Goal: Task Accomplishment & Management: Manage account settings

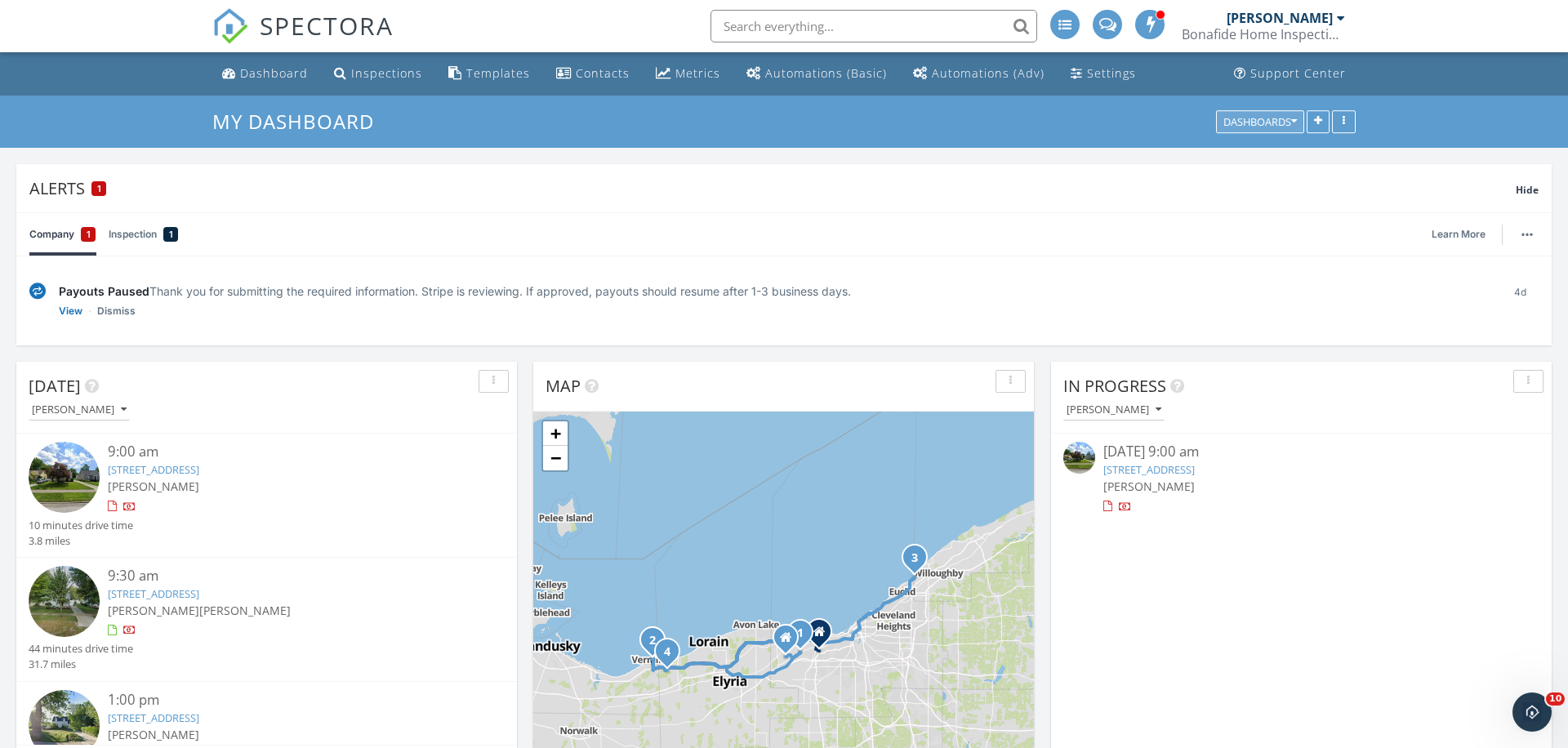
click at [1282, 120] on div "Dashboards" at bounding box center [1259, 121] width 73 height 12
click at [1265, 161] on span "My Dashboard" at bounding box center [1267, 159] width 91 height 18
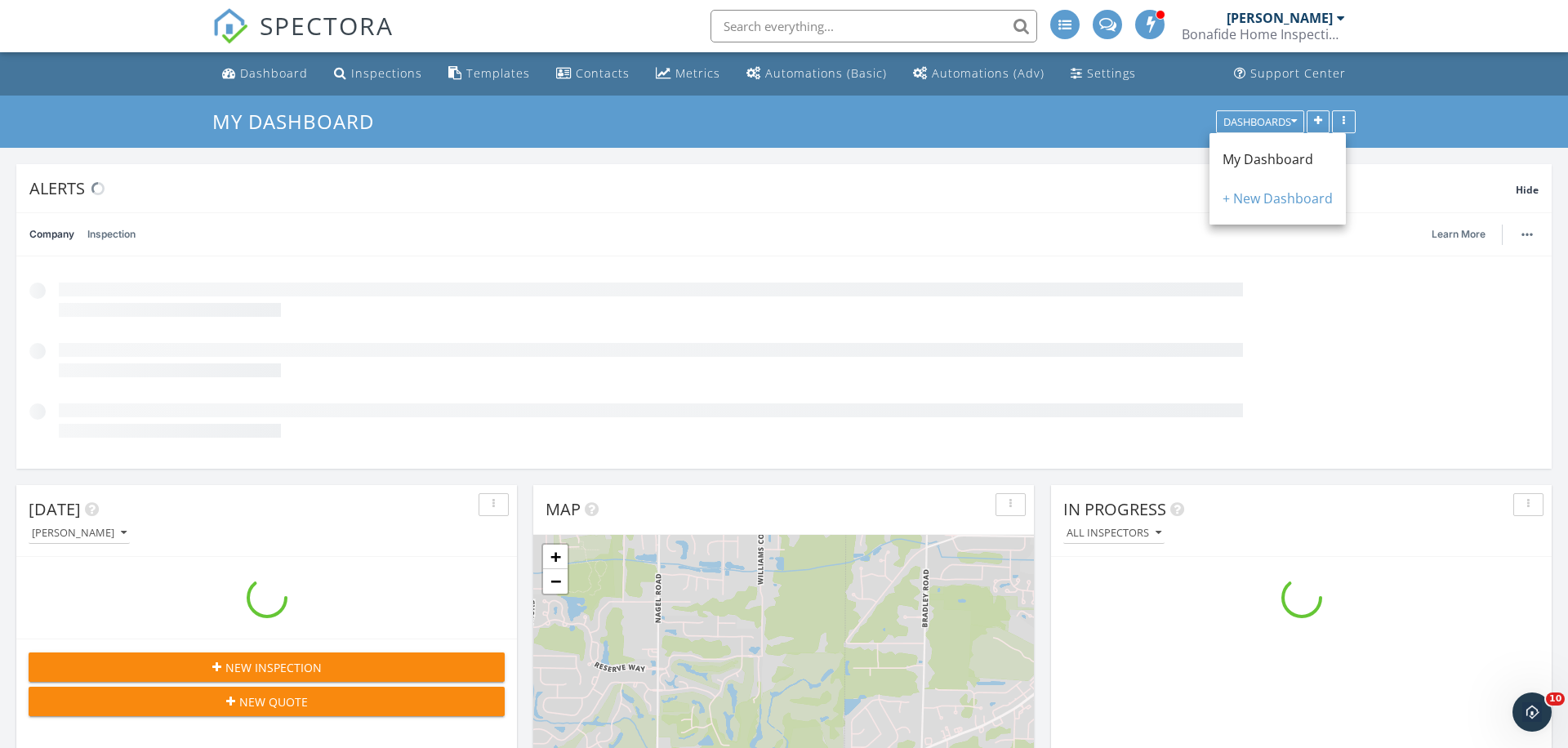
scroll to position [1487, 1569]
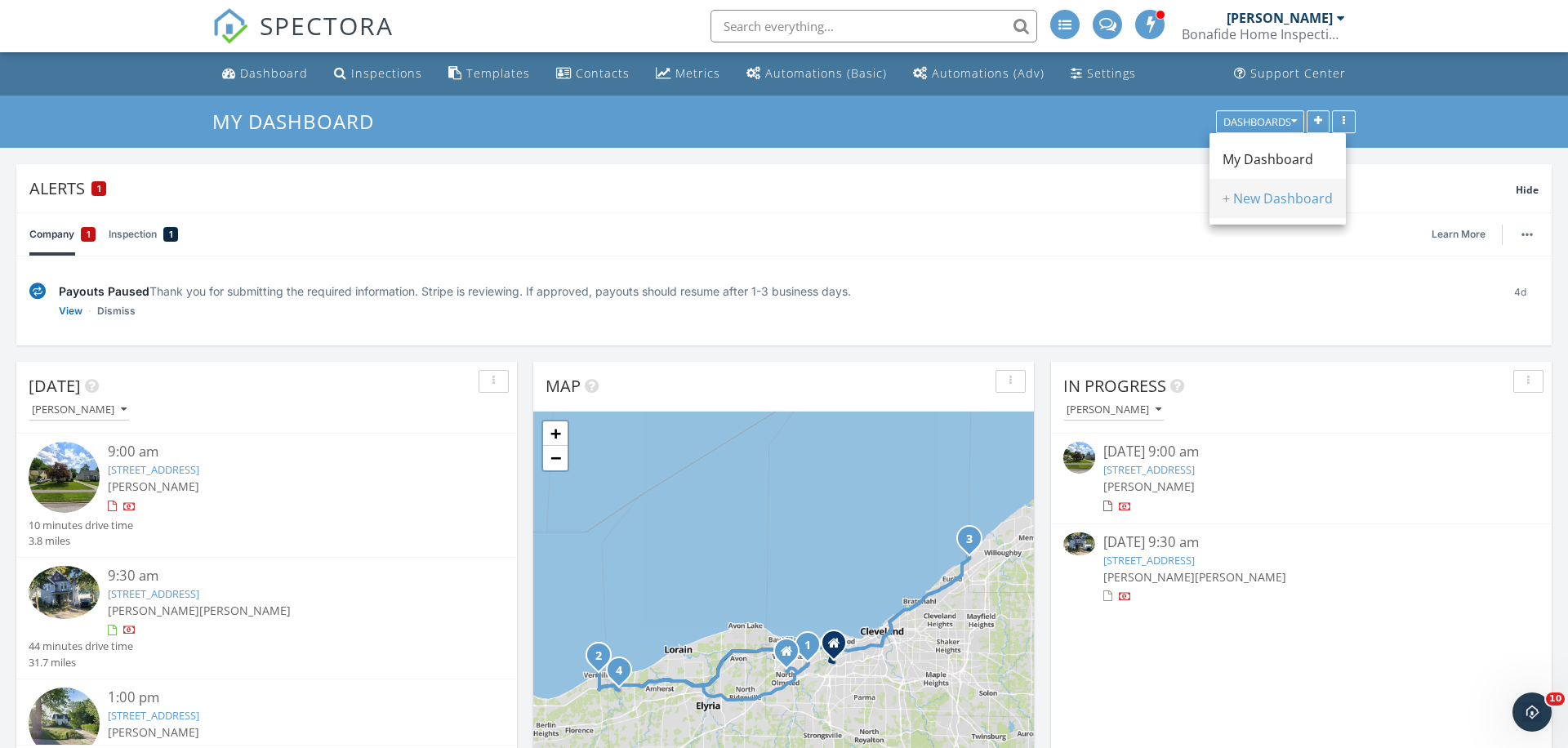
click at [1252, 192] on div "+ New Dashboard" at bounding box center [1277, 199] width 111 height 20
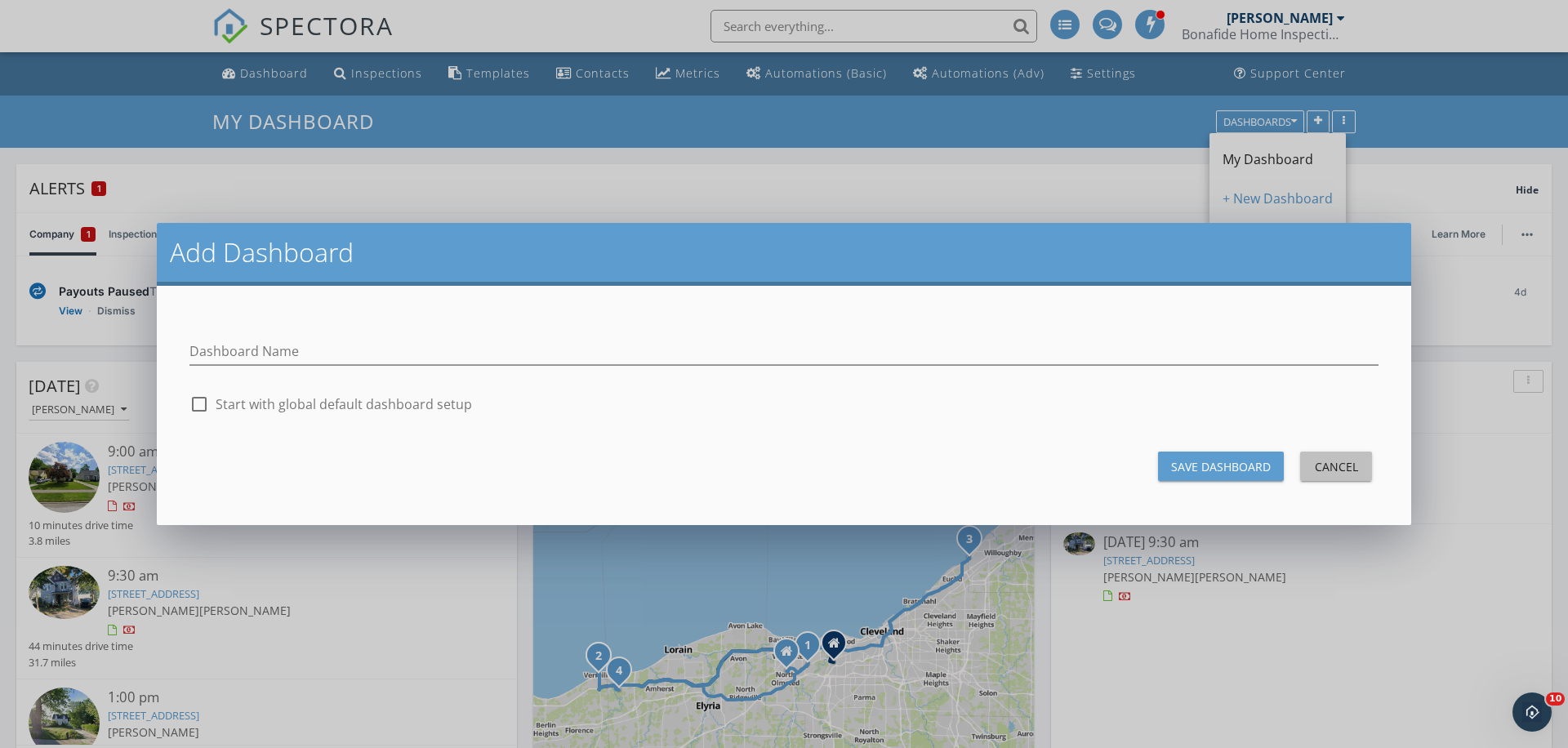
click at [1338, 468] on div "Cancel" at bounding box center [1336, 467] width 46 height 18
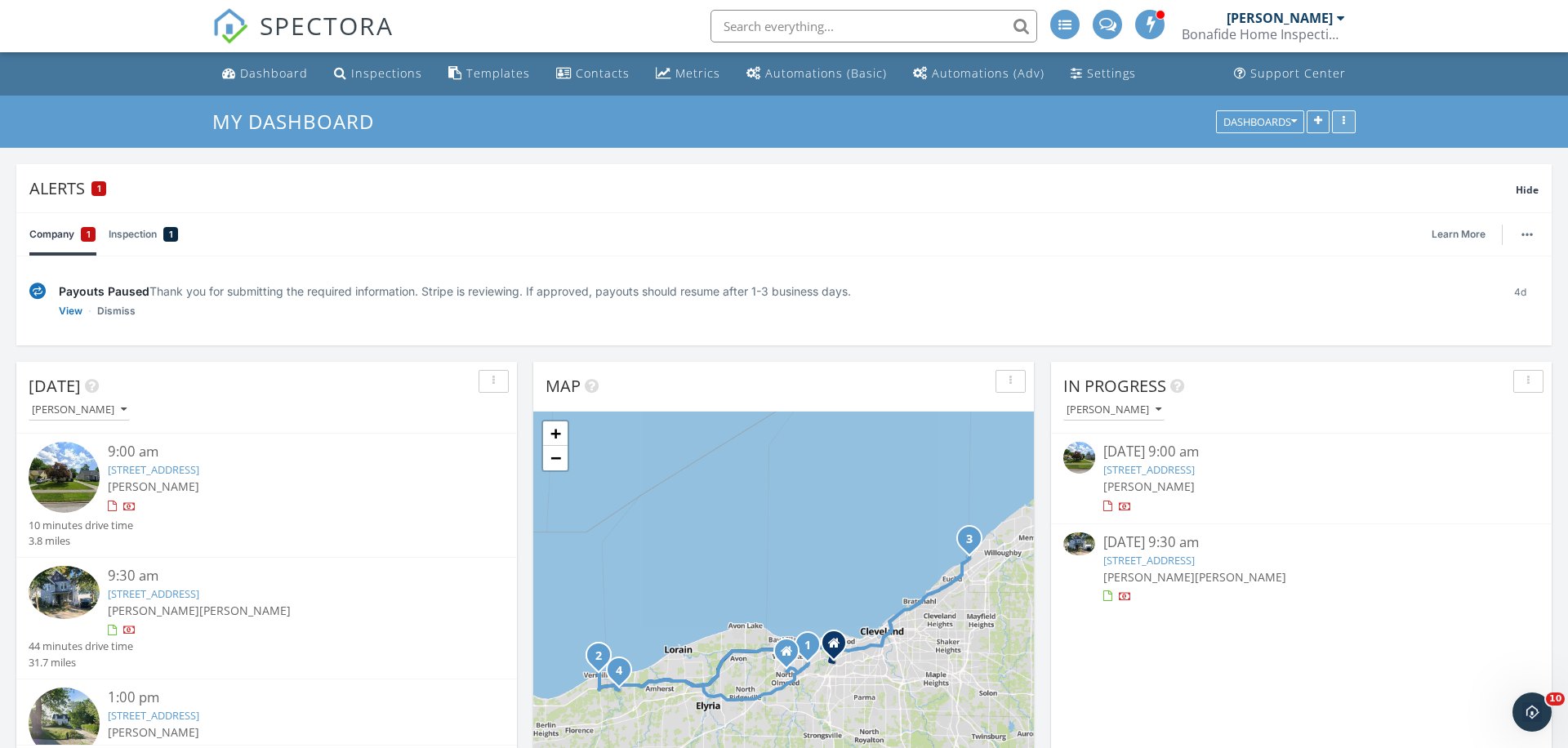
click at [1347, 120] on div "button" at bounding box center [1344, 121] width 16 height 12
click at [1386, 167] on div "Edit Dashboard" at bounding box center [1407, 160] width 123 height 20
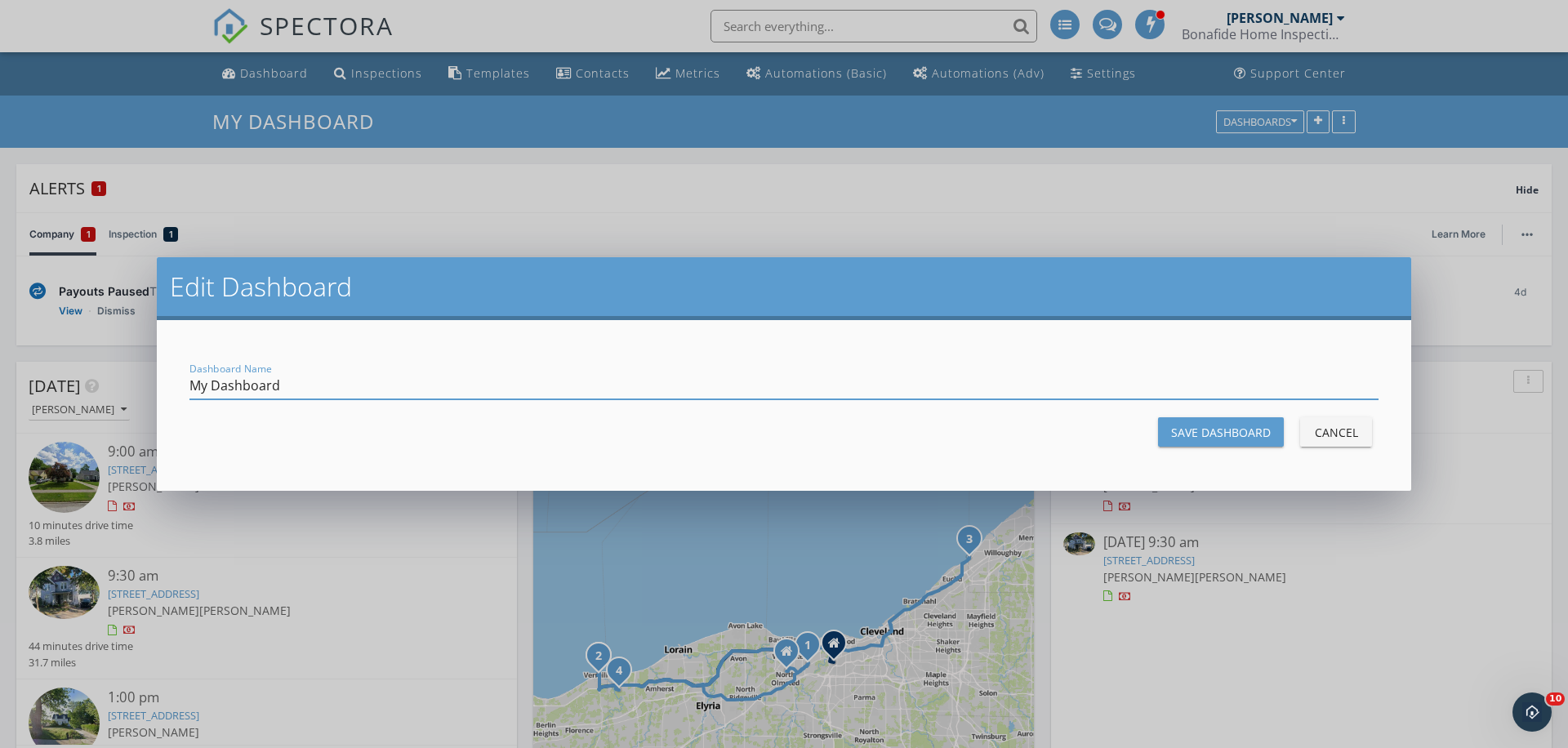
click at [1252, 436] on div "Save Dashboard" at bounding box center [1221, 433] width 100 height 18
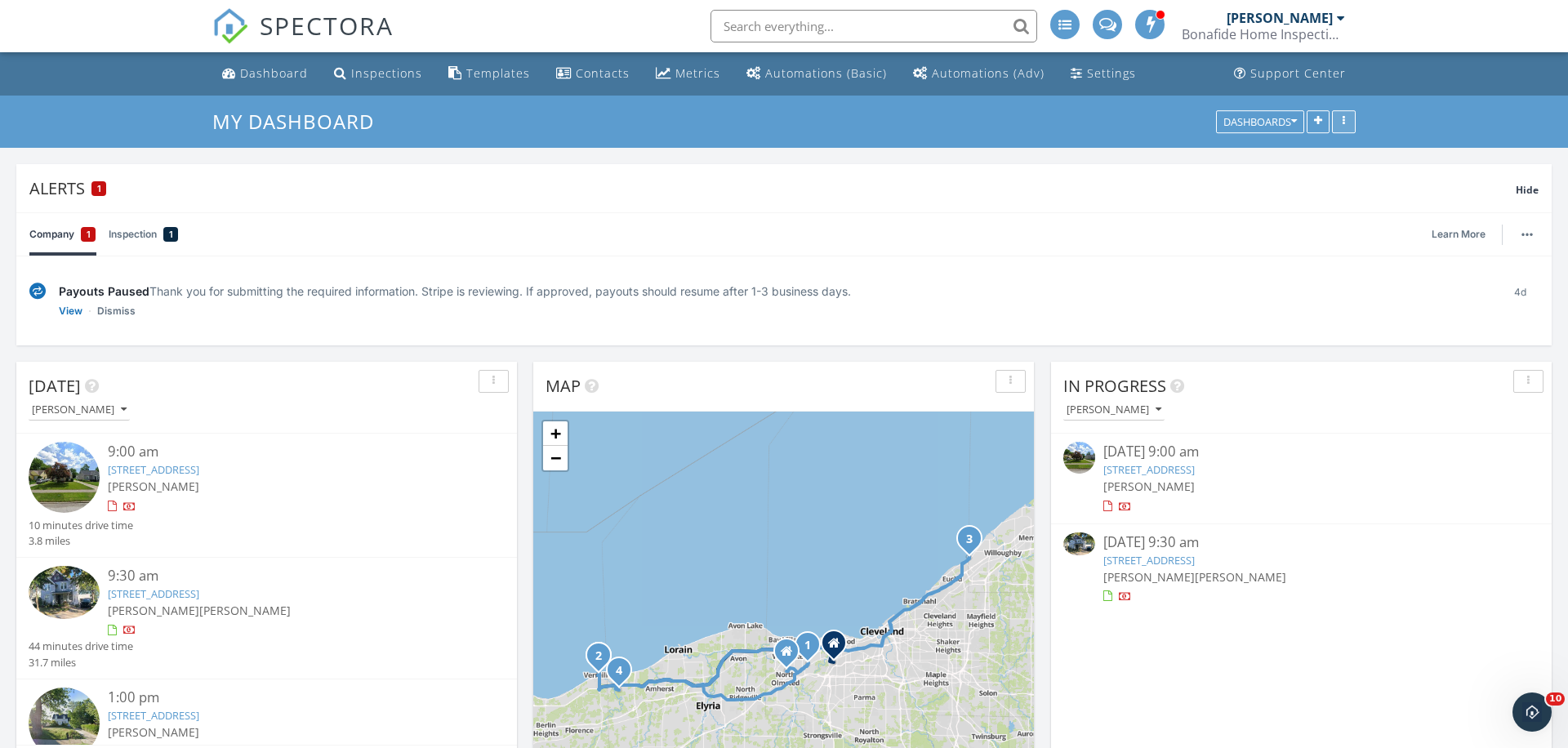
click at [1341, 123] on div "button" at bounding box center [1344, 121] width 16 height 12
click at [1312, 110] on h3 "My Dashboard" at bounding box center [784, 121] width 1144 height 25
click at [1316, 120] on icon "button" at bounding box center [1318, 121] width 8 height 12
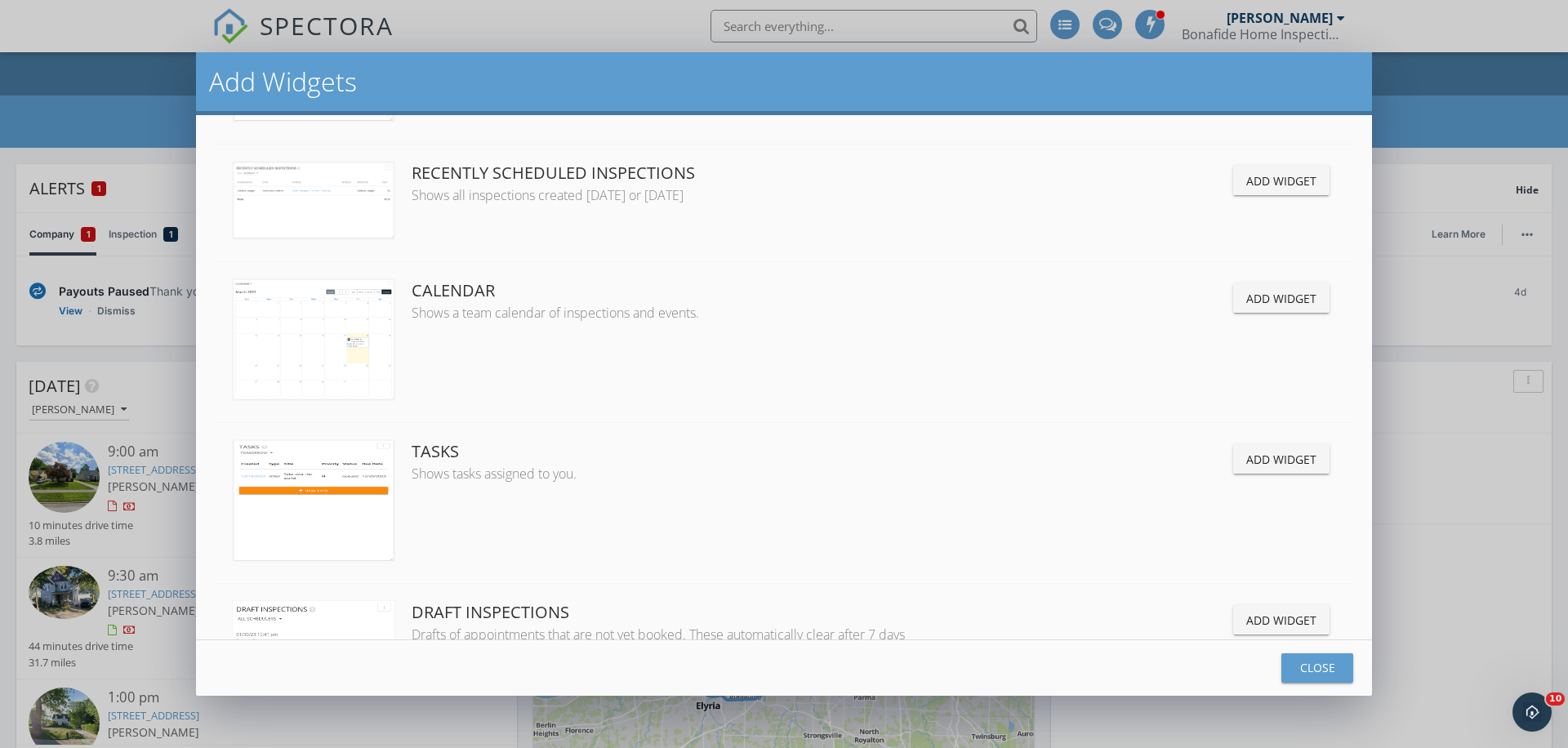
scroll to position [152, 0]
click at [1276, 291] on div "Add Widget" at bounding box center [1282, 298] width 71 height 18
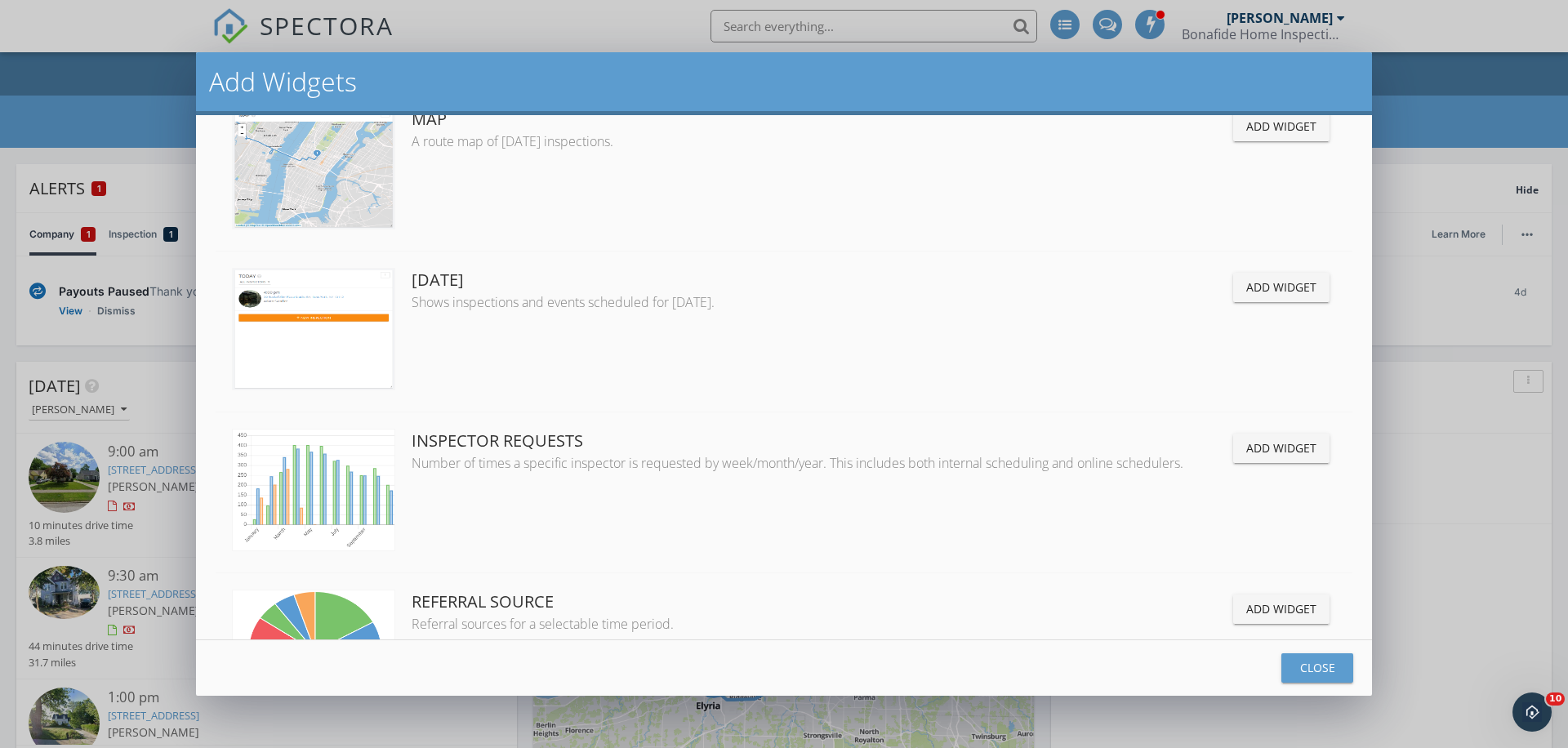
scroll to position [0, 0]
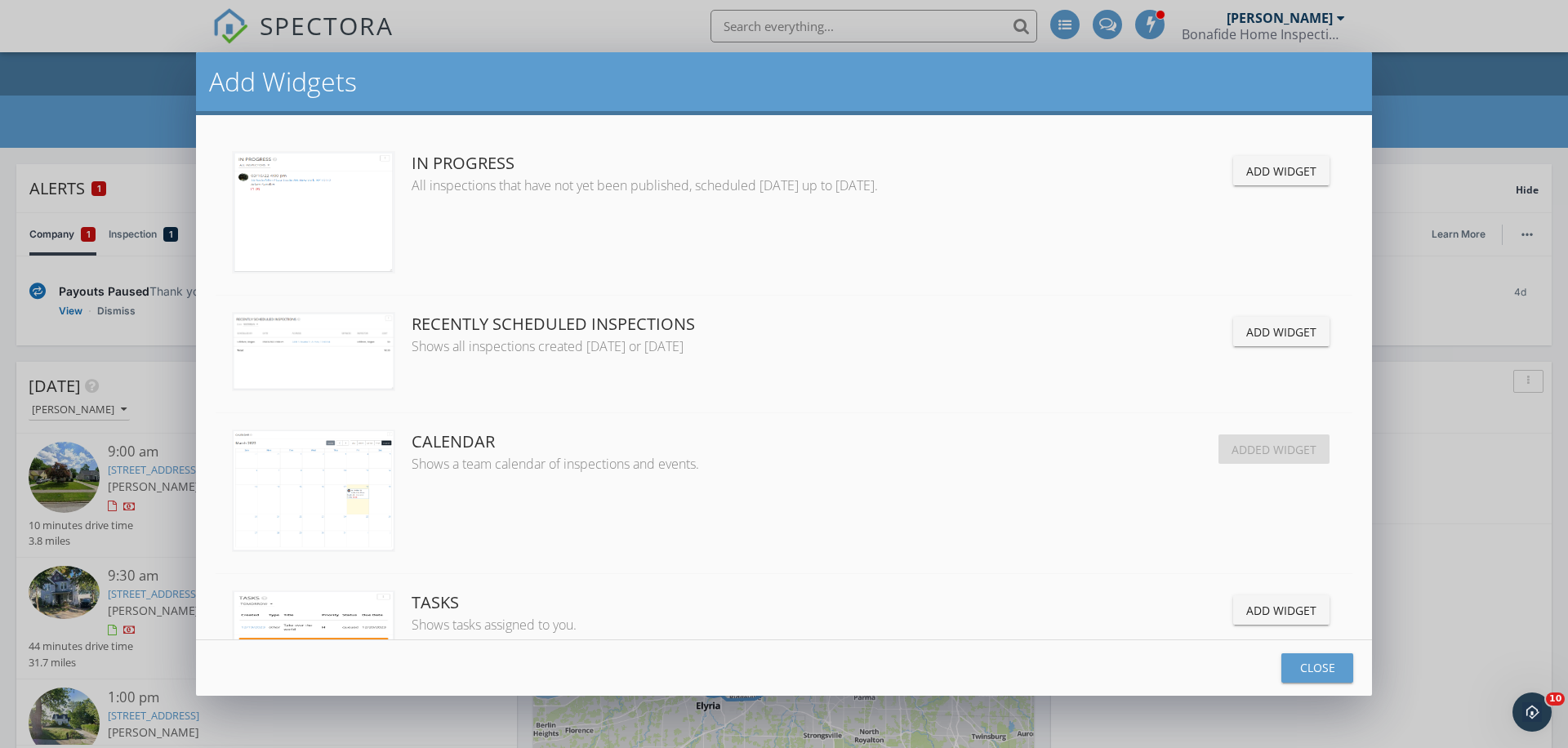
click at [1327, 672] on div "Close" at bounding box center [1317, 668] width 46 height 18
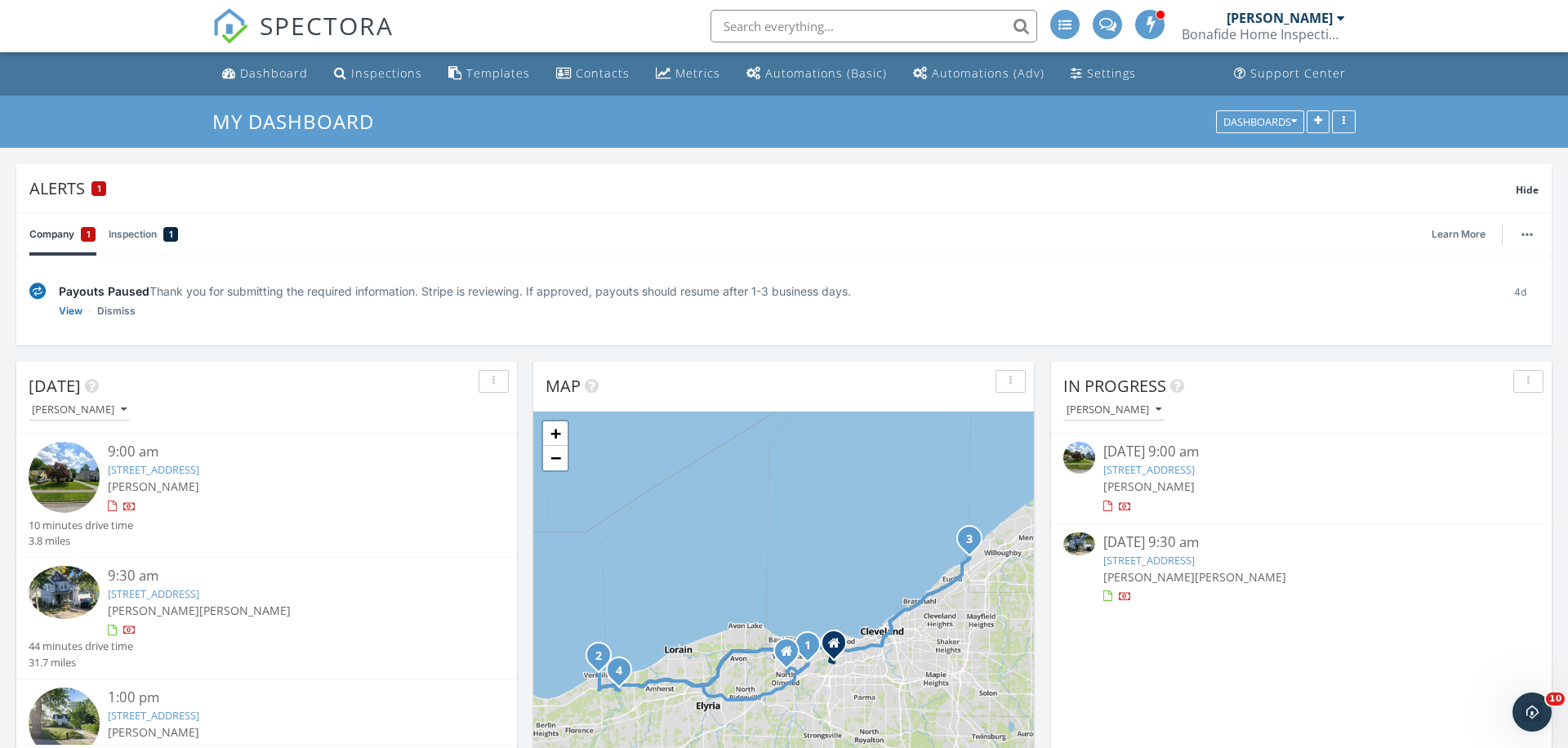
scroll to position [736, 0]
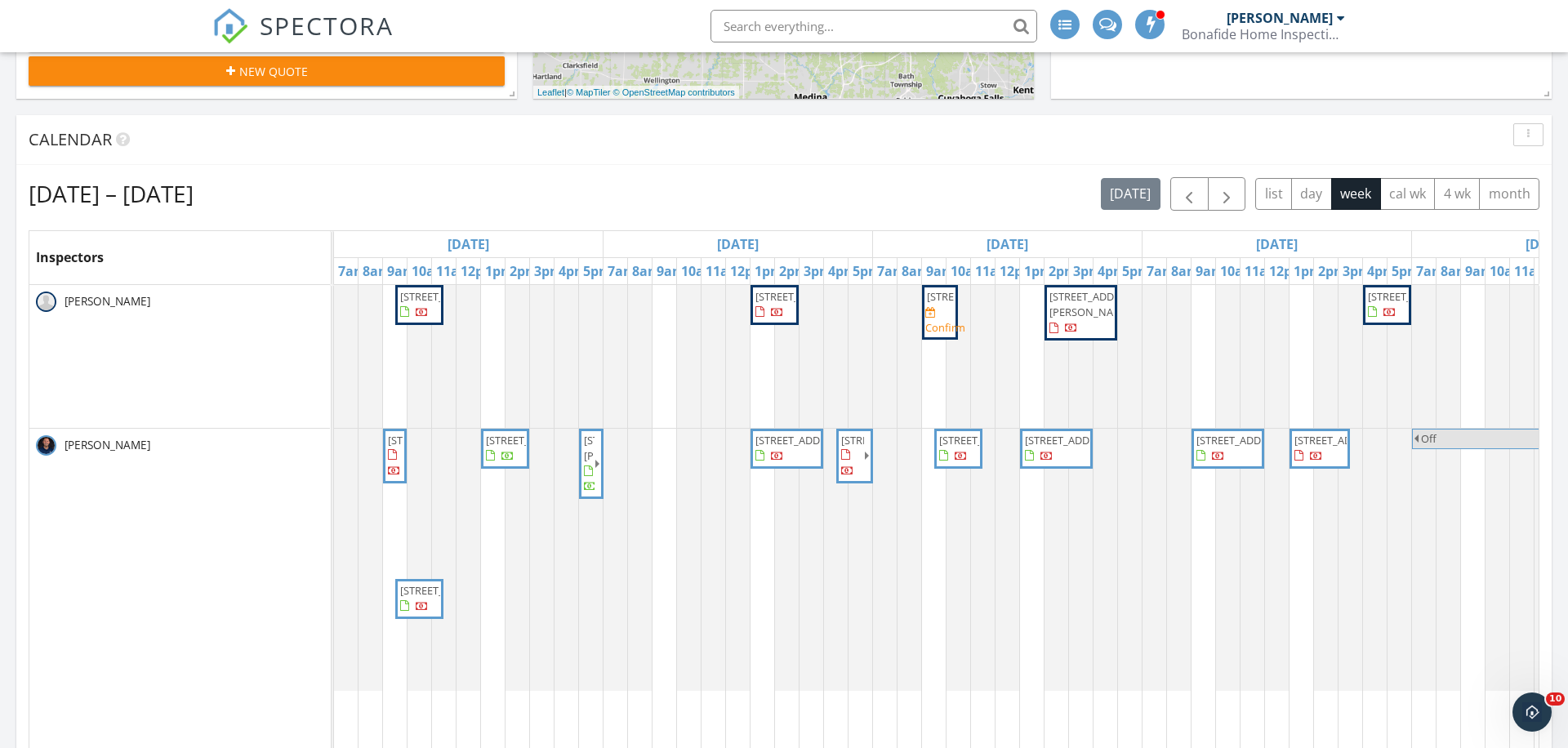
click at [1521, 129] on div "button" at bounding box center [1529, 135] width 16 height 12
click at [1508, 173] on div "Refresh" at bounding box center [1513, 172] width 59 height 20
click at [1273, 202] on button "list" at bounding box center [1274, 194] width 37 height 32
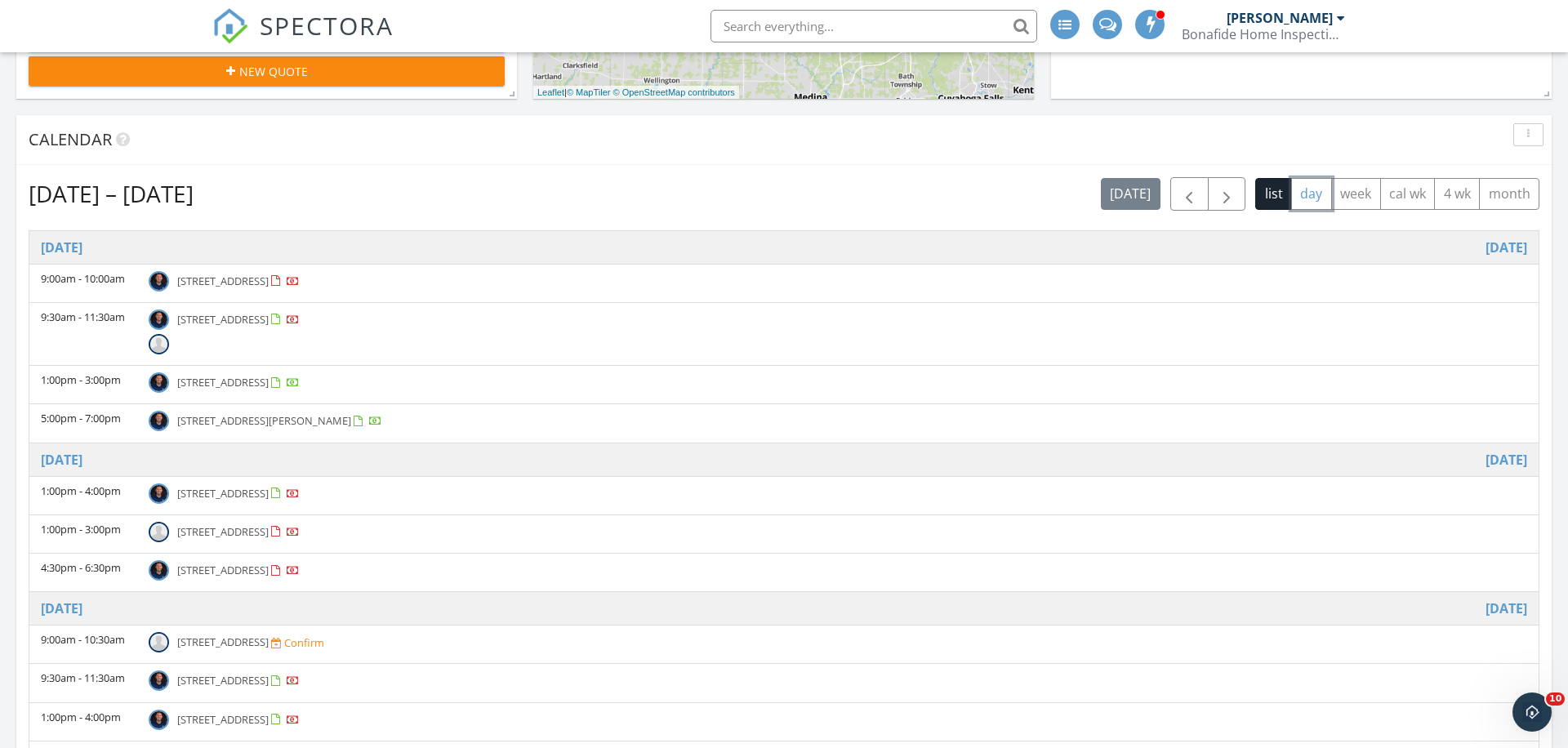
click at [1311, 192] on button "day" at bounding box center [1311, 194] width 41 height 32
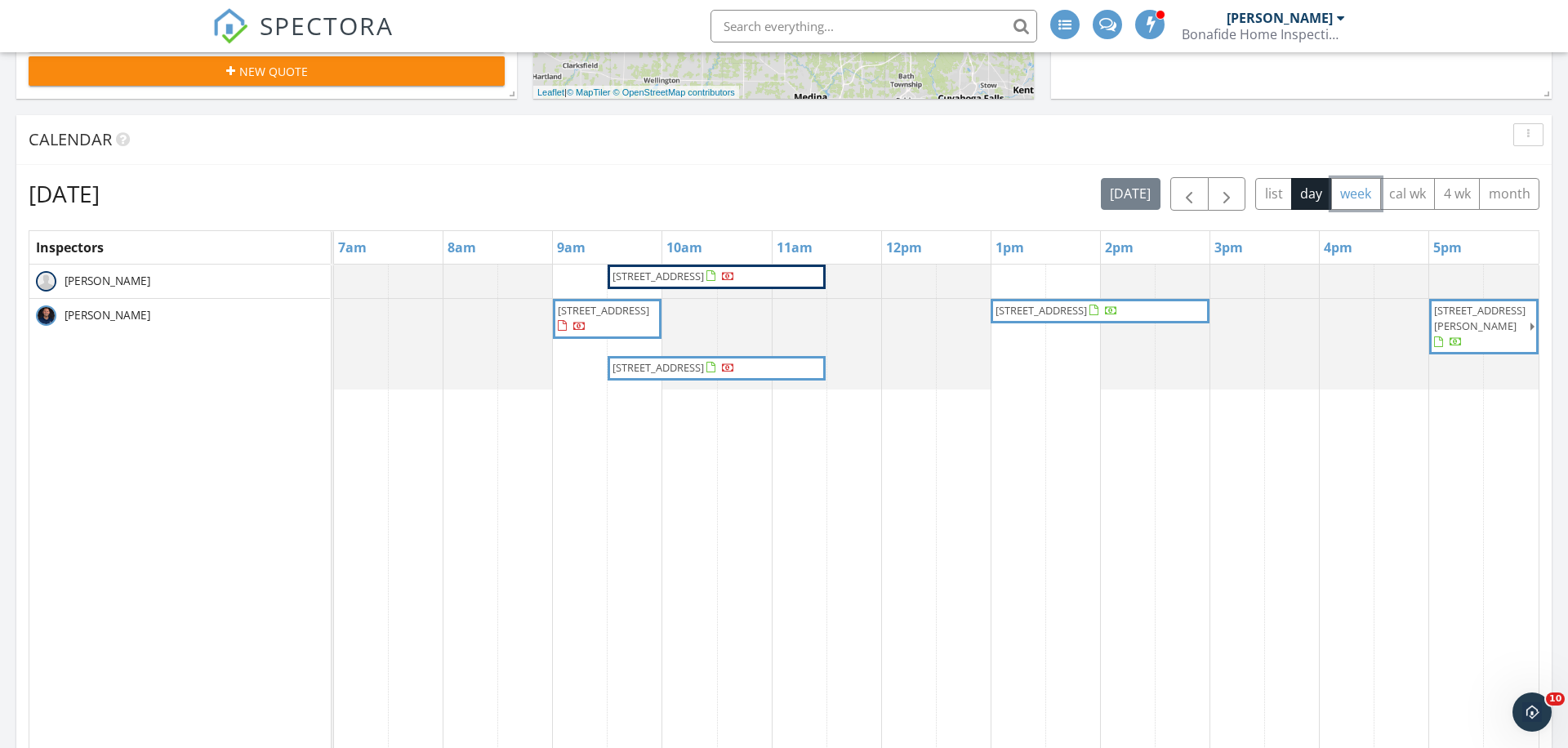
click at [1352, 192] on button "week" at bounding box center [1355, 194] width 50 height 32
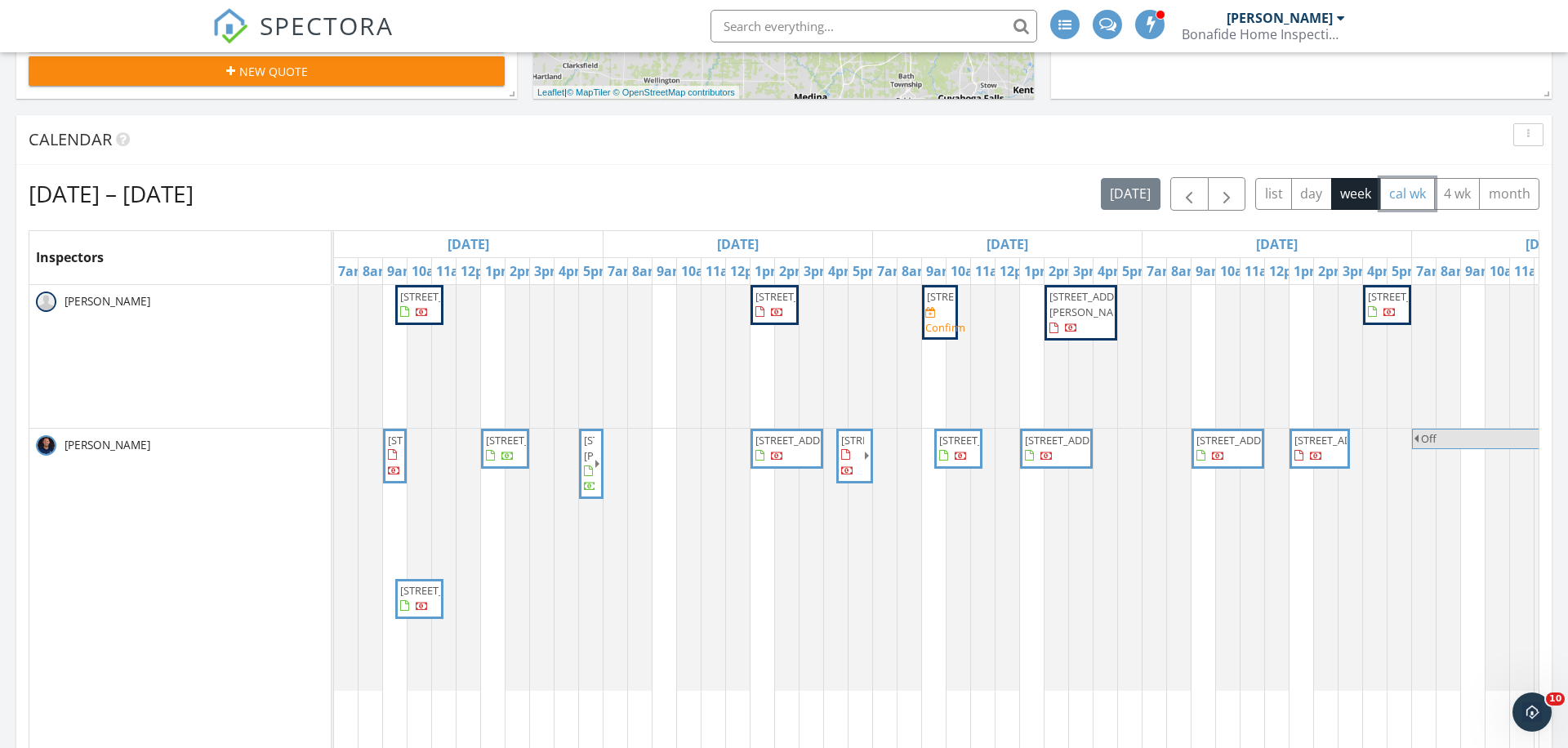
click at [1387, 188] on button "cal wk" at bounding box center [1407, 194] width 56 height 32
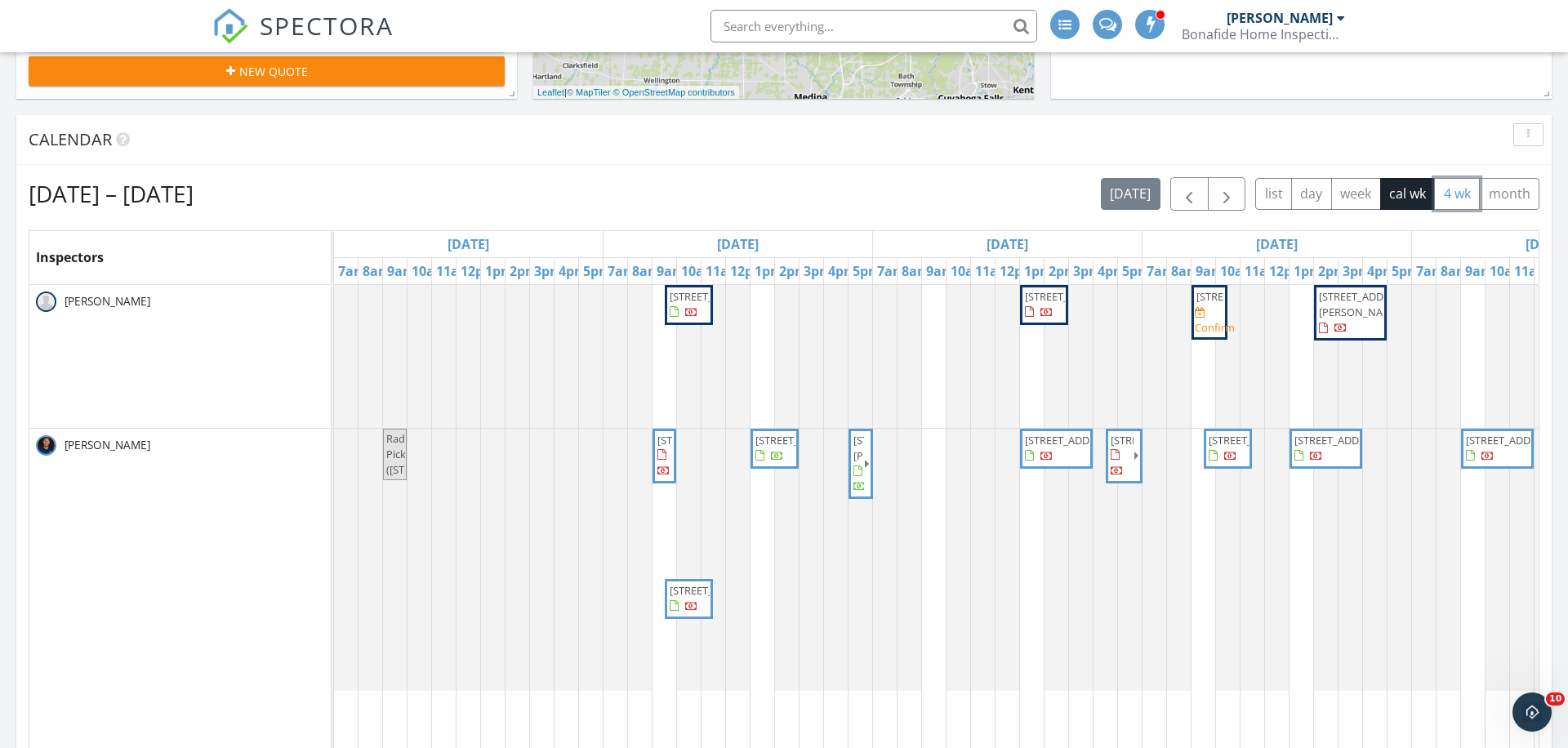
click at [1454, 180] on button "4 wk" at bounding box center [1456, 194] width 46 height 32
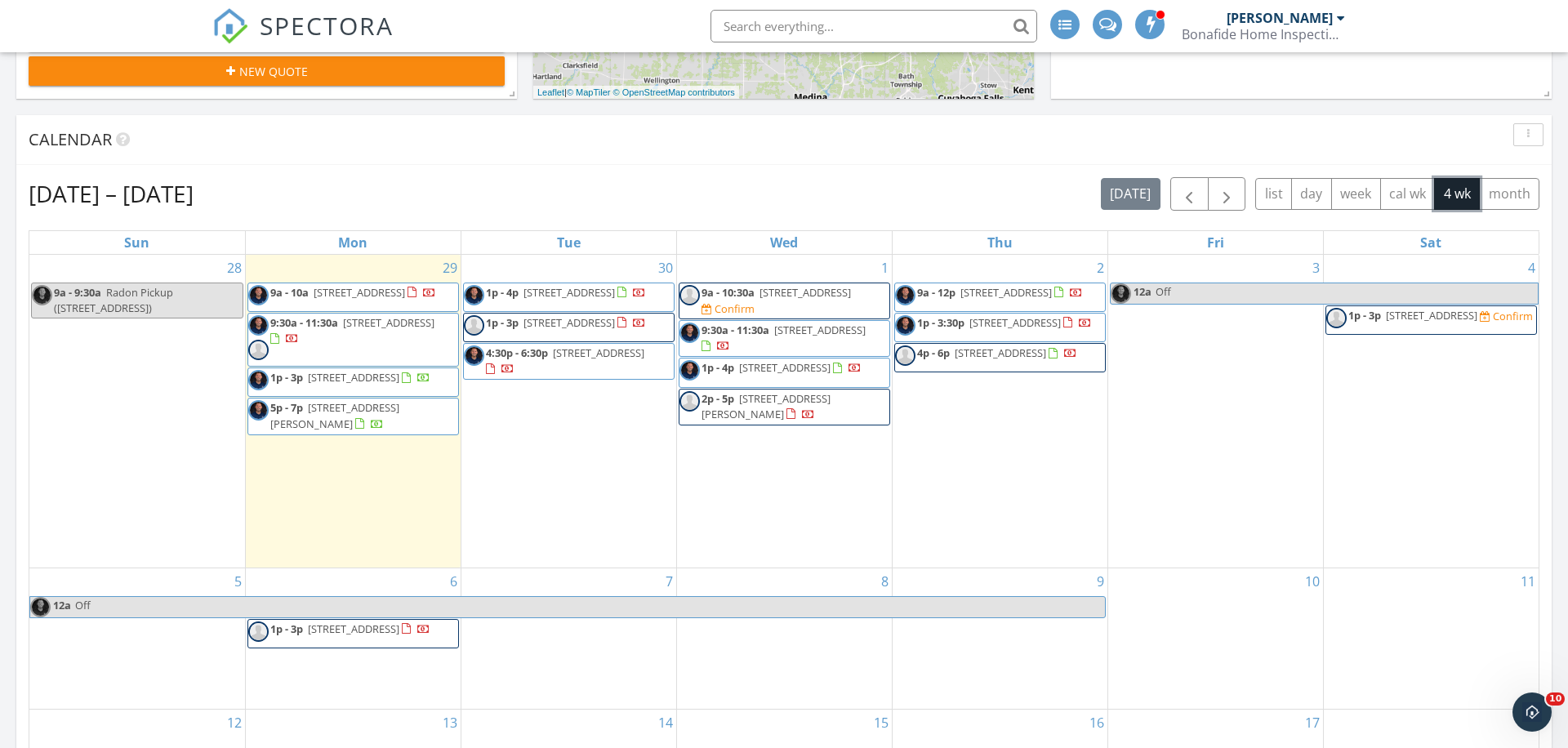
click at [821, 295] on span "1 Aberdeen Ct, Rocky River 44116" at bounding box center [805, 292] width 91 height 15
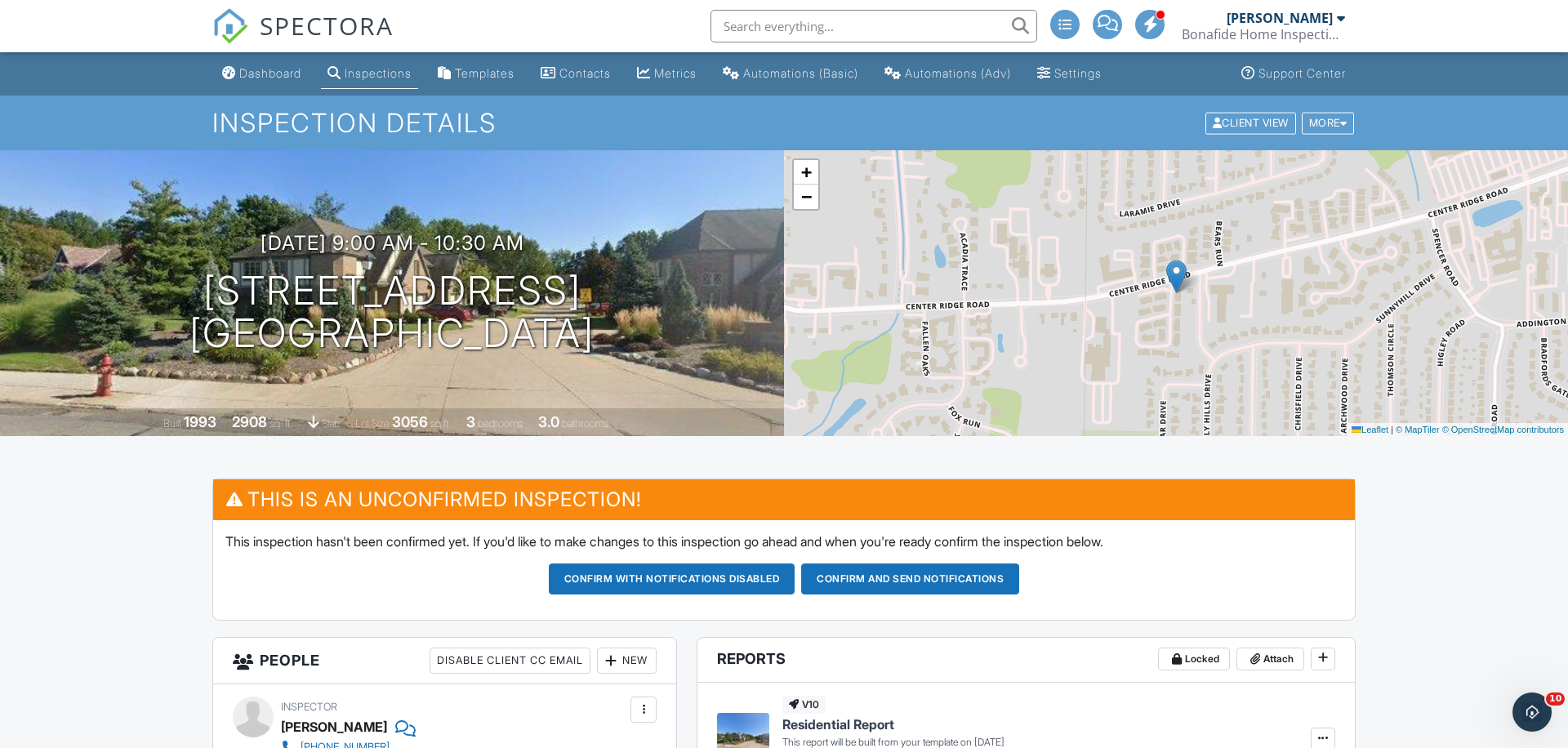
scroll to position [1, 0]
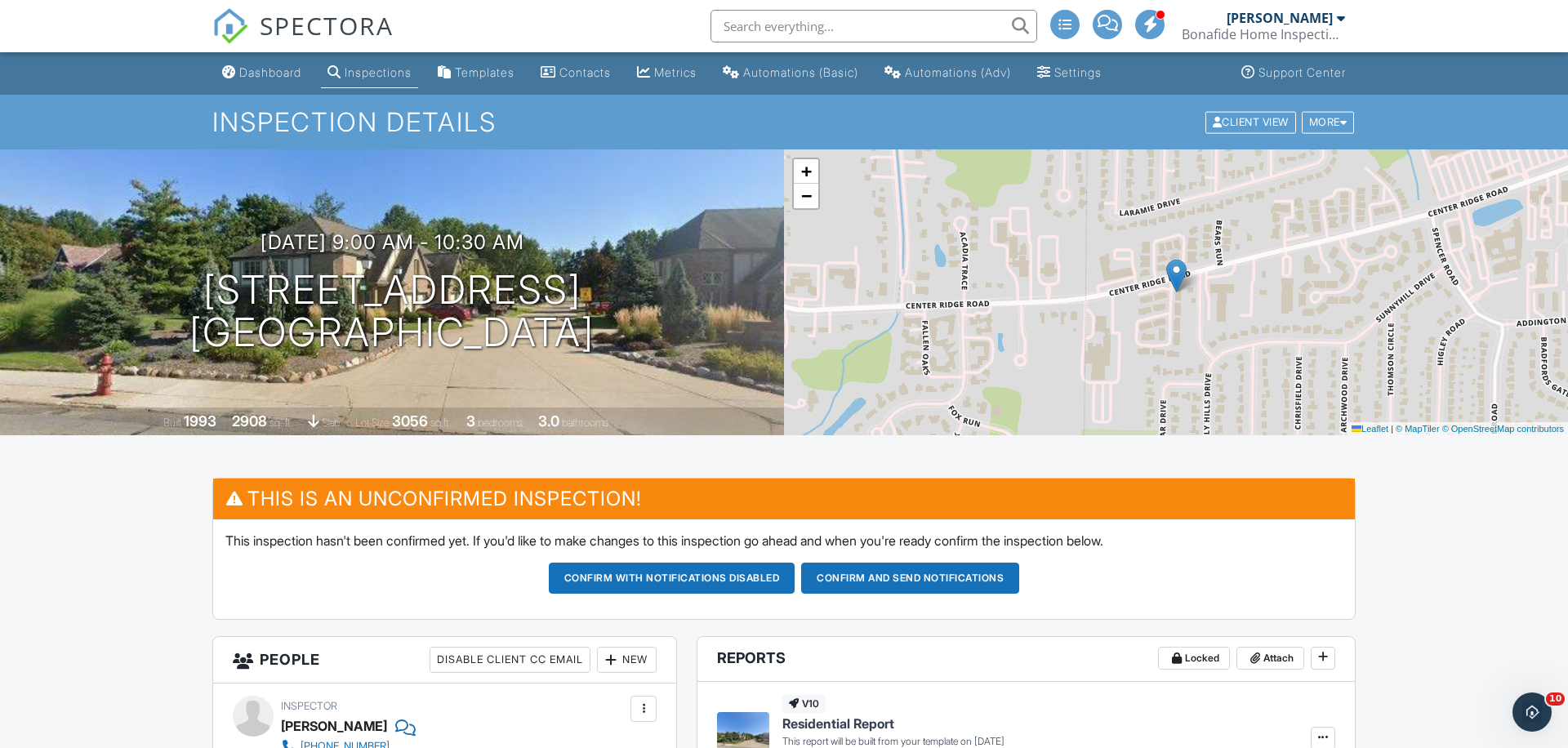
click at [331, 258] on div "[DATE] 9:00 am - 10:30 am [STREET_ADDRESS] [GEOGRAPHIC_DATA]" at bounding box center [392, 293] width 784 height 123
click at [343, 284] on h1 "1 Aberdeen Ct Rocky River, OH 44116" at bounding box center [392, 311] width 405 height 86
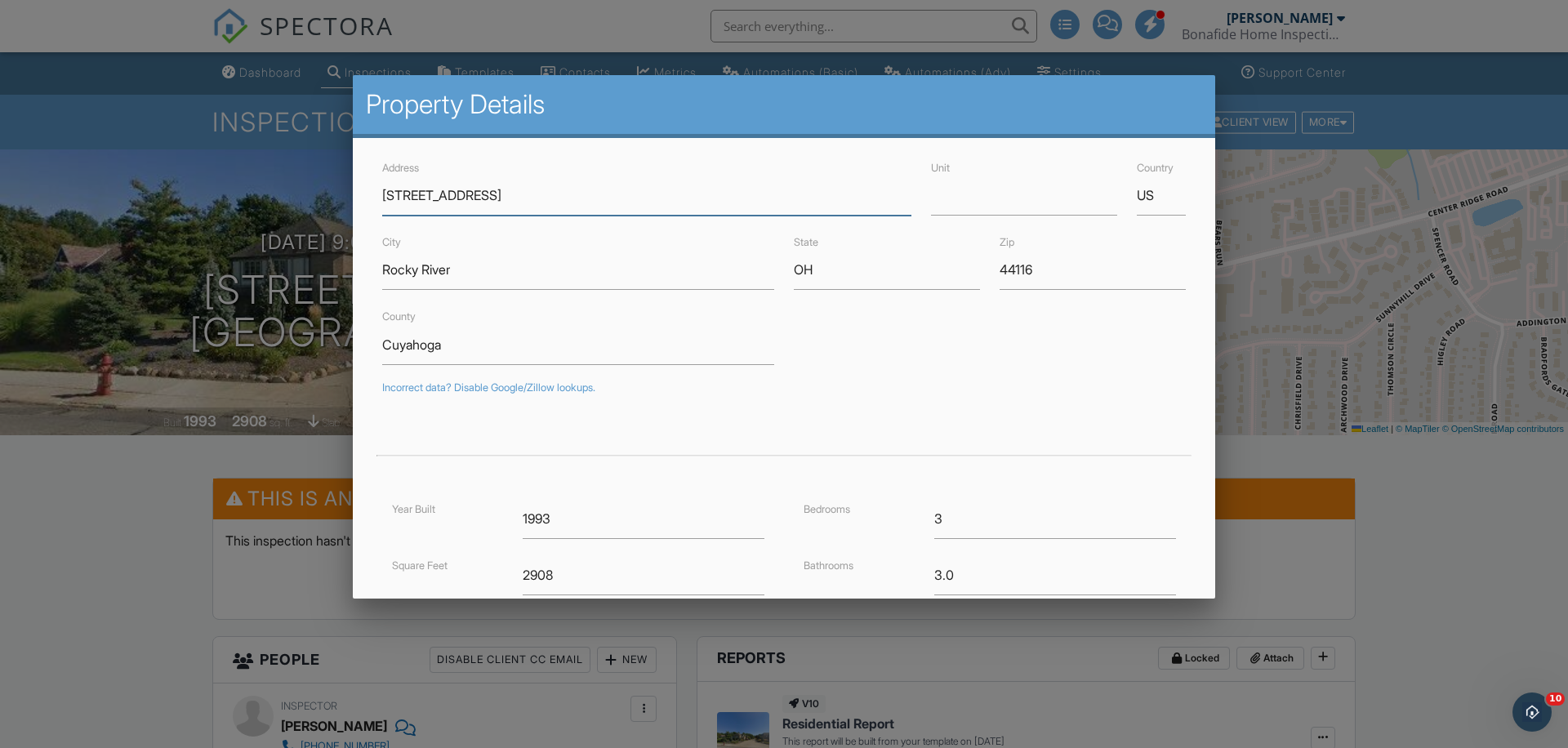
scroll to position [76, 0]
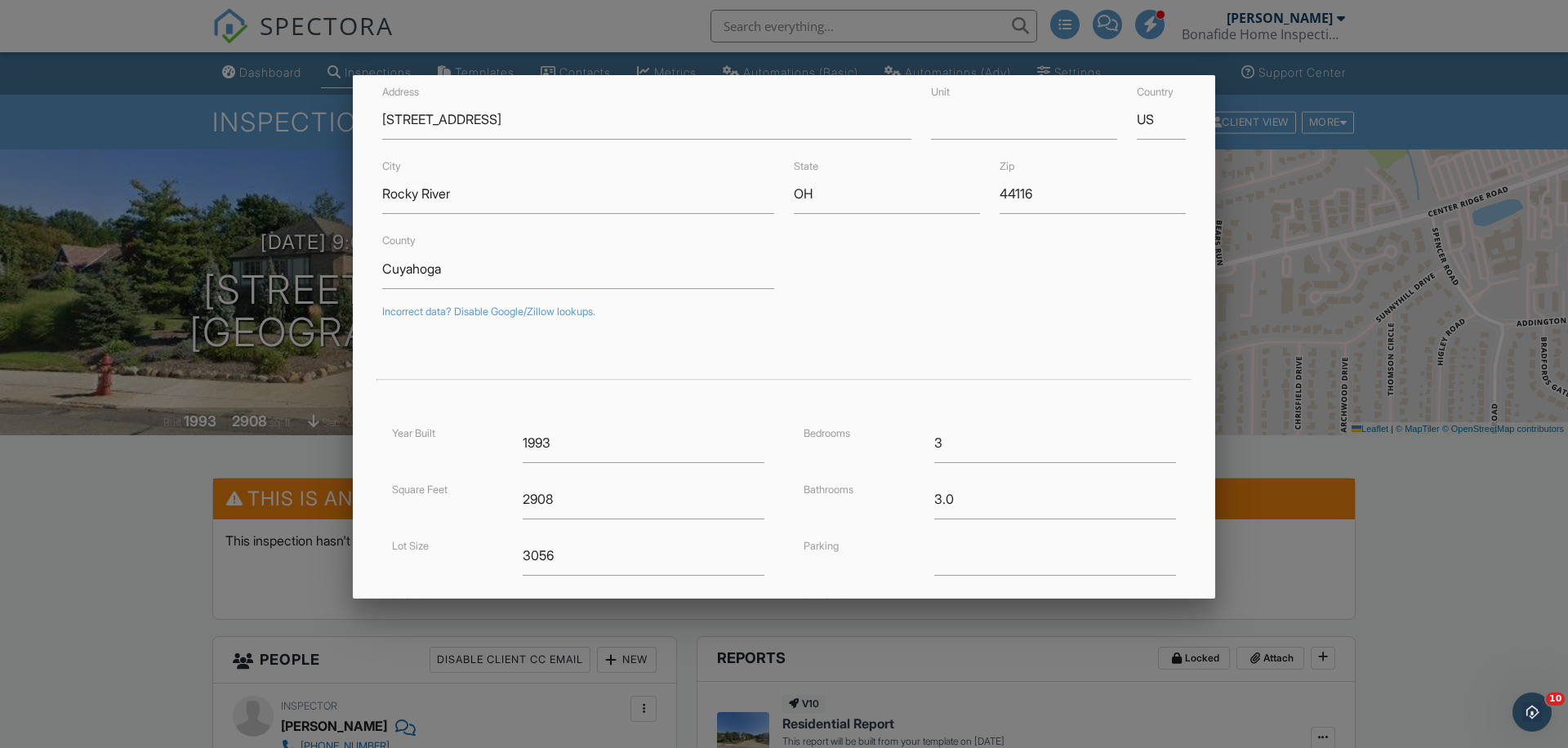
click at [82, 573] on div at bounding box center [784, 386] width 1568 height 935
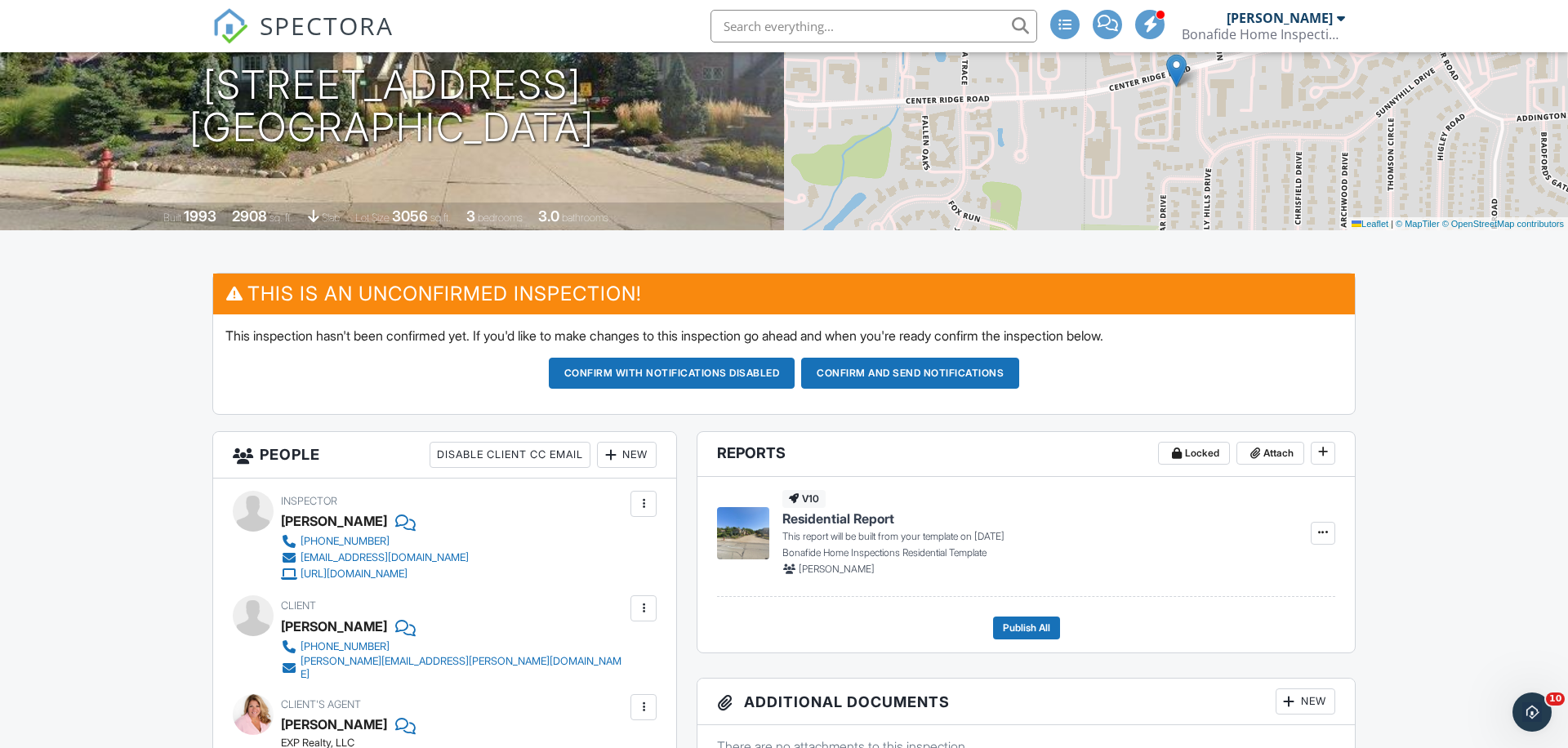
scroll to position [425, 0]
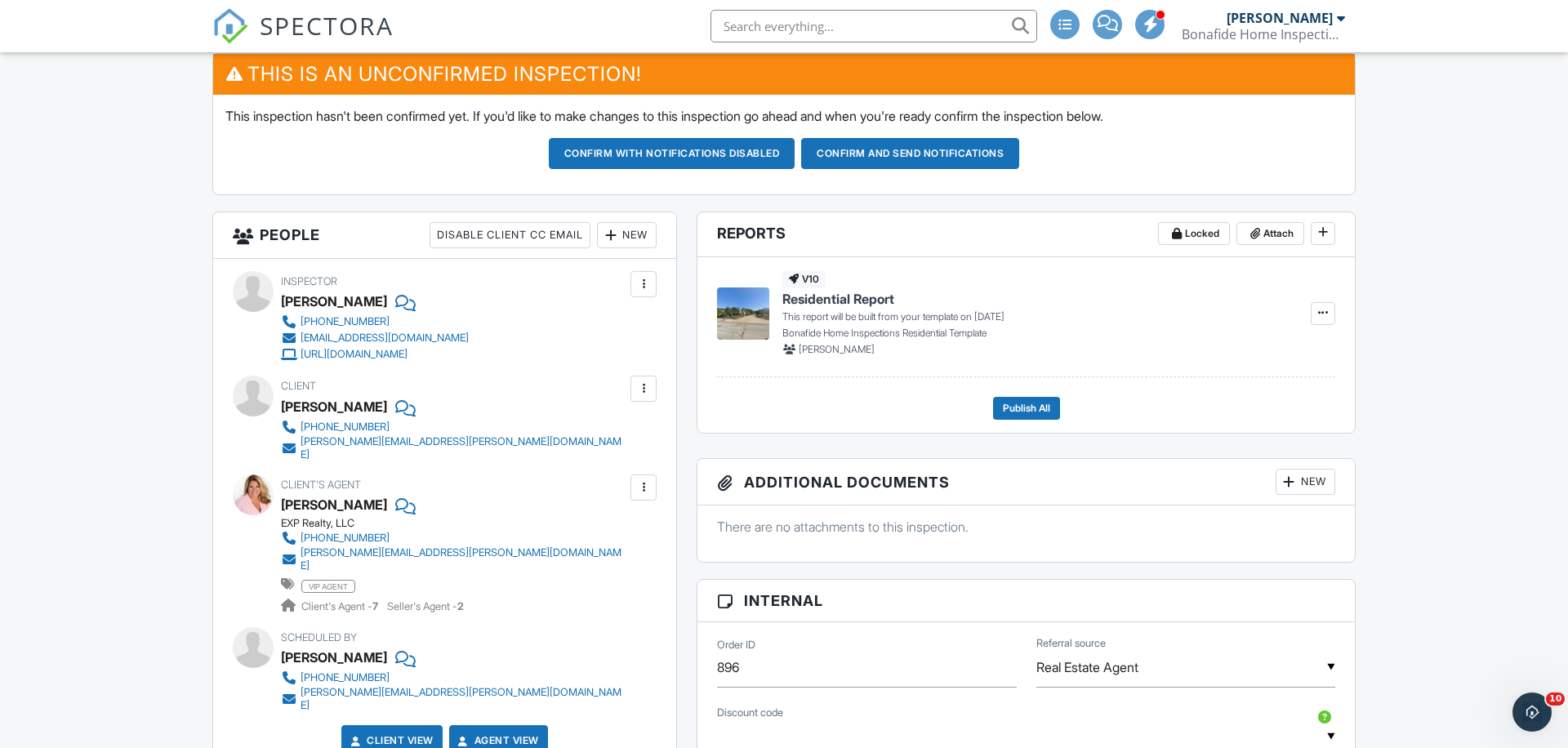
click at [625, 229] on div "New" at bounding box center [627, 235] width 60 height 26
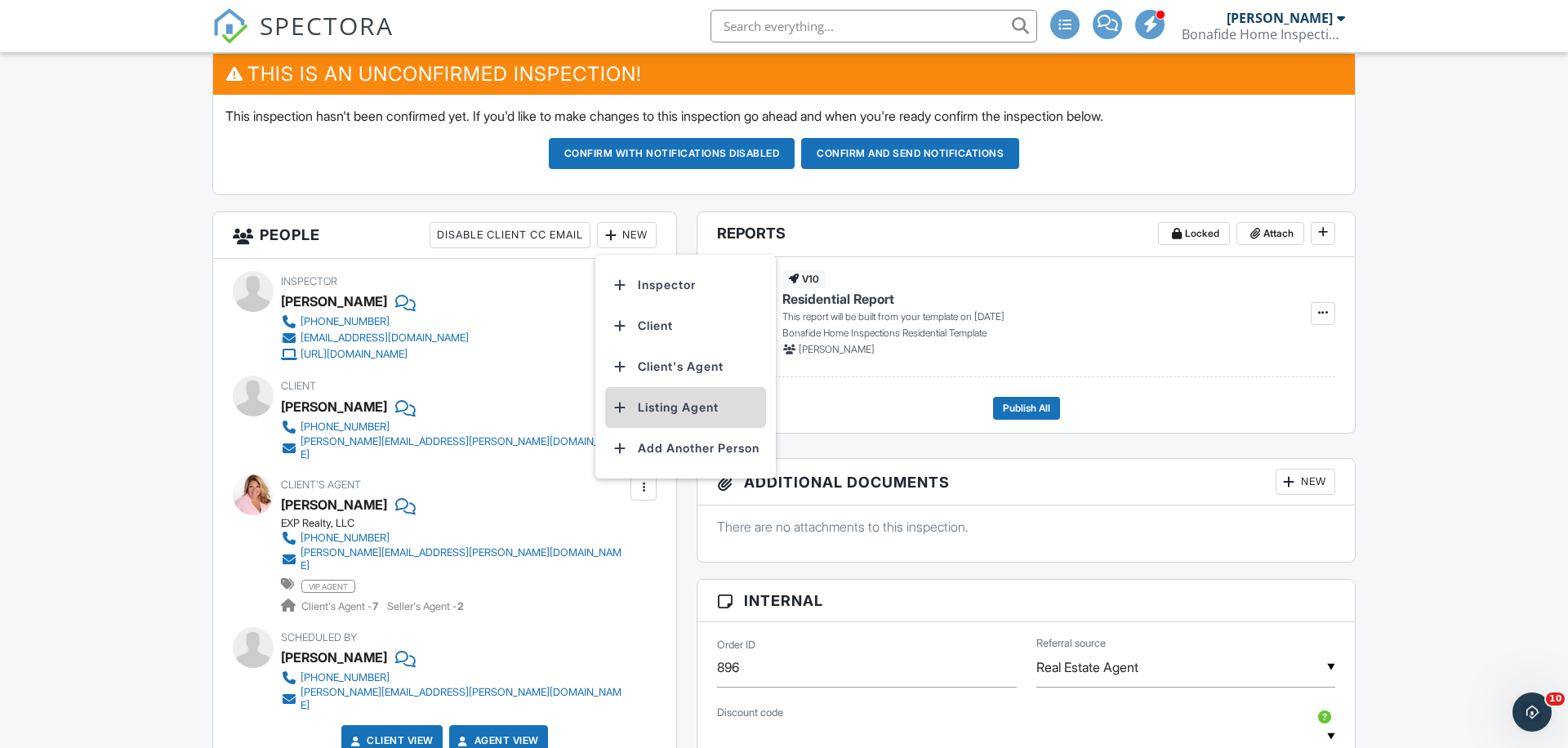
click at [690, 405] on li "Listing Agent" at bounding box center [686, 407] width 161 height 41
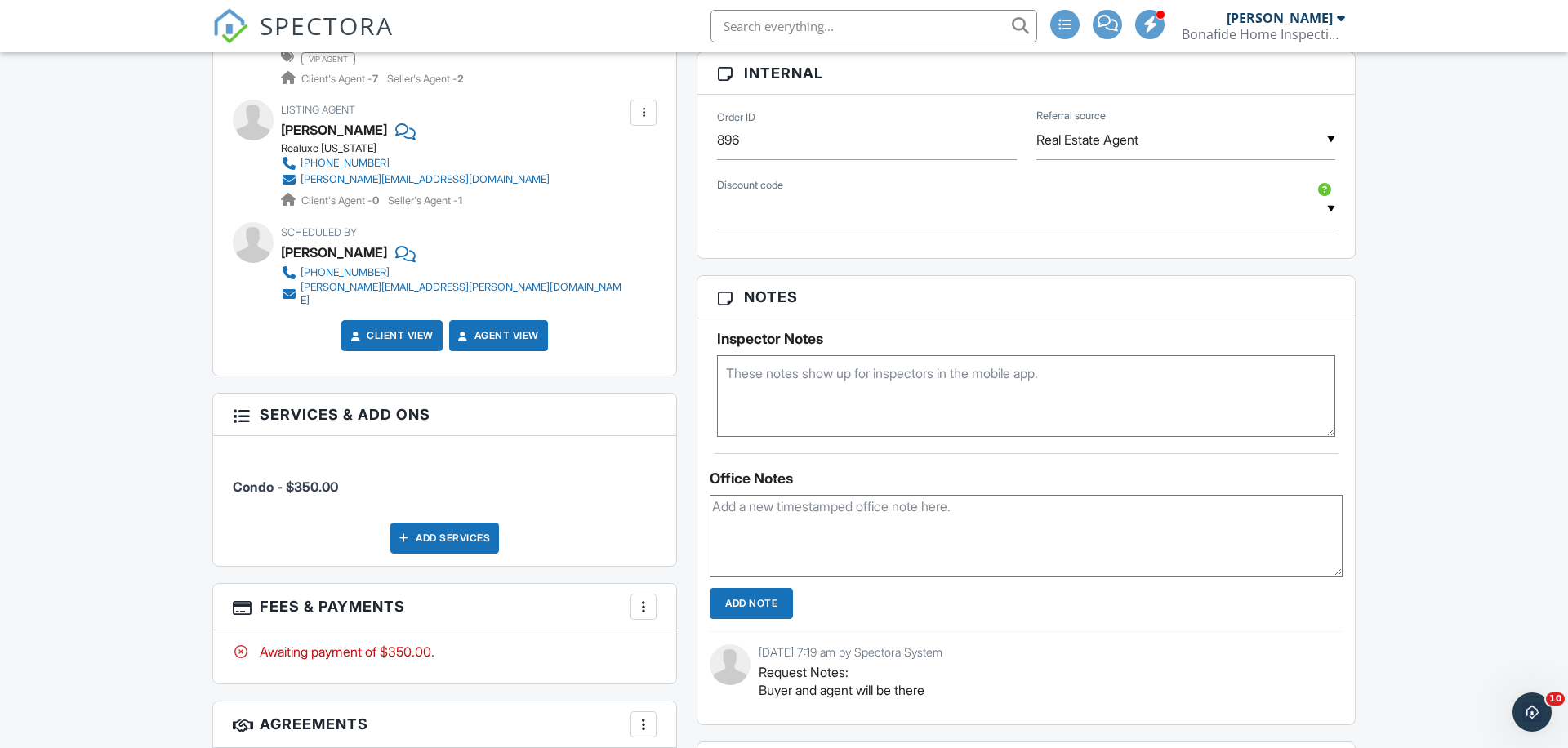
scroll to position [947, 0]
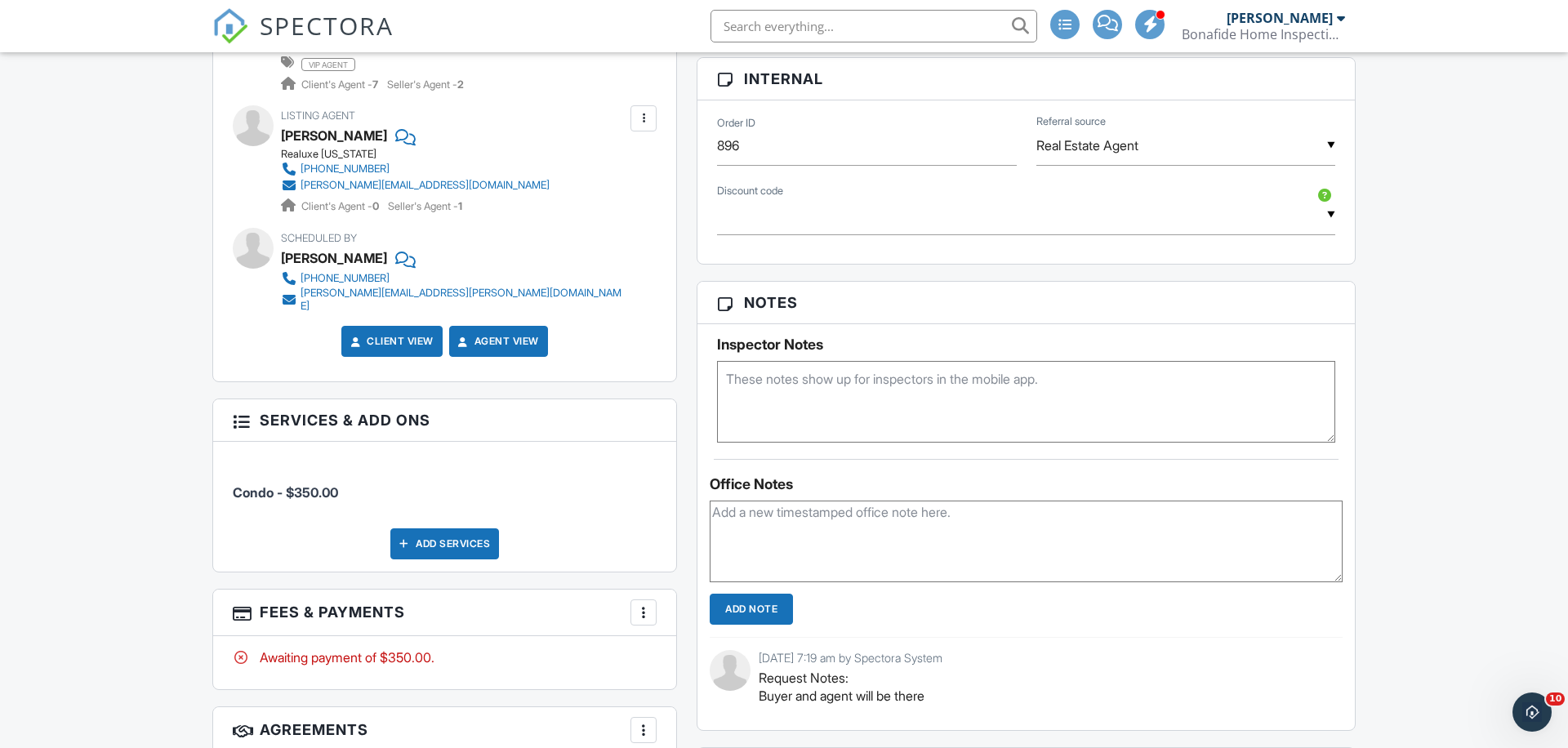
click at [636, 604] on div at bounding box center [643, 612] width 17 height 17
click at [691, 484] on li "Edit Fees & Payments" at bounding box center [726, 504] width 170 height 41
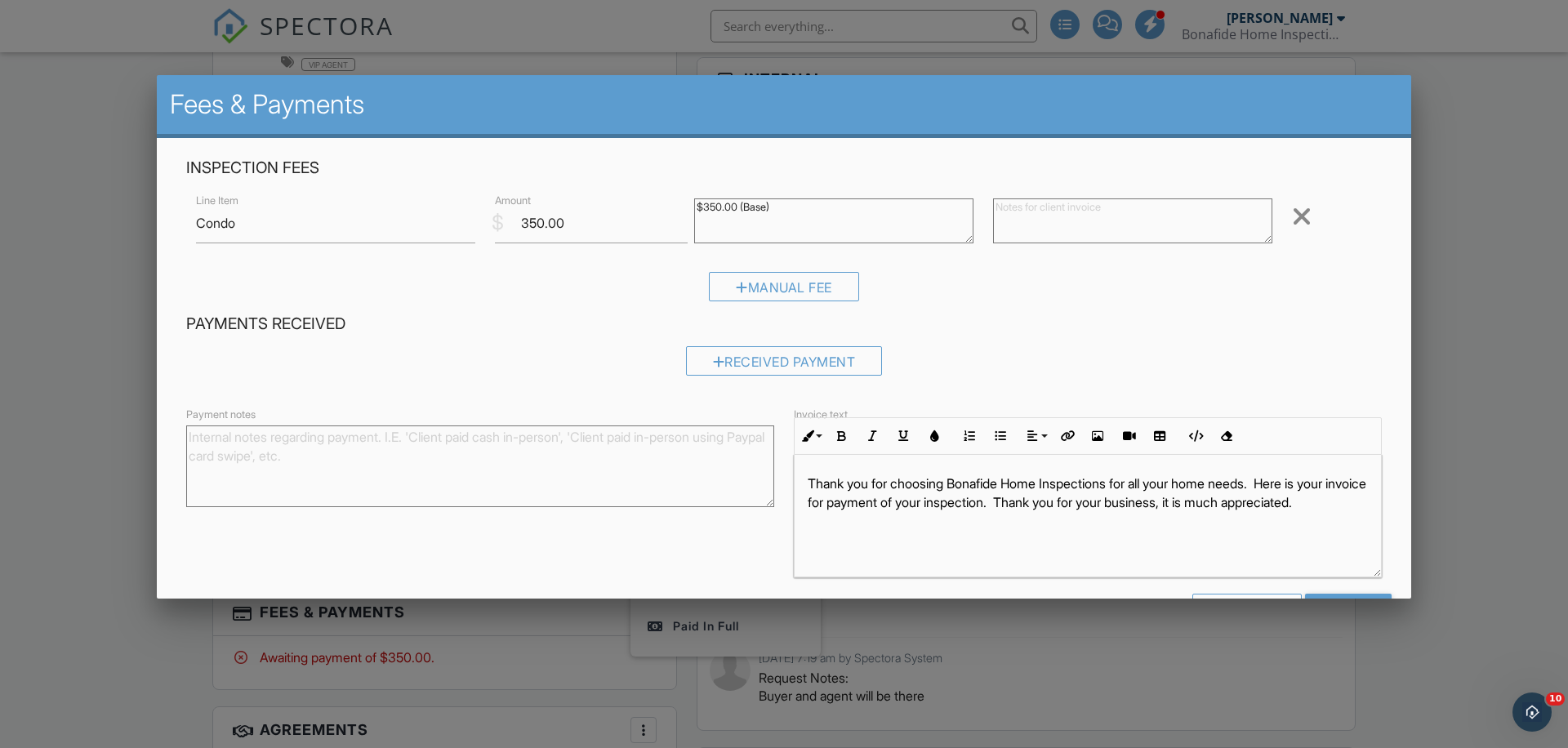
click at [1300, 216] on div at bounding box center [1302, 216] width 20 height 26
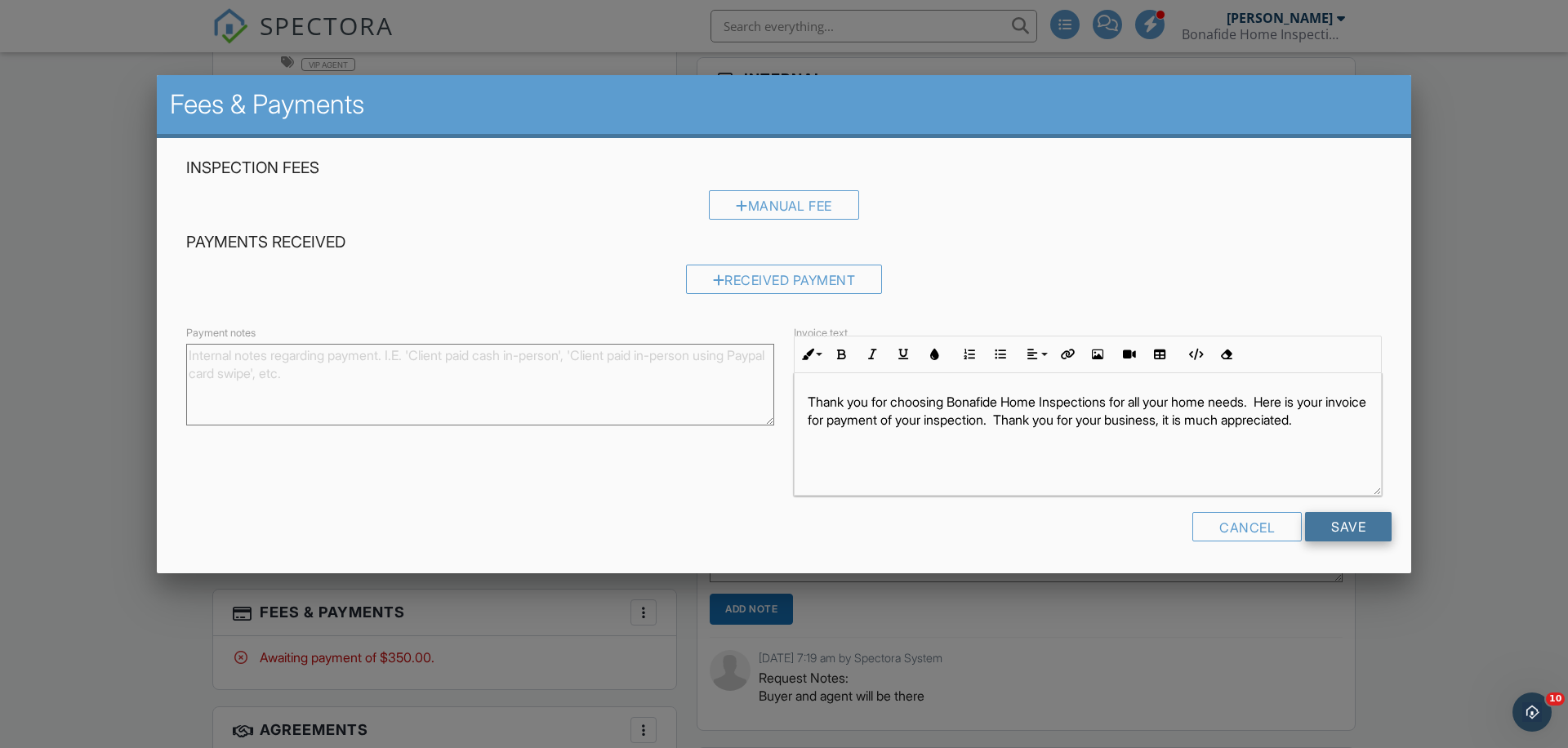
click at [1341, 519] on input "Save" at bounding box center [1349, 527] width 86 height 29
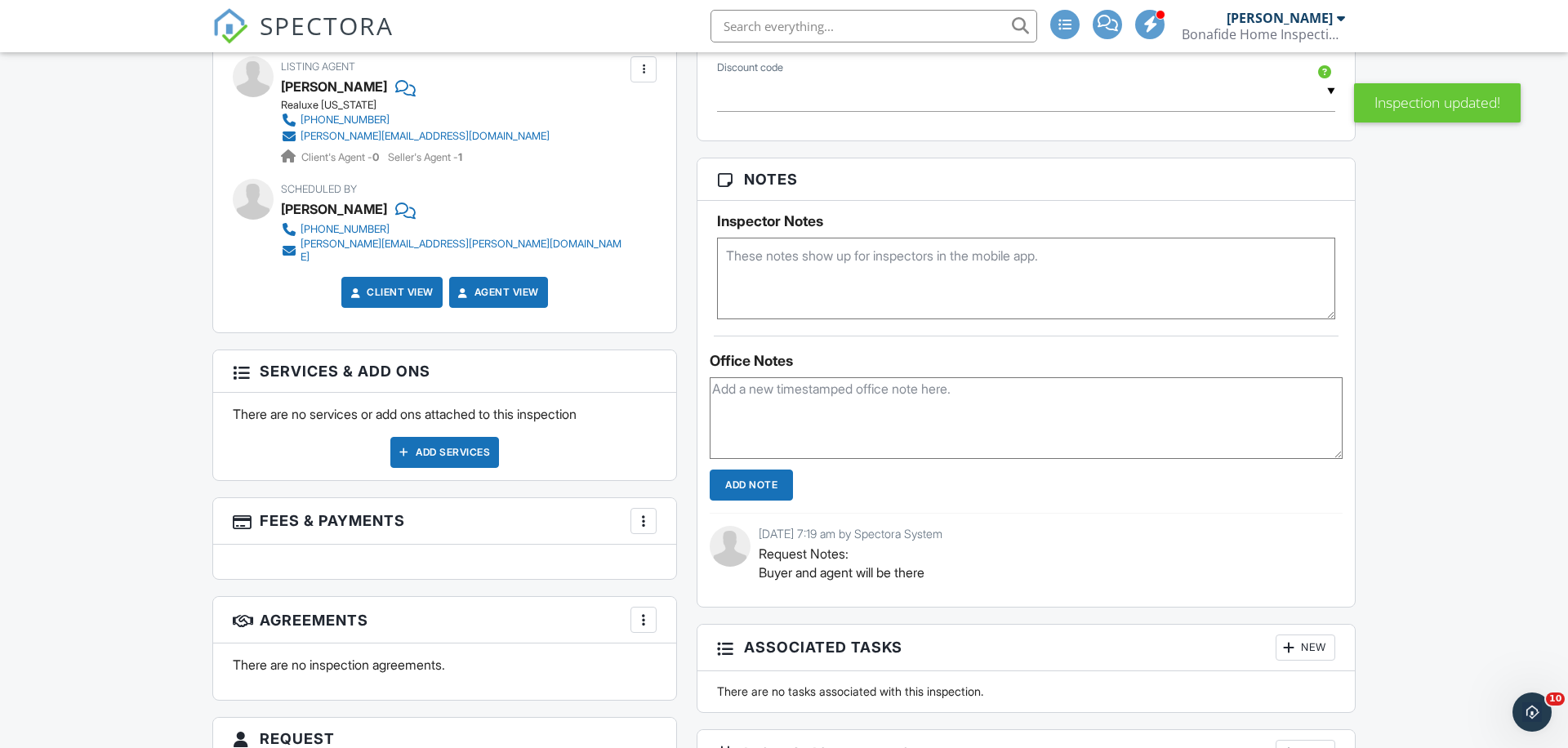
click at [440, 437] on div "Add Services" at bounding box center [445, 452] width 109 height 31
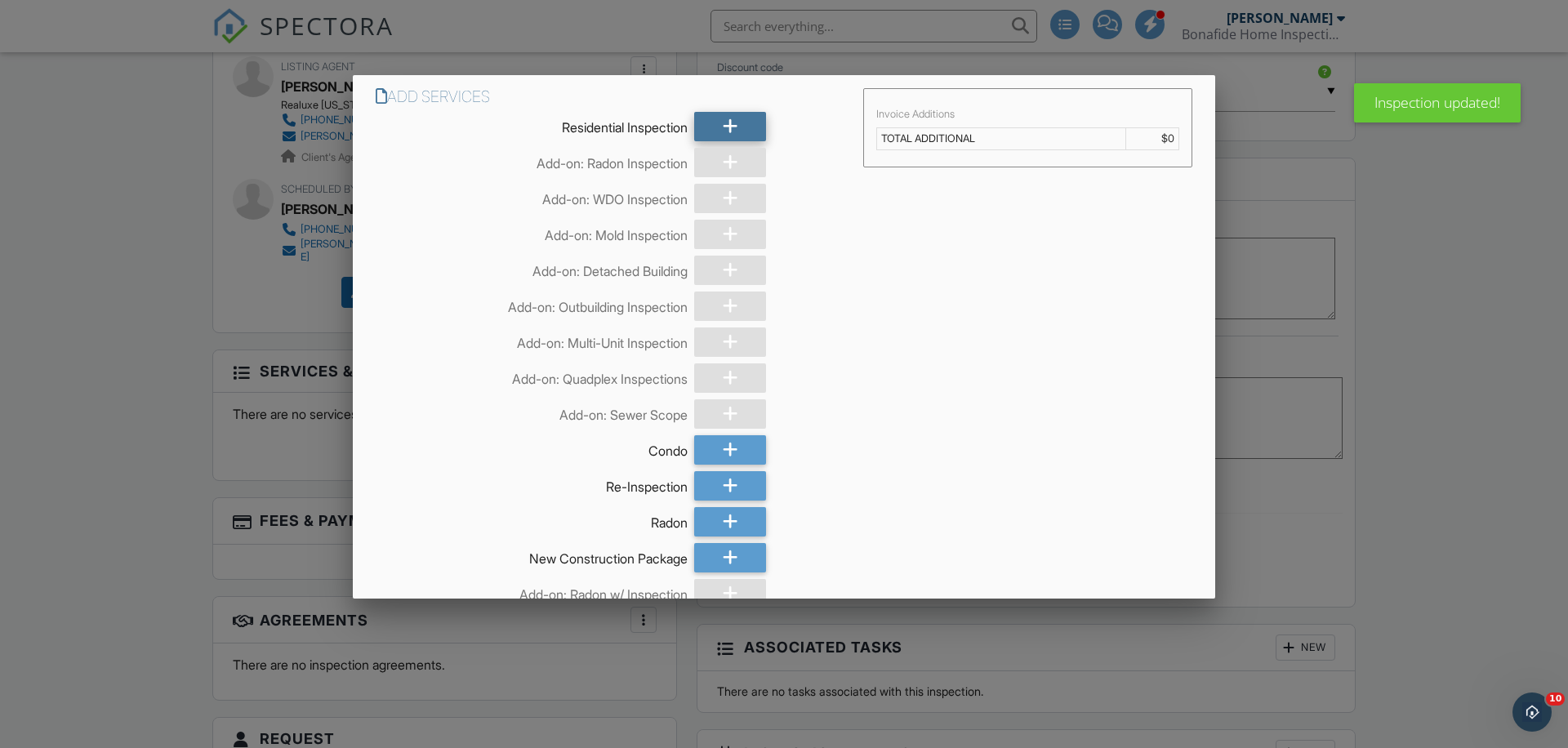
click at [727, 133] on icon at bounding box center [731, 126] width 16 height 29
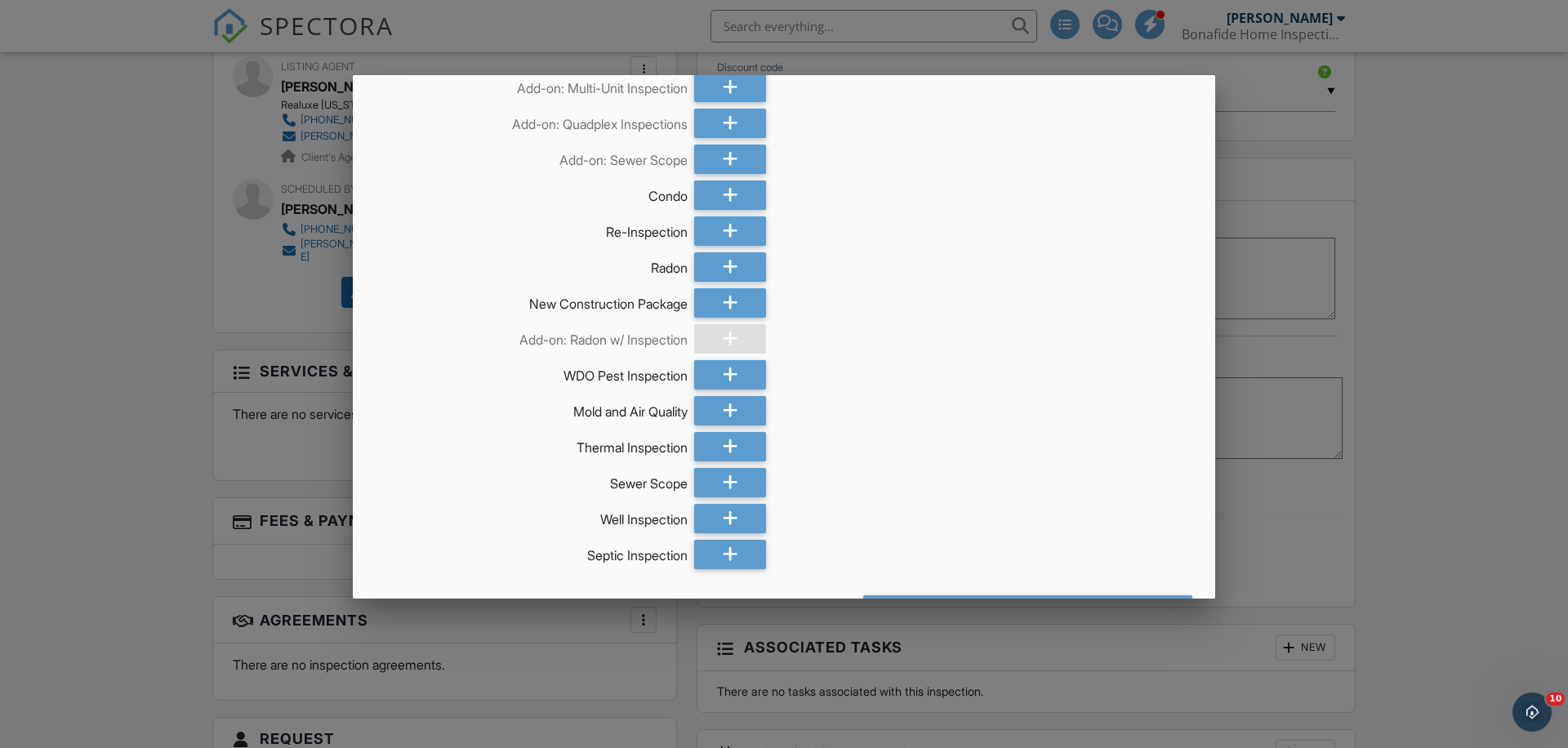
scroll to position [306, 0]
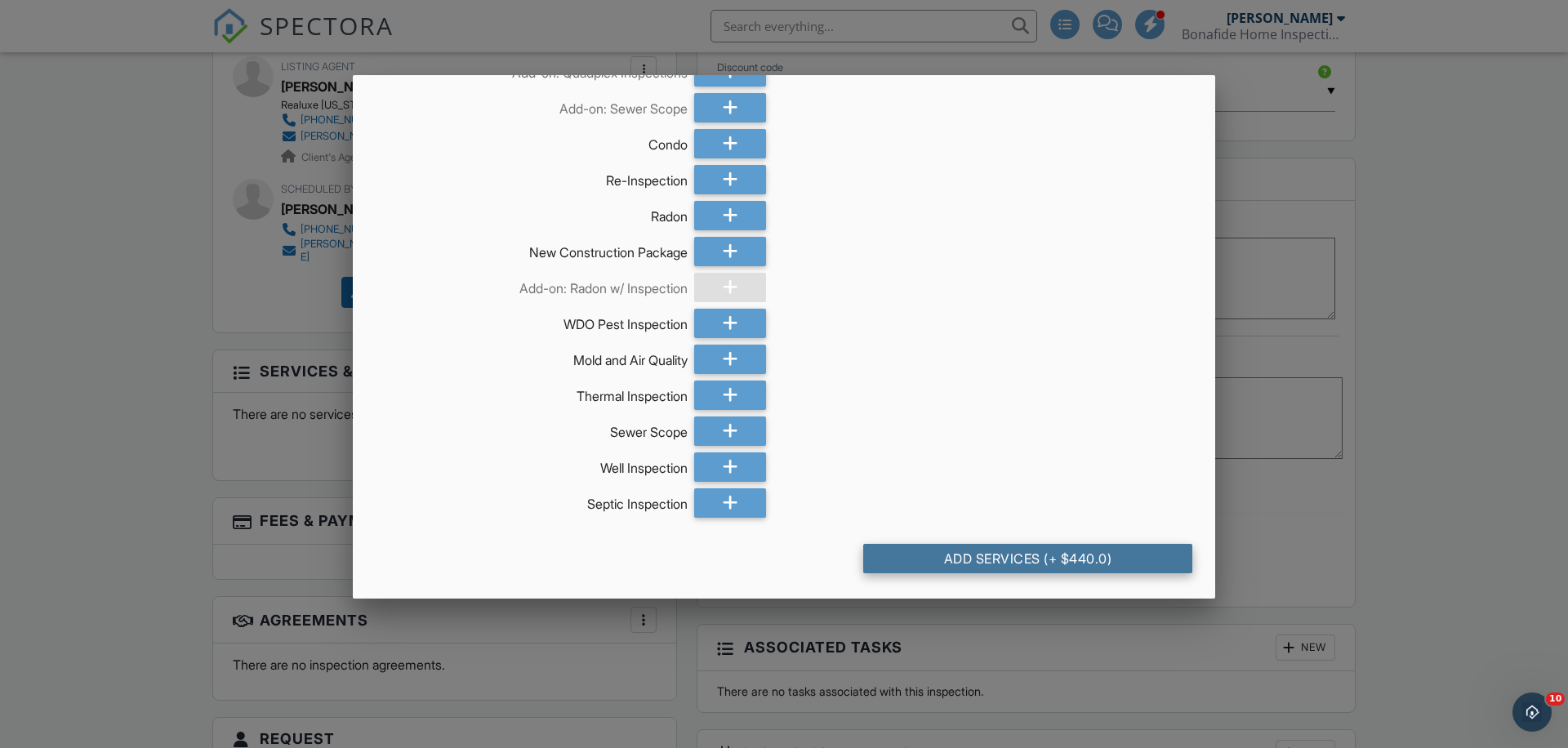
click at [976, 562] on div "Add Services (+ $440.0)" at bounding box center [1027, 558] width 329 height 29
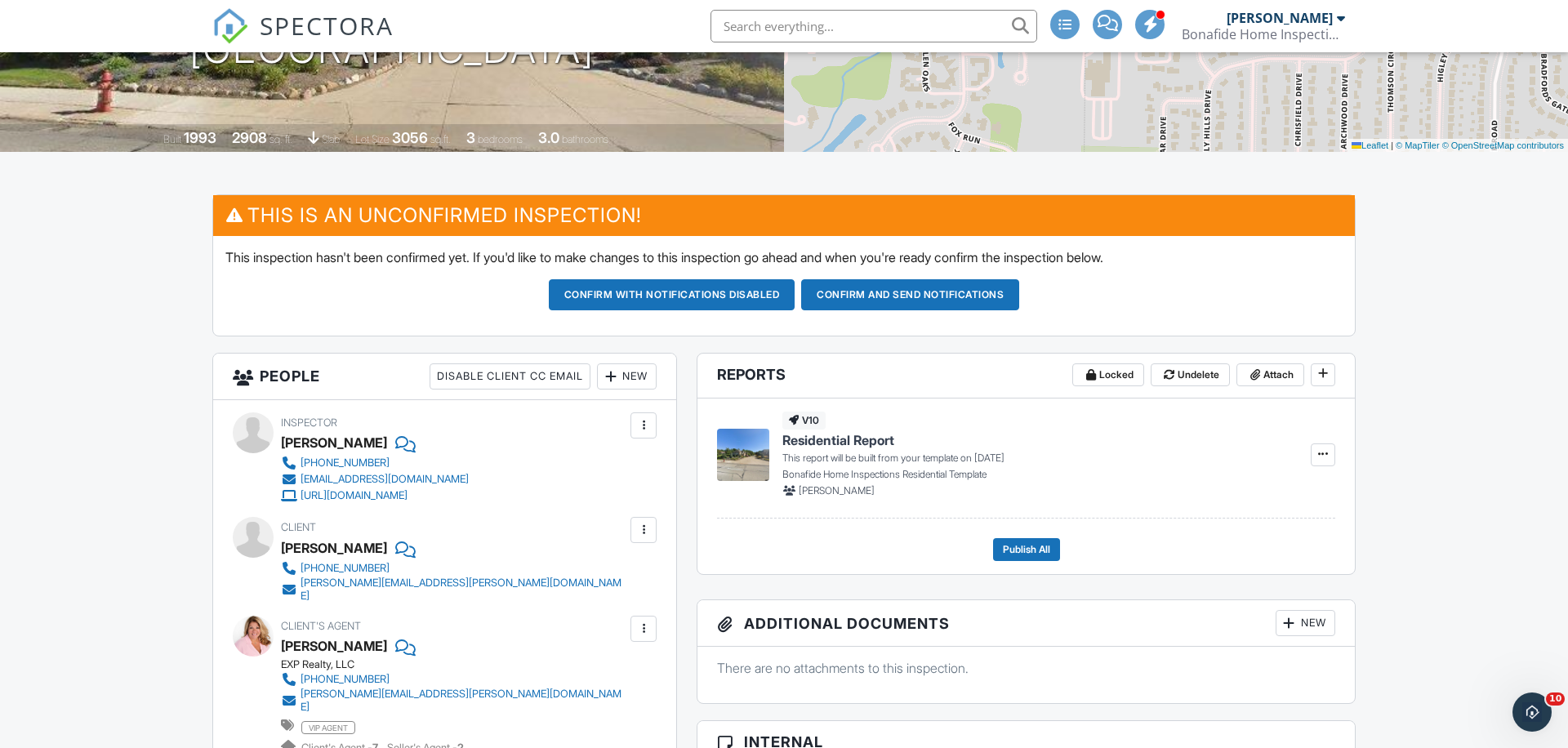
scroll to position [286, 0]
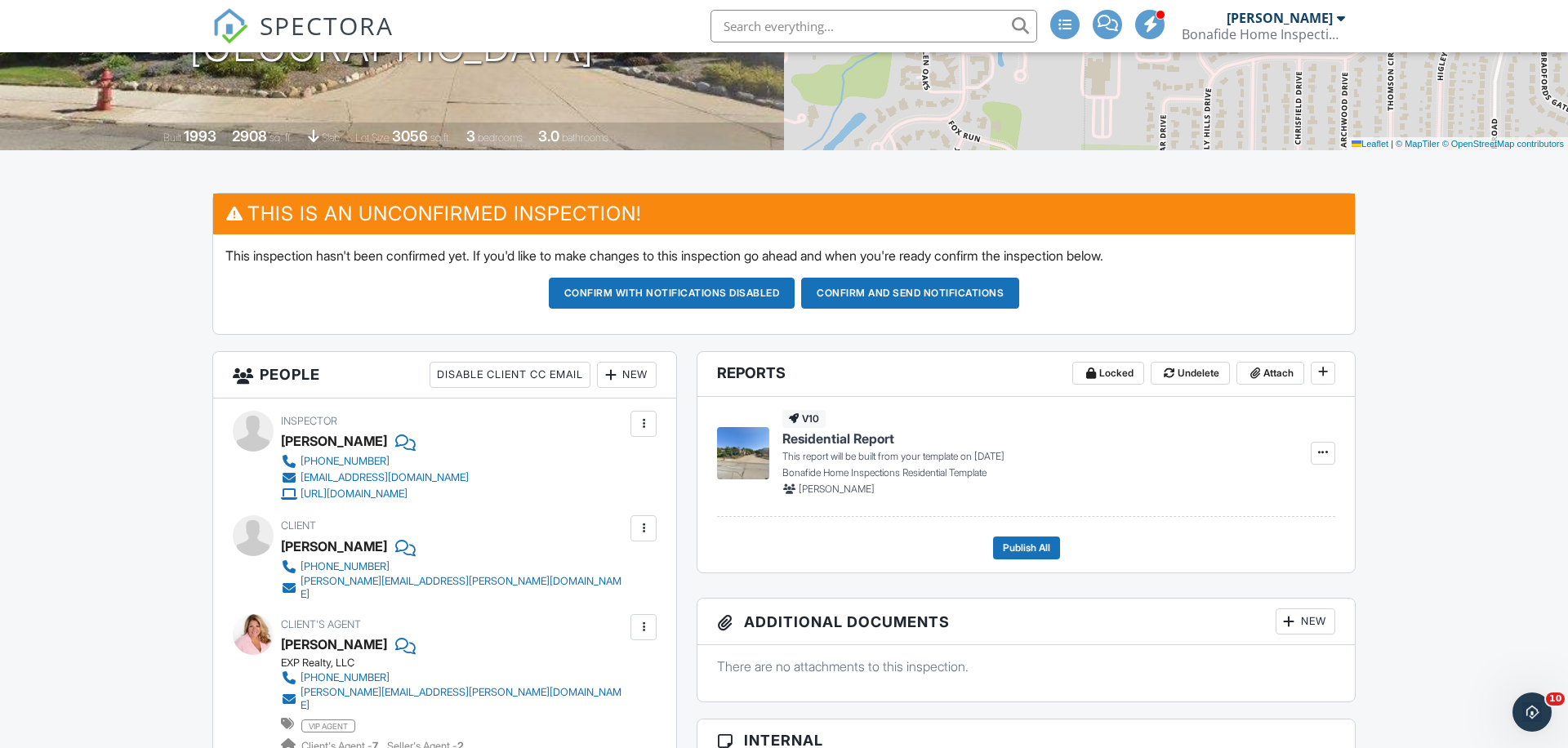
click at [640, 422] on div at bounding box center [643, 423] width 17 height 17
click at [538, 561] on li "Remove" at bounding box center [575, 555] width 144 height 41
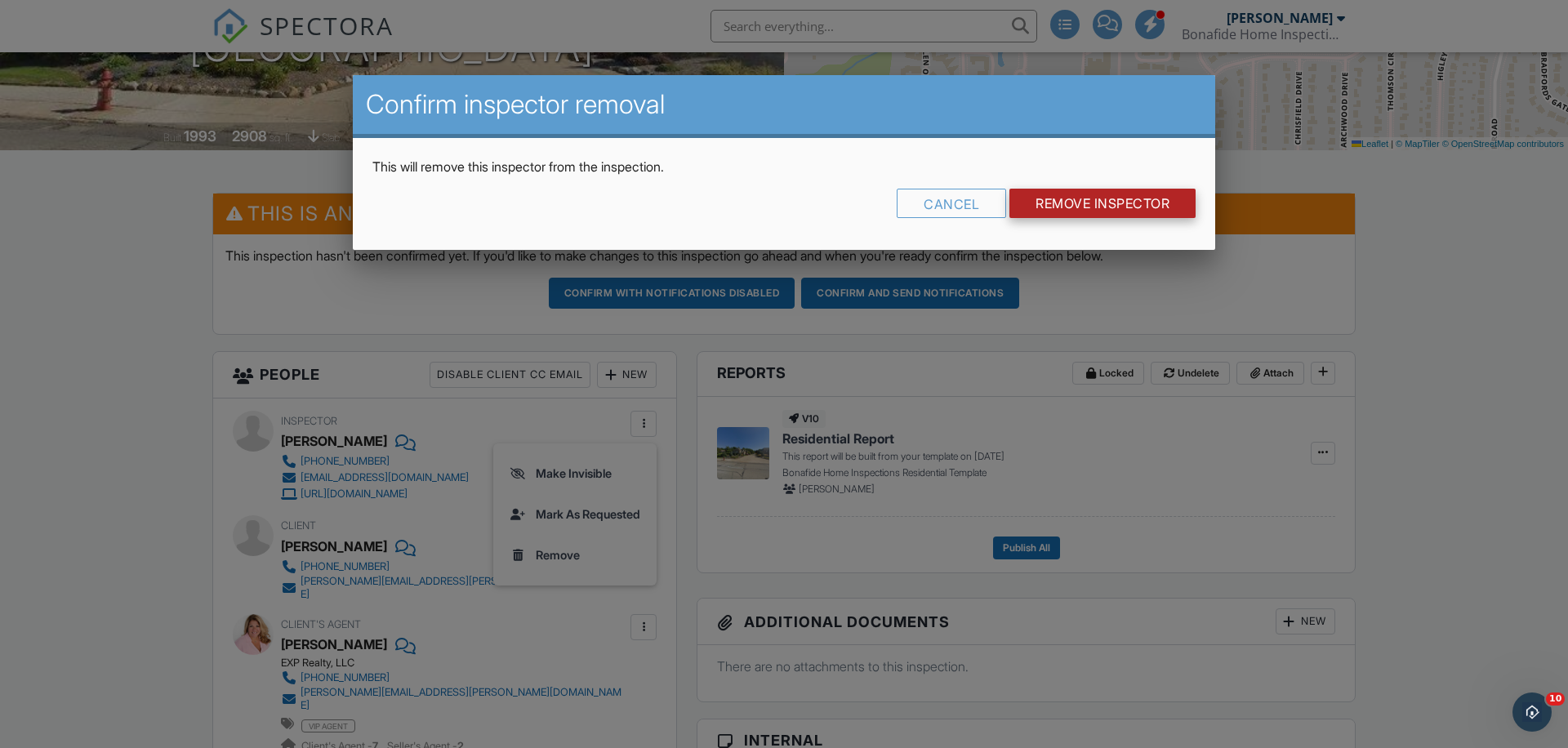
click at [1097, 209] on input "Remove Inspector" at bounding box center [1103, 204] width 186 height 29
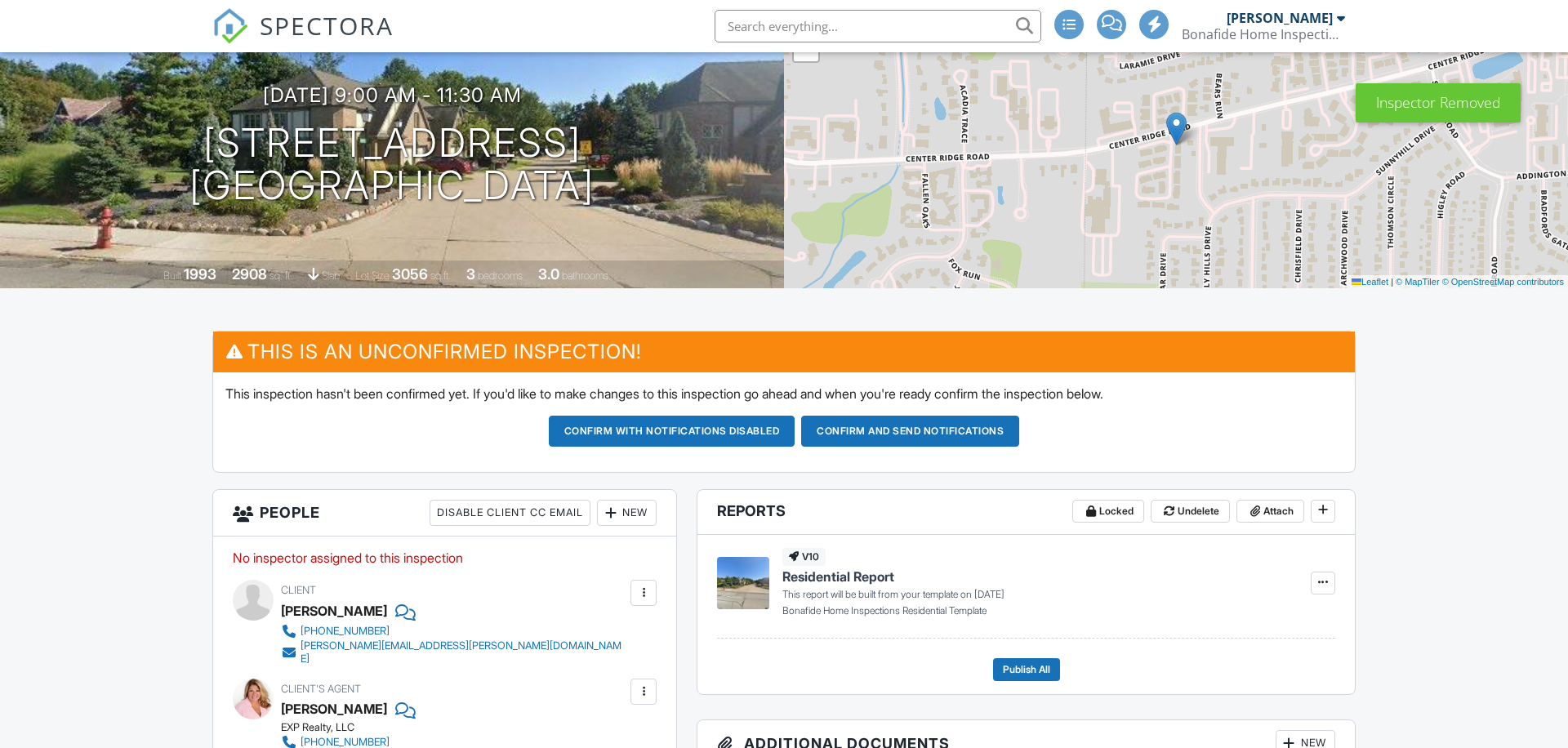
scroll to position [150, 0]
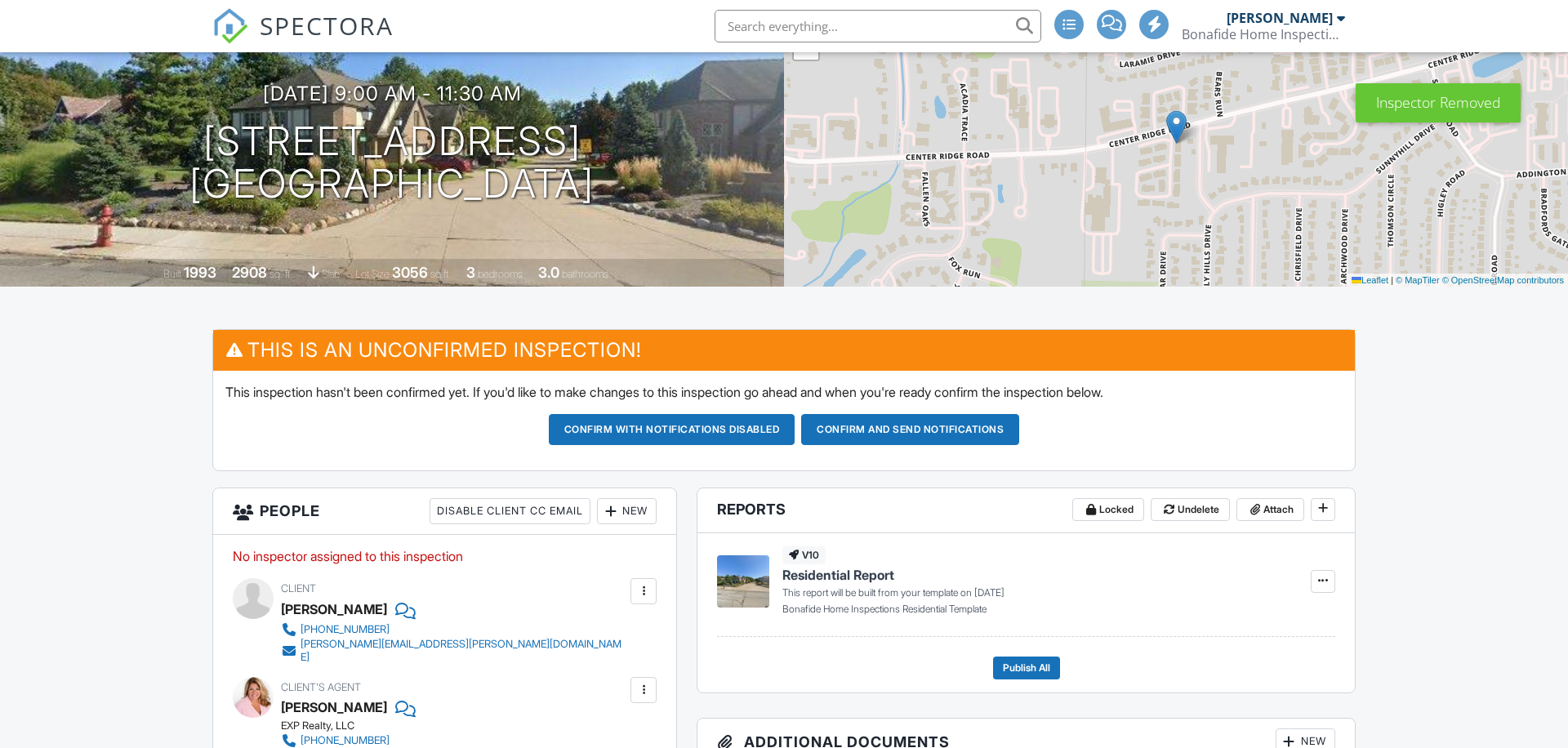
click at [626, 519] on div "New" at bounding box center [627, 511] width 60 height 26
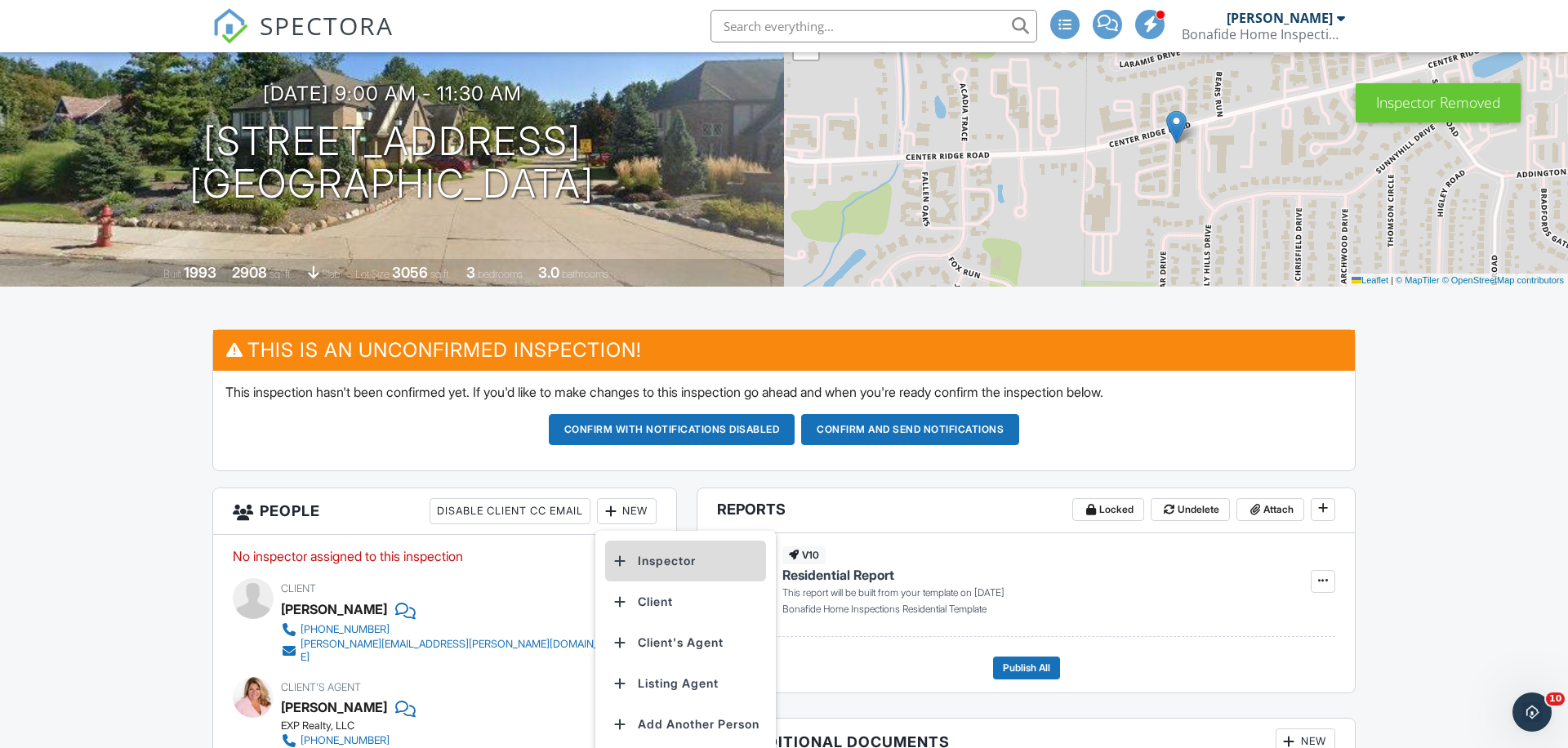
scroll to position [0, 0]
click at [653, 567] on li "Inspector" at bounding box center [686, 561] width 161 height 41
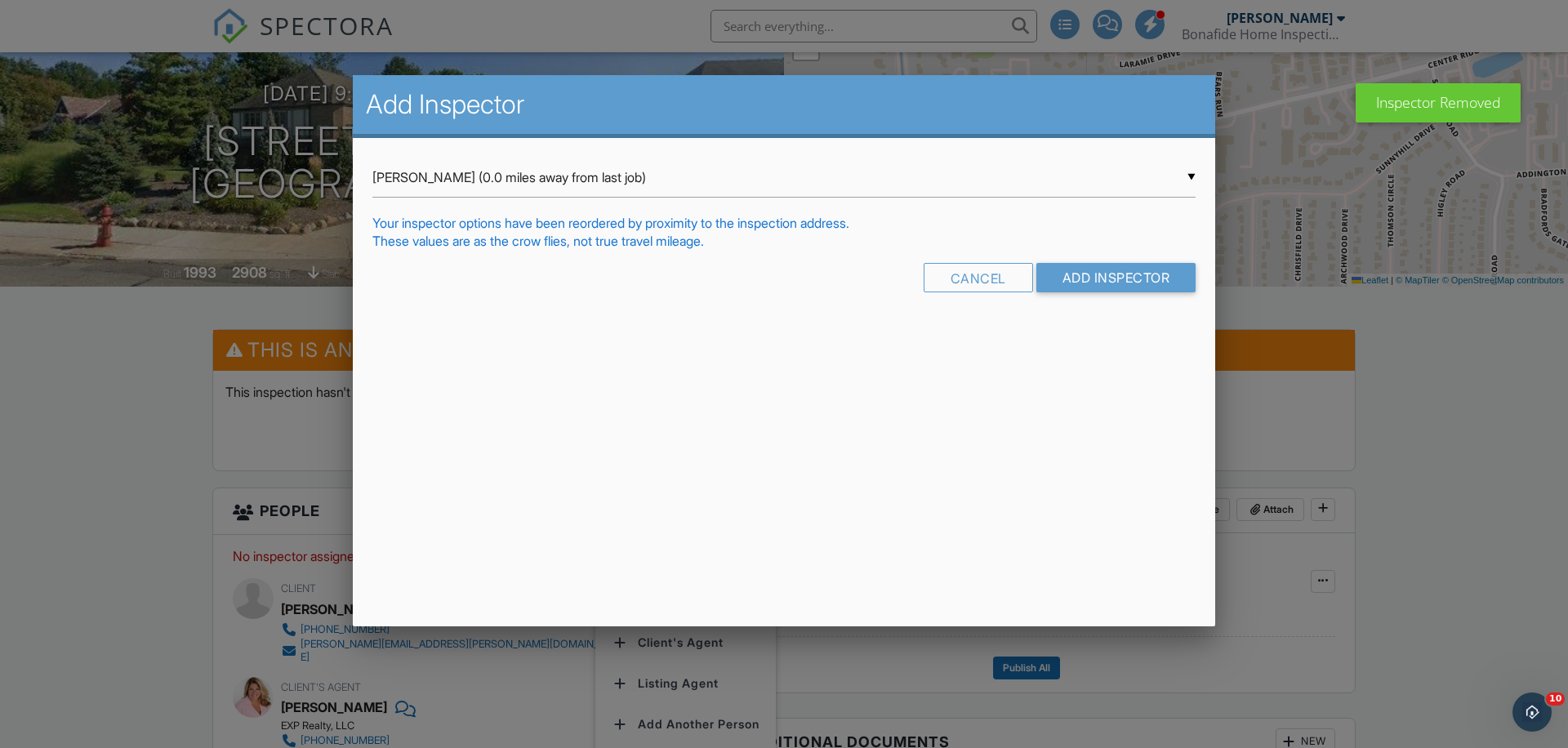
click at [400, 177] on div "▼ Dan Lewis (0.0 miles away from last job) Dan Lewis (0.0 miles away from last …" at bounding box center [784, 177] width 824 height 40
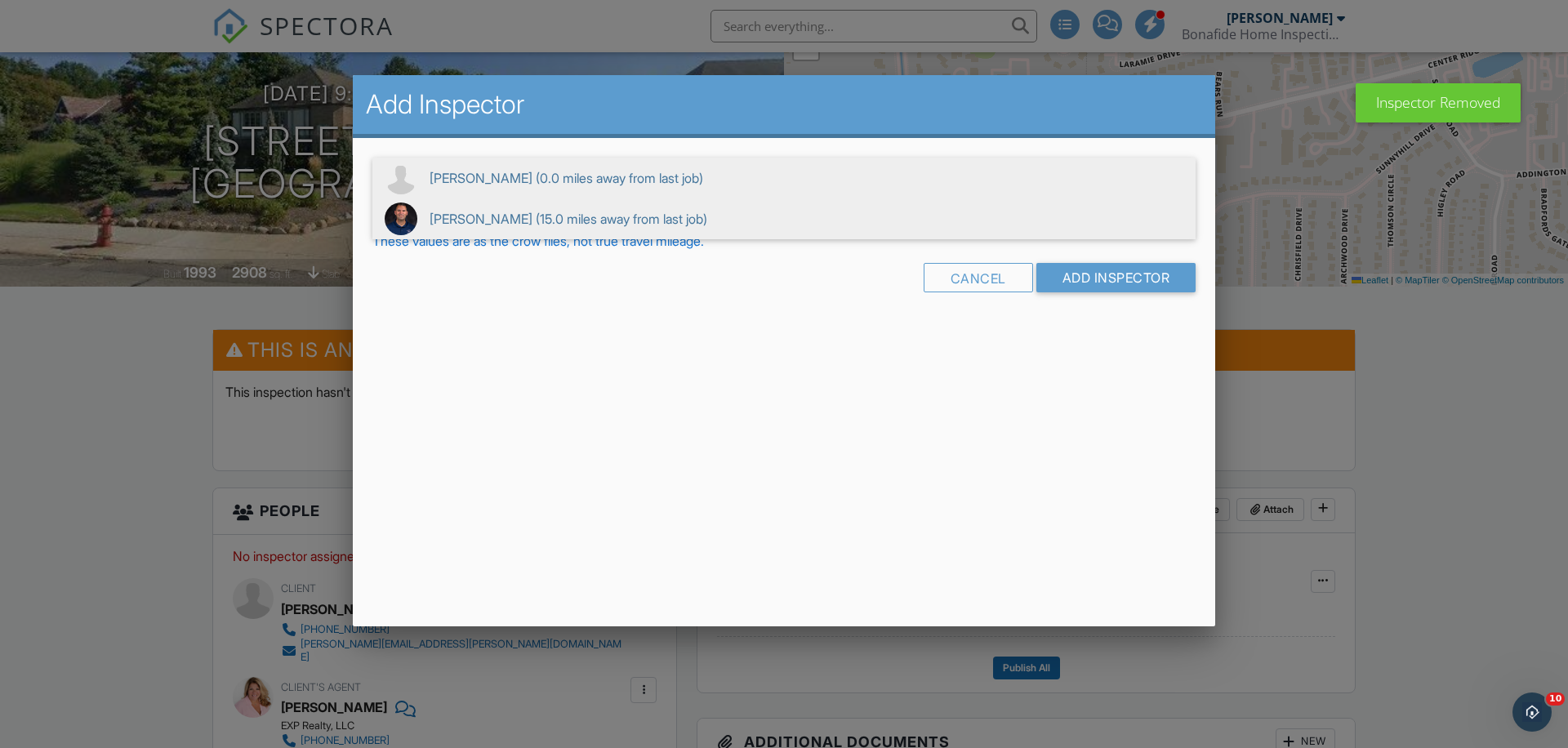
click at [403, 223] on img at bounding box center [401, 218] width 32 height 32
type input "Bo Reuter (15.0 miles away from last job)"
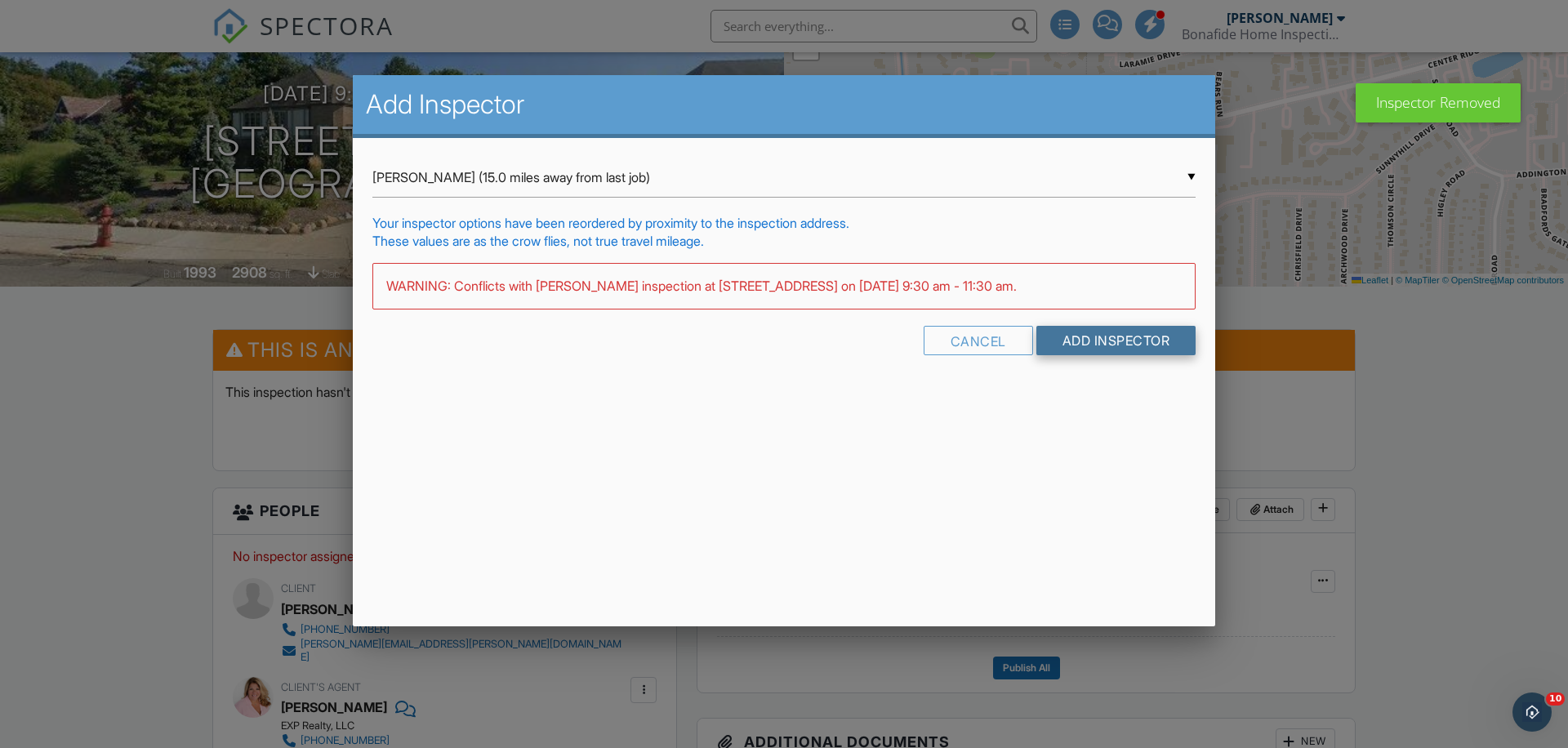
click at [1107, 337] on input "Add Inspector" at bounding box center [1116, 341] width 160 height 29
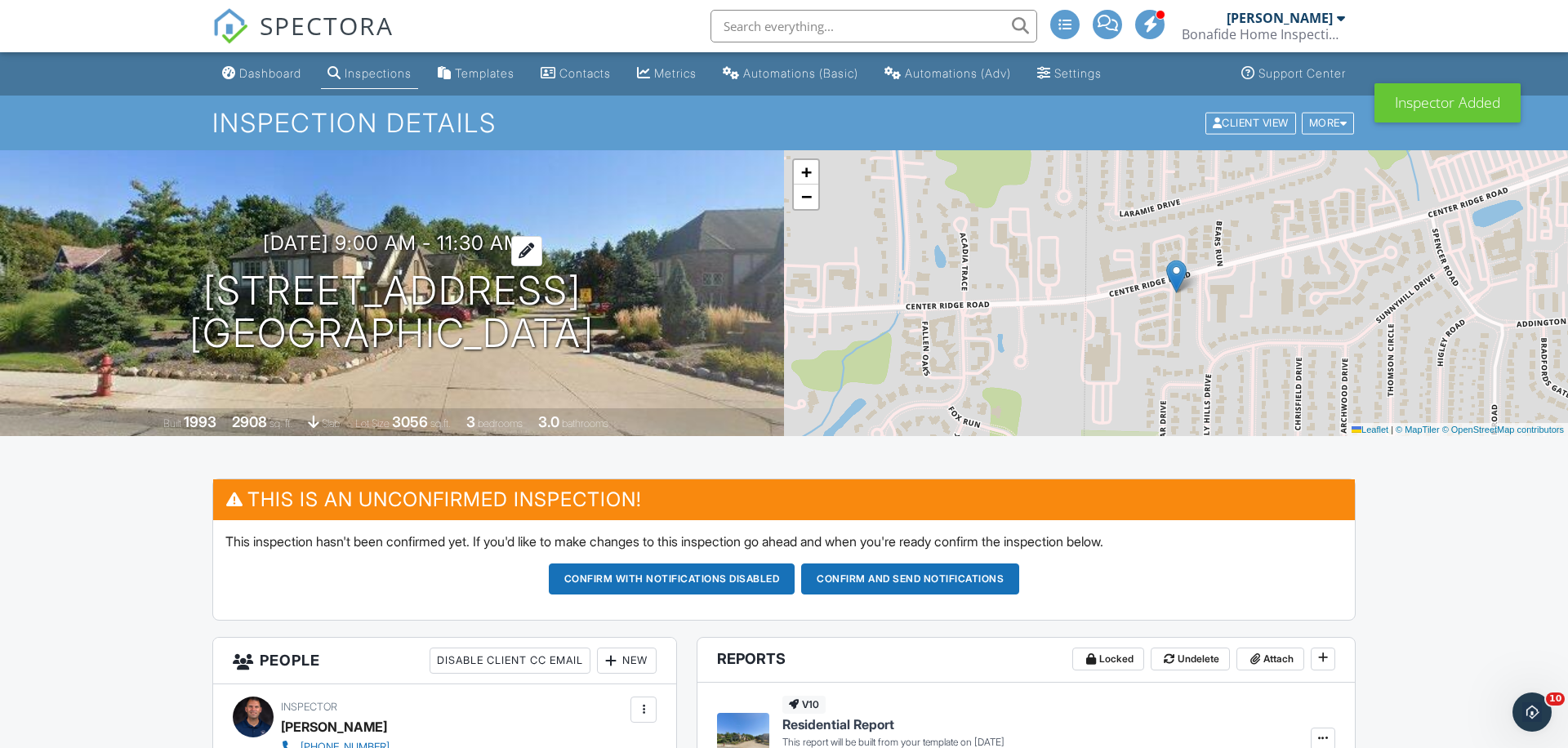
click at [377, 233] on h3 "[DATE] 9:00 am - 11:30 am" at bounding box center [393, 243] width 259 height 23
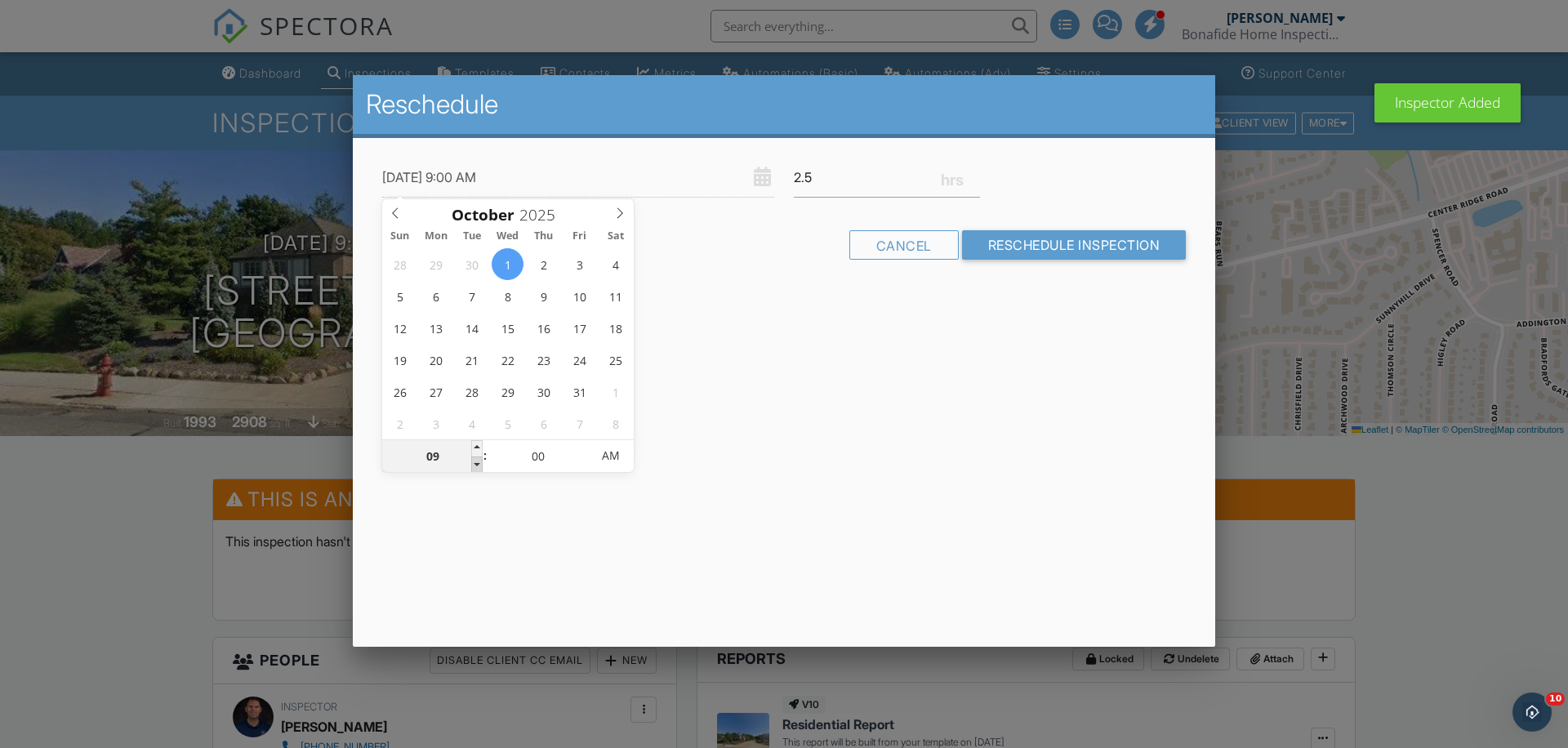
type input "[DATE] 8:00 AM"
type input "08"
click at [477, 465] on span at bounding box center [477, 464] width 12 height 17
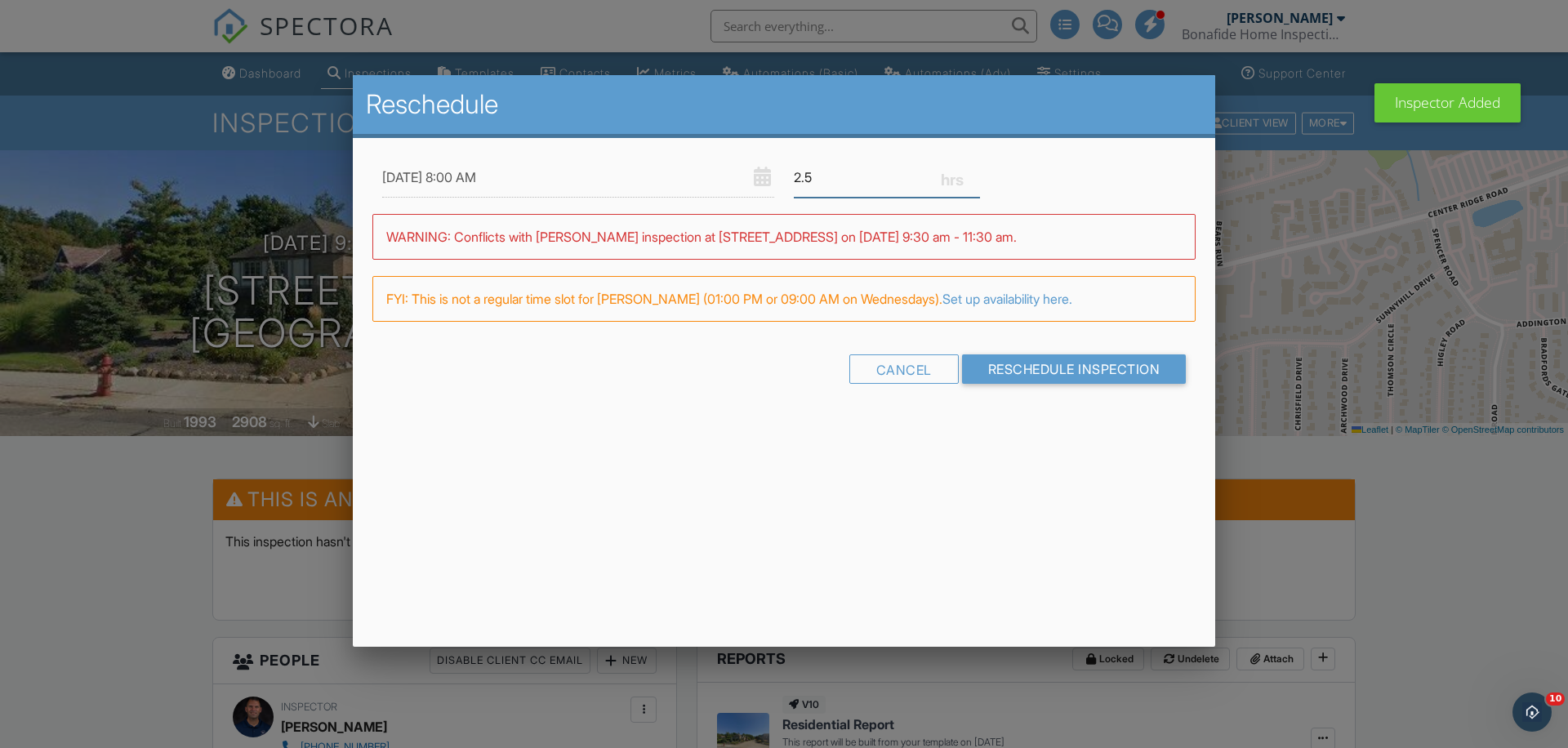
click at [875, 188] on input "2.5" at bounding box center [887, 177] width 186 height 40
click at [974, 183] on input "2.25" at bounding box center [887, 177] width 186 height 40
type input "2"
click at [973, 181] on input "2" at bounding box center [887, 177] width 186 height 40
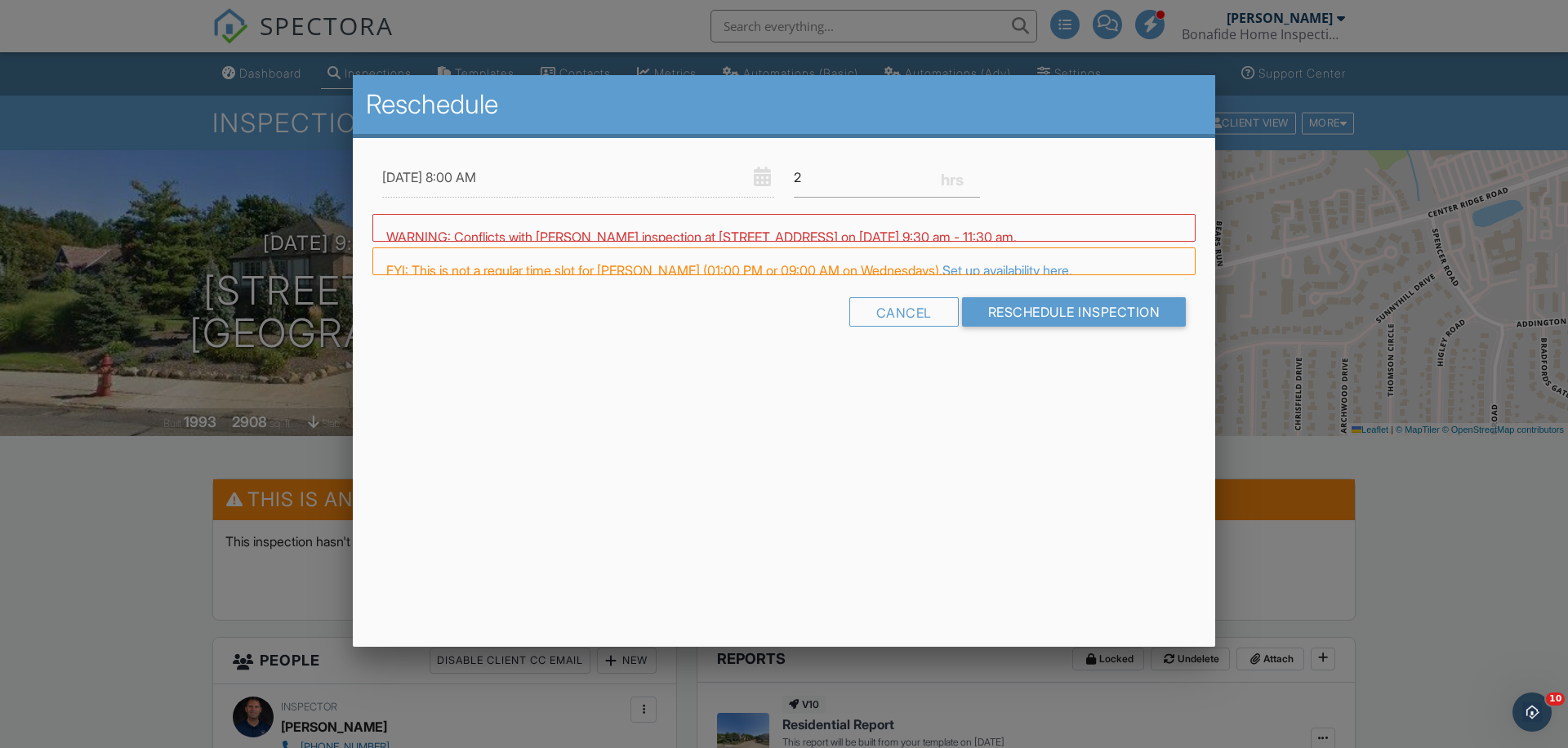
click at [630, 460] on div "Reschedule [DATE] 8:00 AM 2 Warning: this date/time is in the past. WARNING: Co…" at bounding box center [784, 361] width 863 height 572
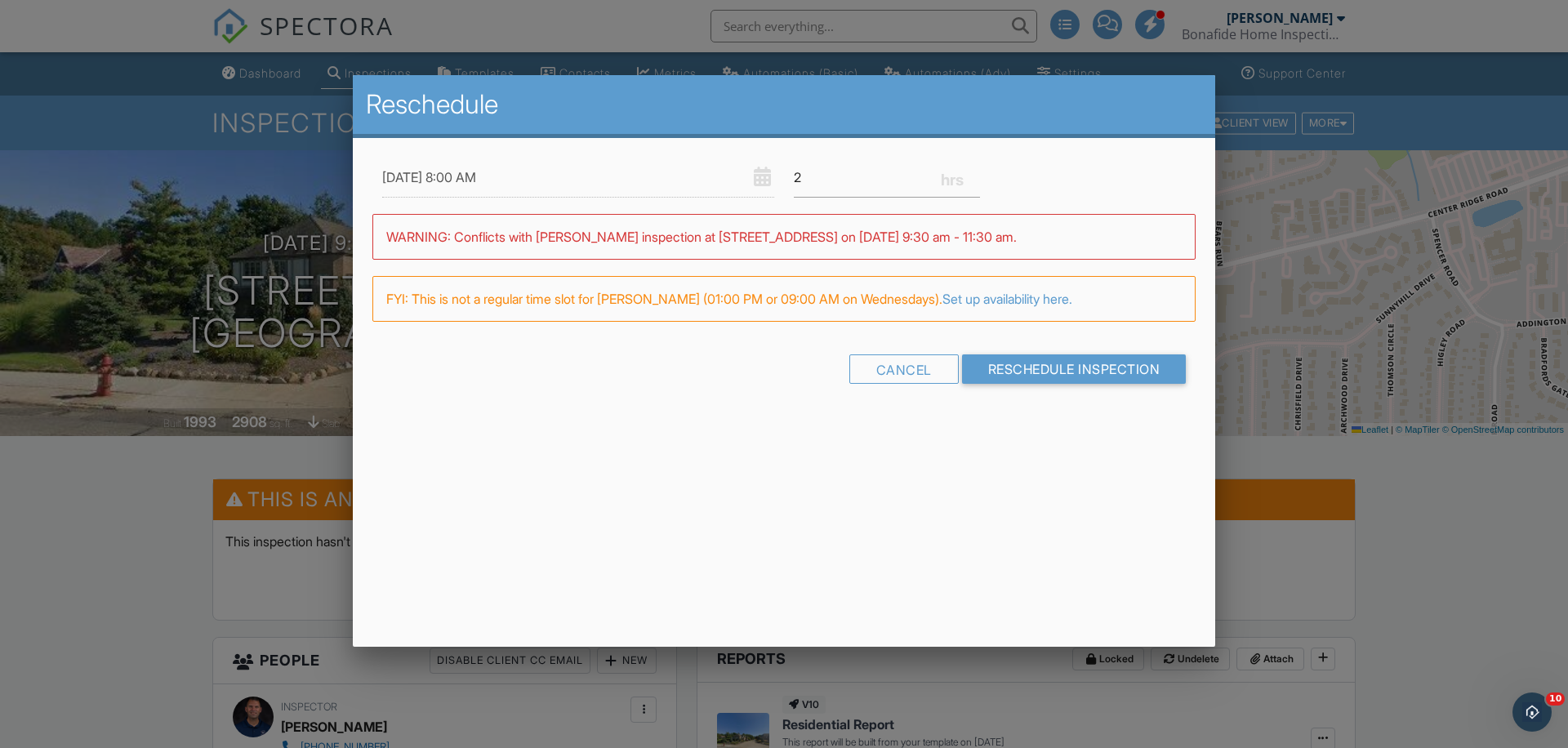
click at [397, 186] on input "[DATE] 8:00 AM" at bounding box center [578, 177] width 392 height 40
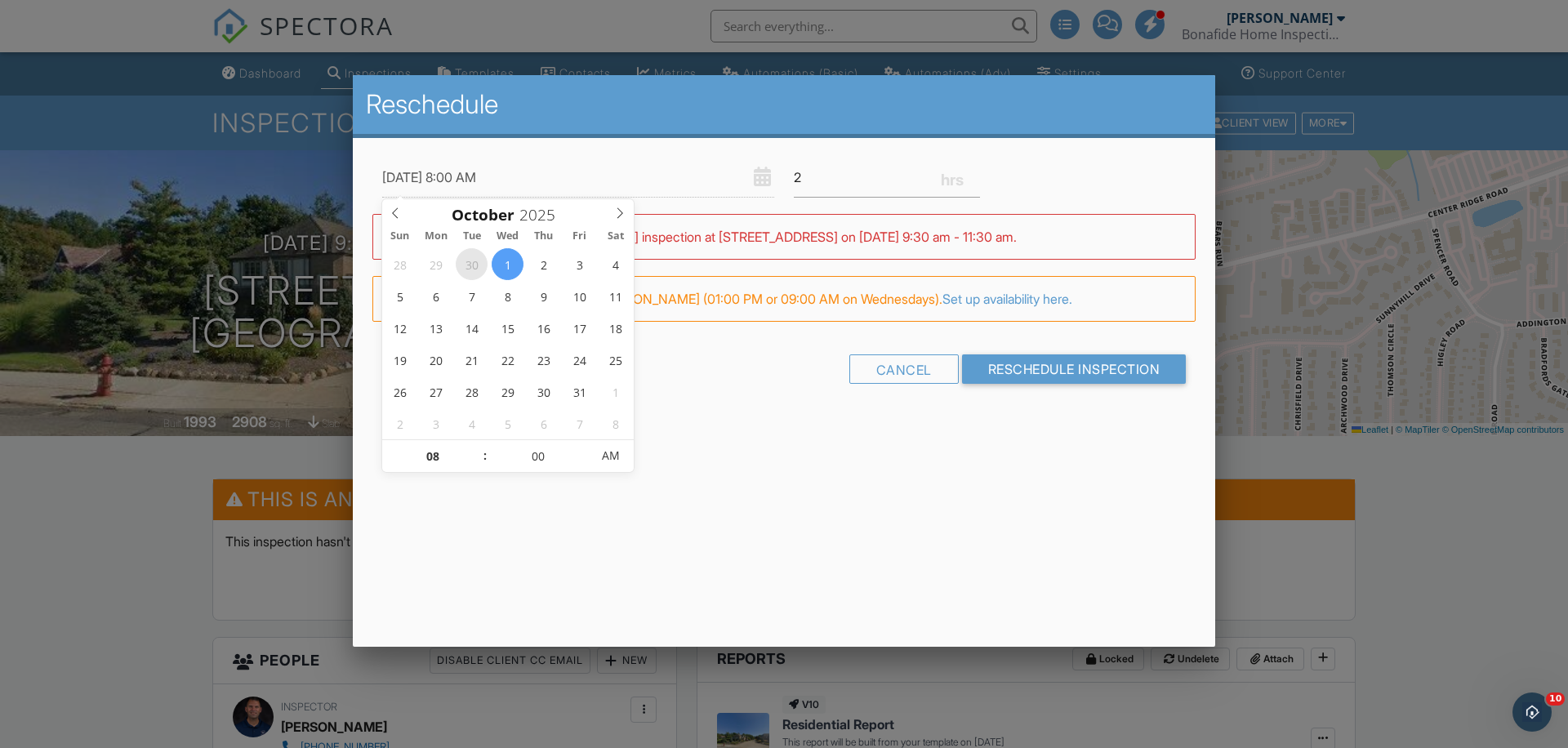
type input "[DATE] 8:00 AM"
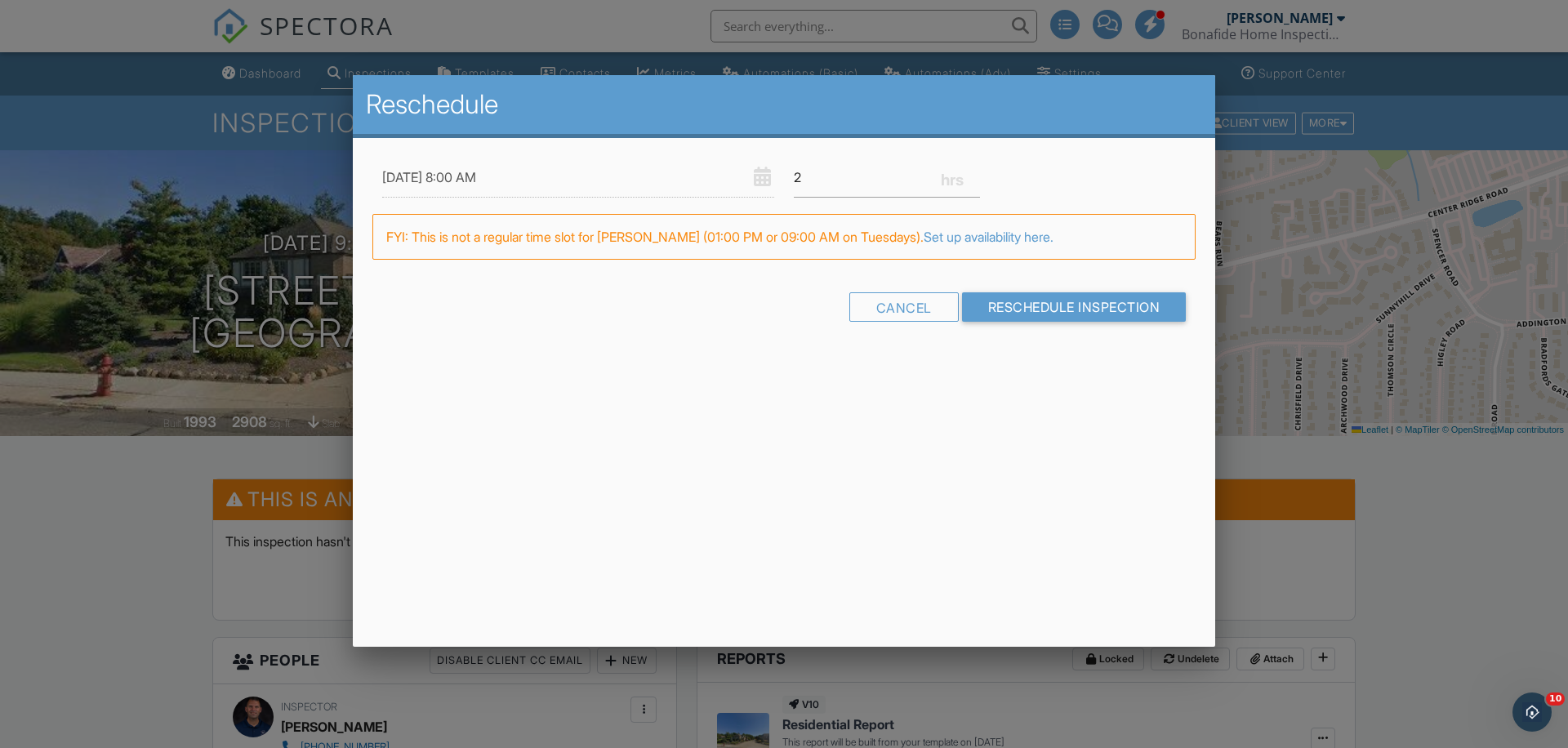
click at [765, 418] on div "Reschedule [DATE] 8:00 AM 2 Warning: this date/time is in the past. WARNING: Co…" at bounding box center [784, 361] width 863 height 572
click at [1045, 303] on input "Reschedule Inspection" at bounding box center [1073, 307] width 224 height 29
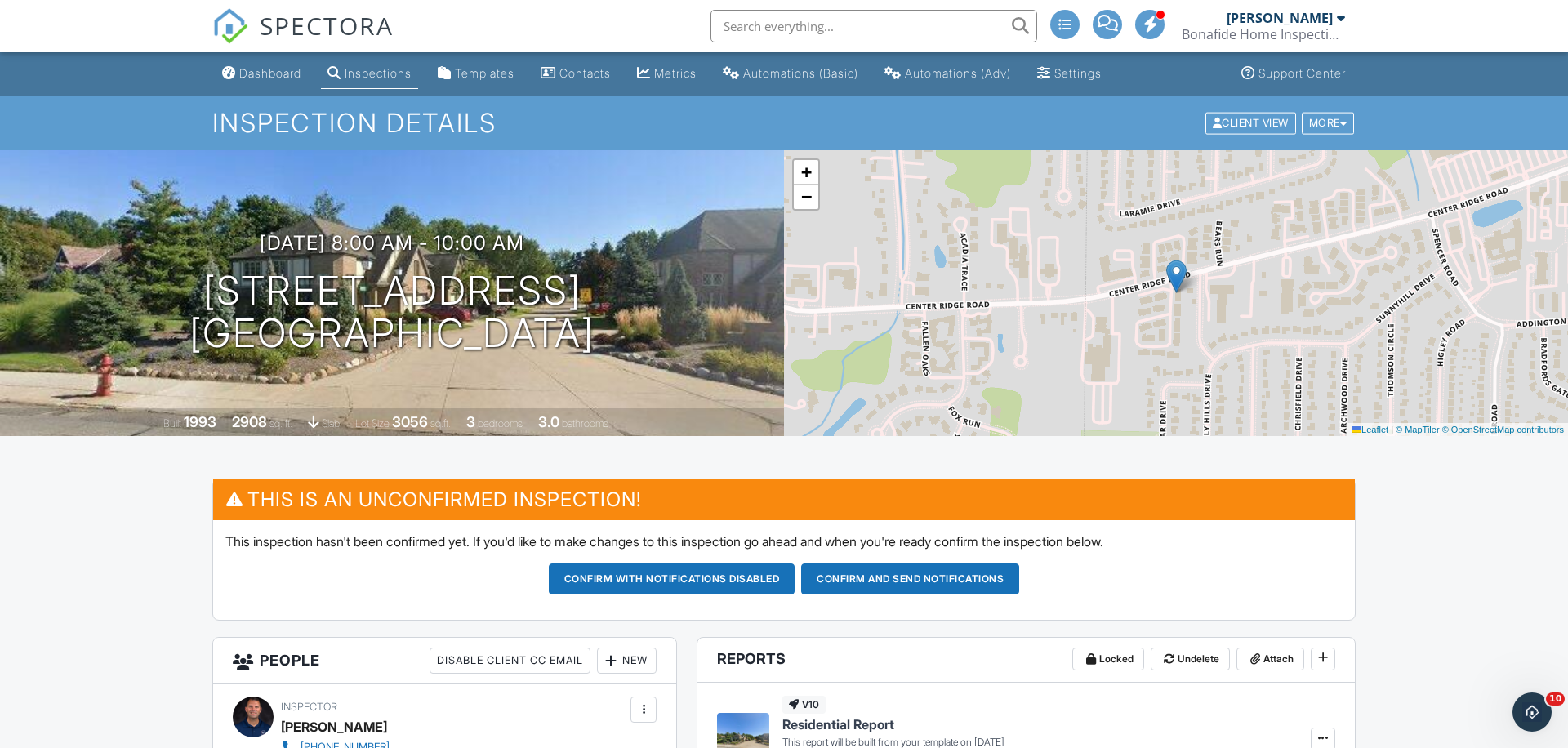
scroll to position [3, 0]
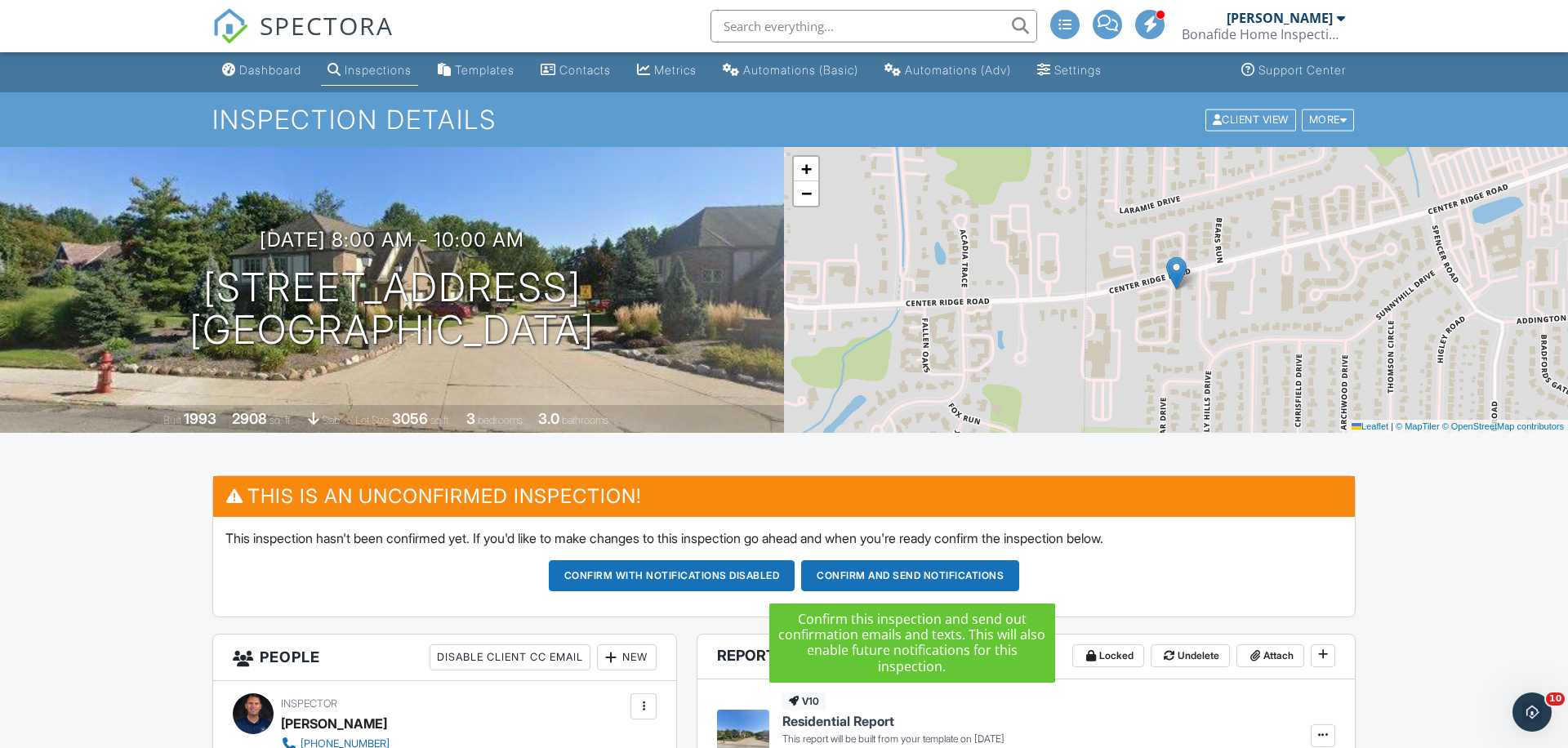
click at [927, 572] on button "Confirm and send notifications" at bounding box center [910, 576] width 218 height 31
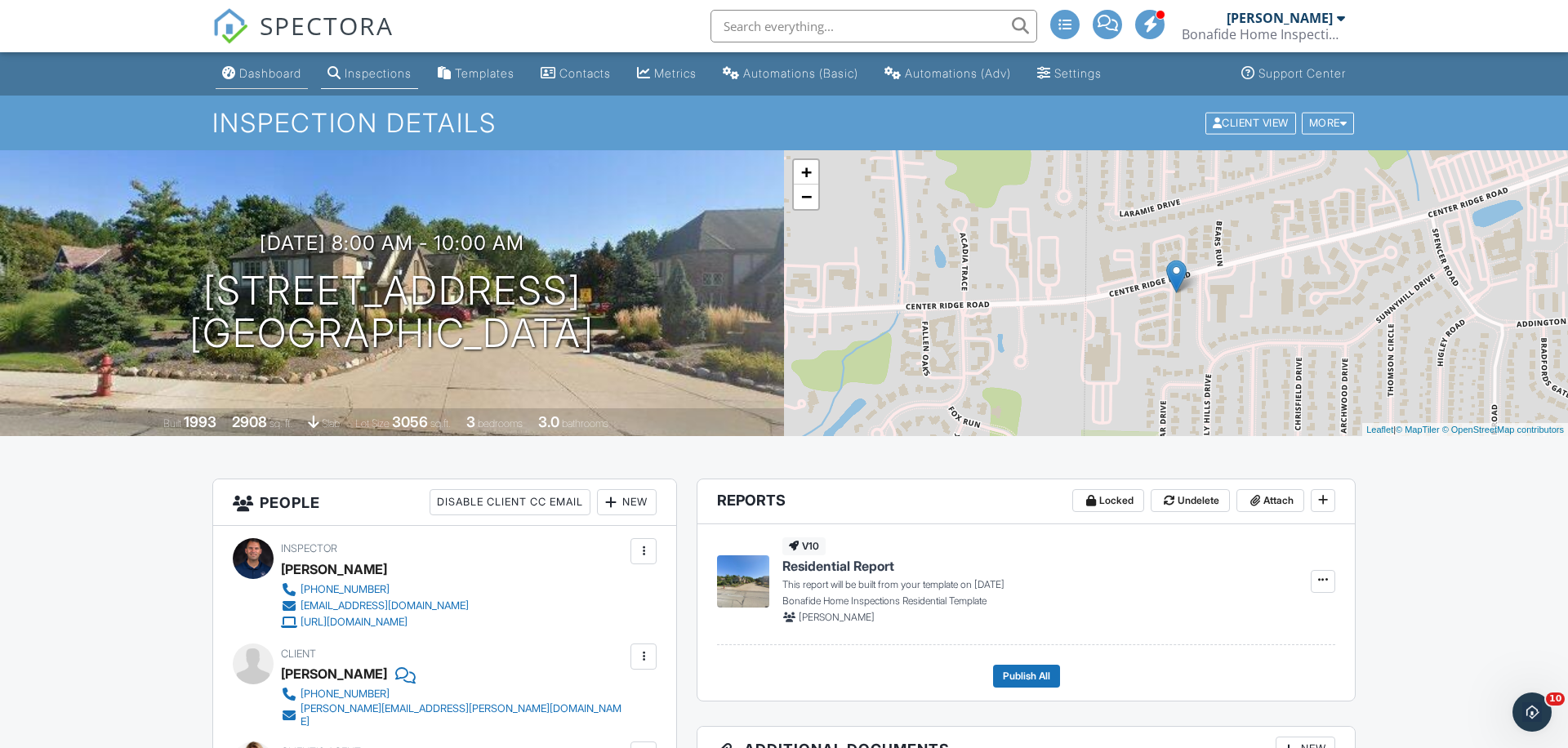
click at [265, 68] on div "Dashboard" at bounding box center [269, 73] width 62 height 14
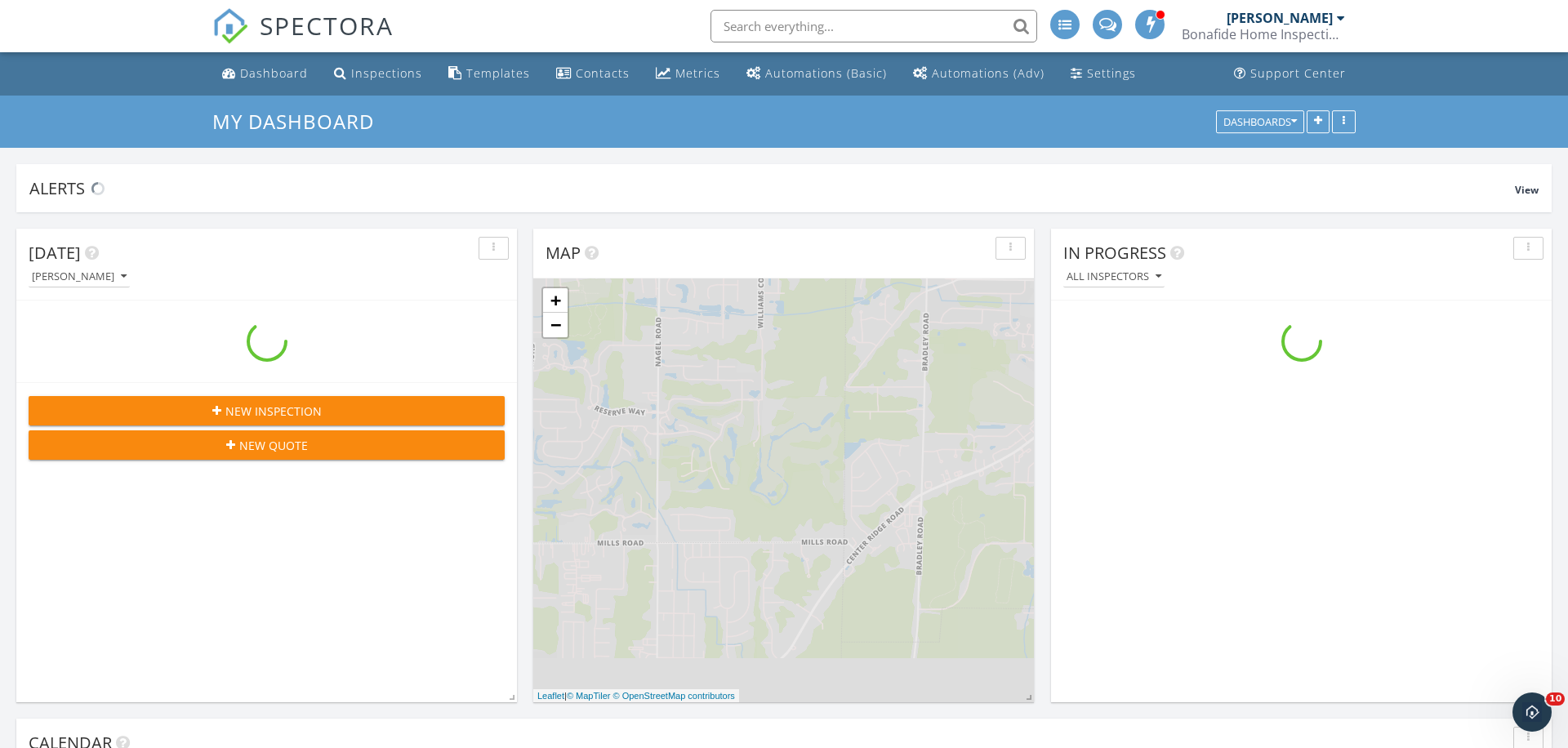
scroll to position [1854, 1569]
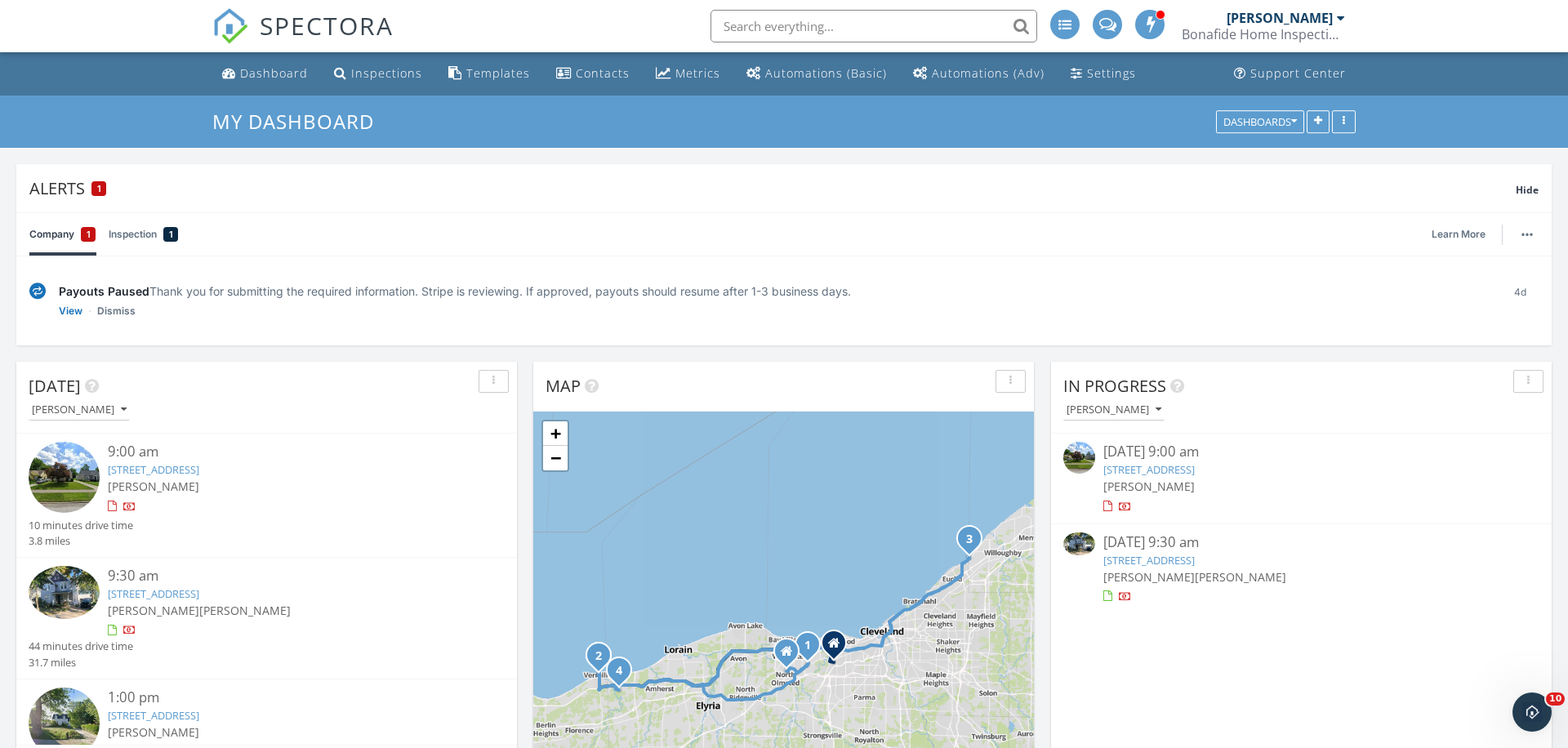
click at [1517, 71] on ul "Dashboard Inspections Templates Contacts Metrics Automations (Basic) Automation…" at bounding box center [784, 73] width 1568 height 43
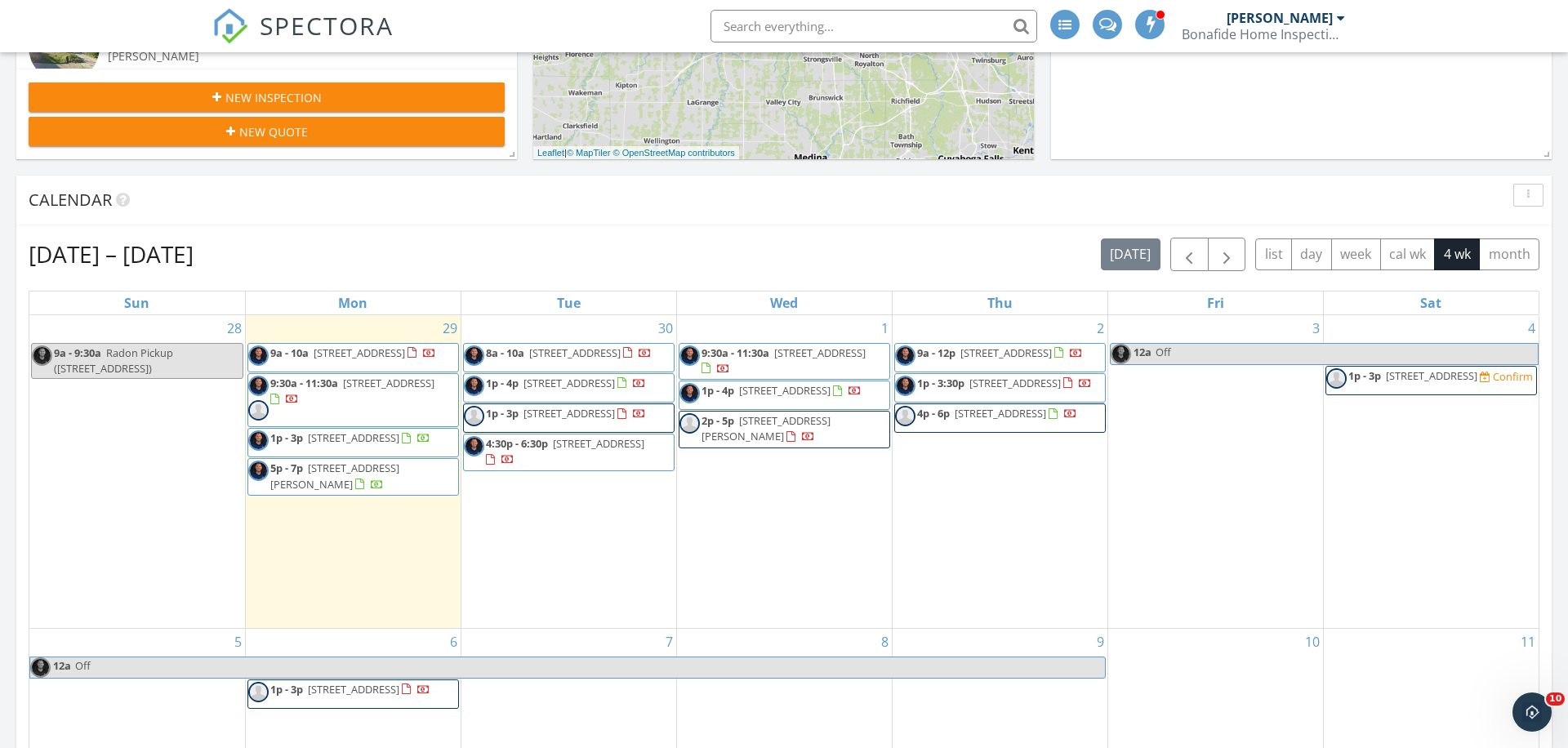
scroll to position [809, 0]
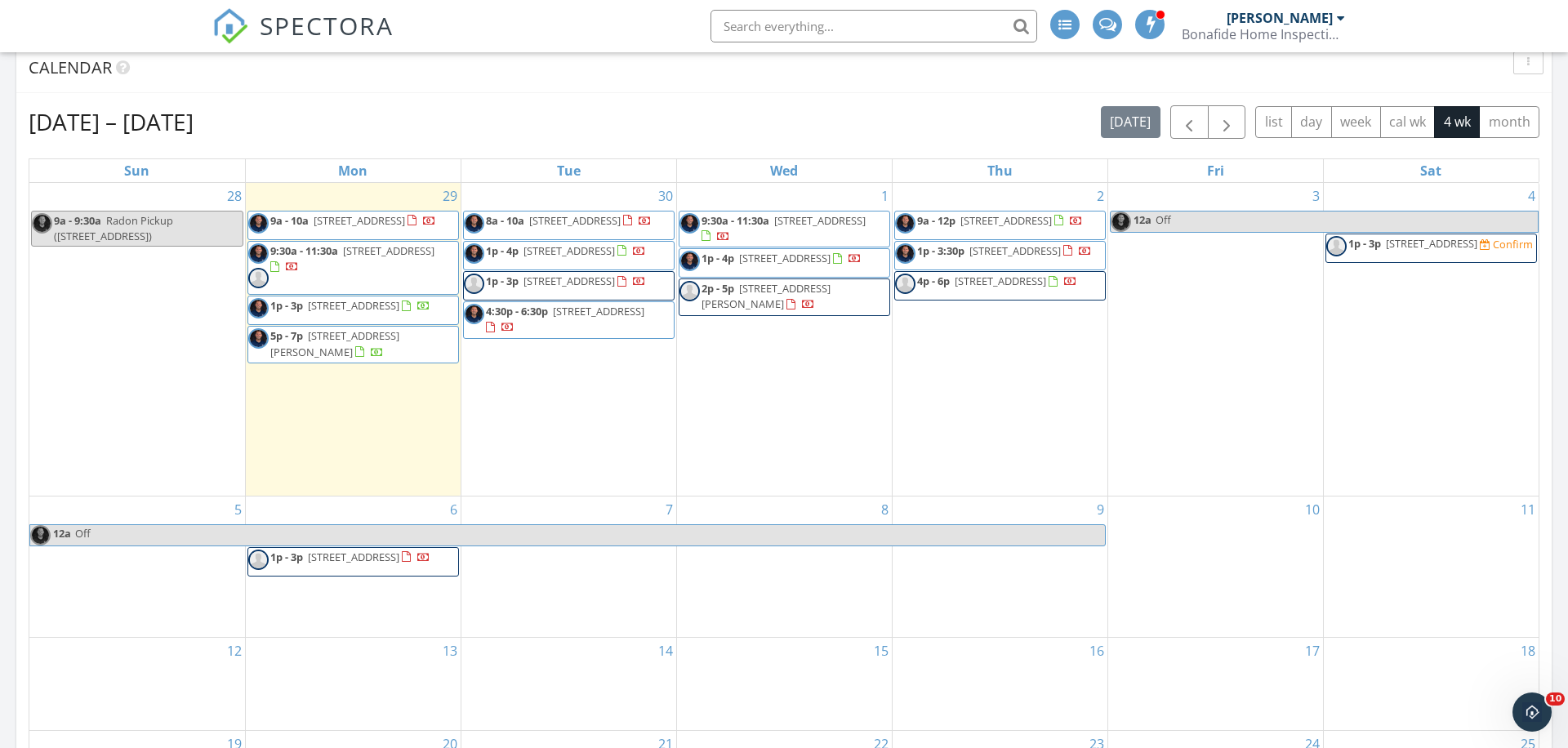
click at [1478, 249] on span "3807 Freehold Ave, Cleveland 44134" at bounding box center [1431, 243] width 91 height 15
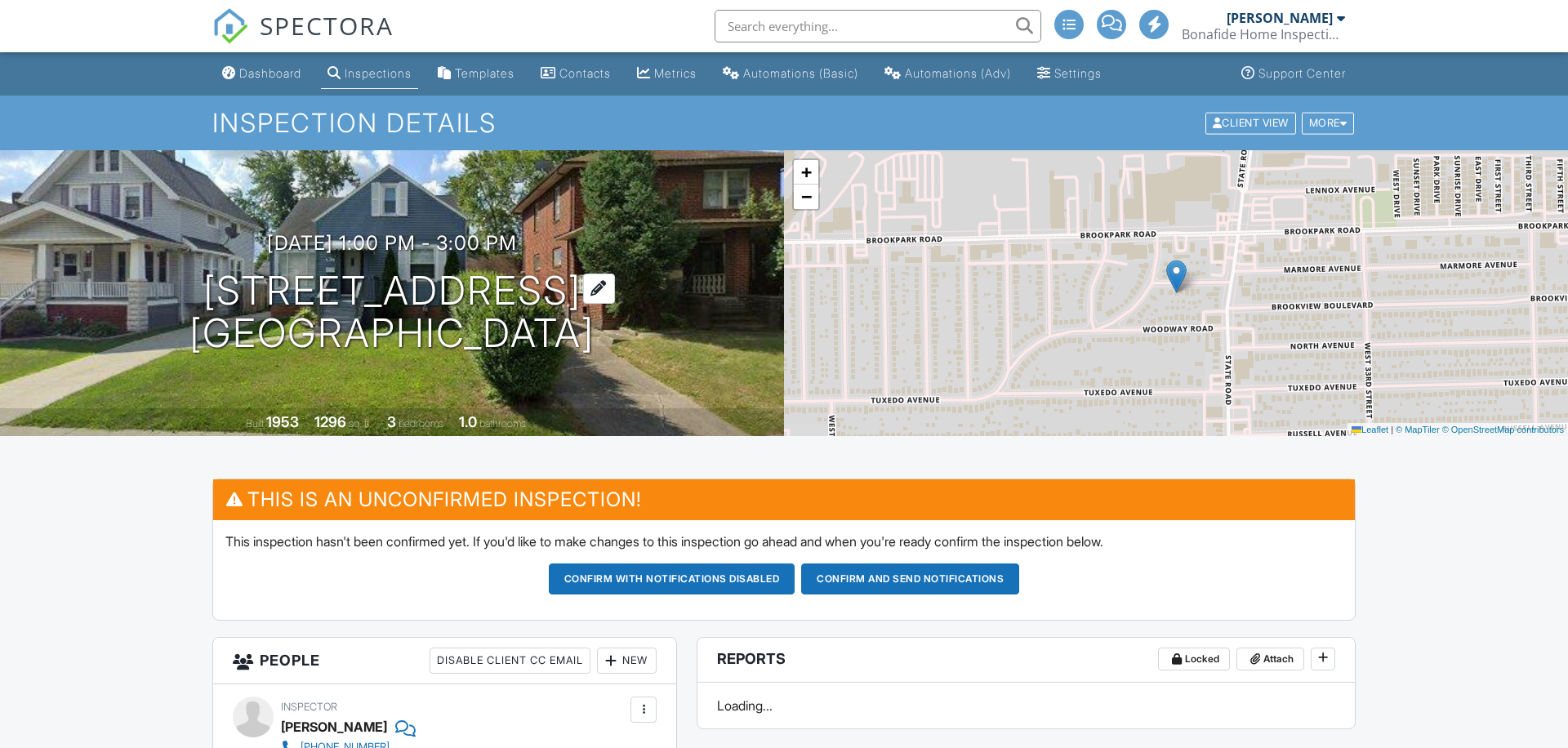
click at [400, 293] on h1 "[STREET_ADDRESS] [GEOGRAPHIC_DATA], OH 44134" at bounding box center [392, 312] width 405 height 86
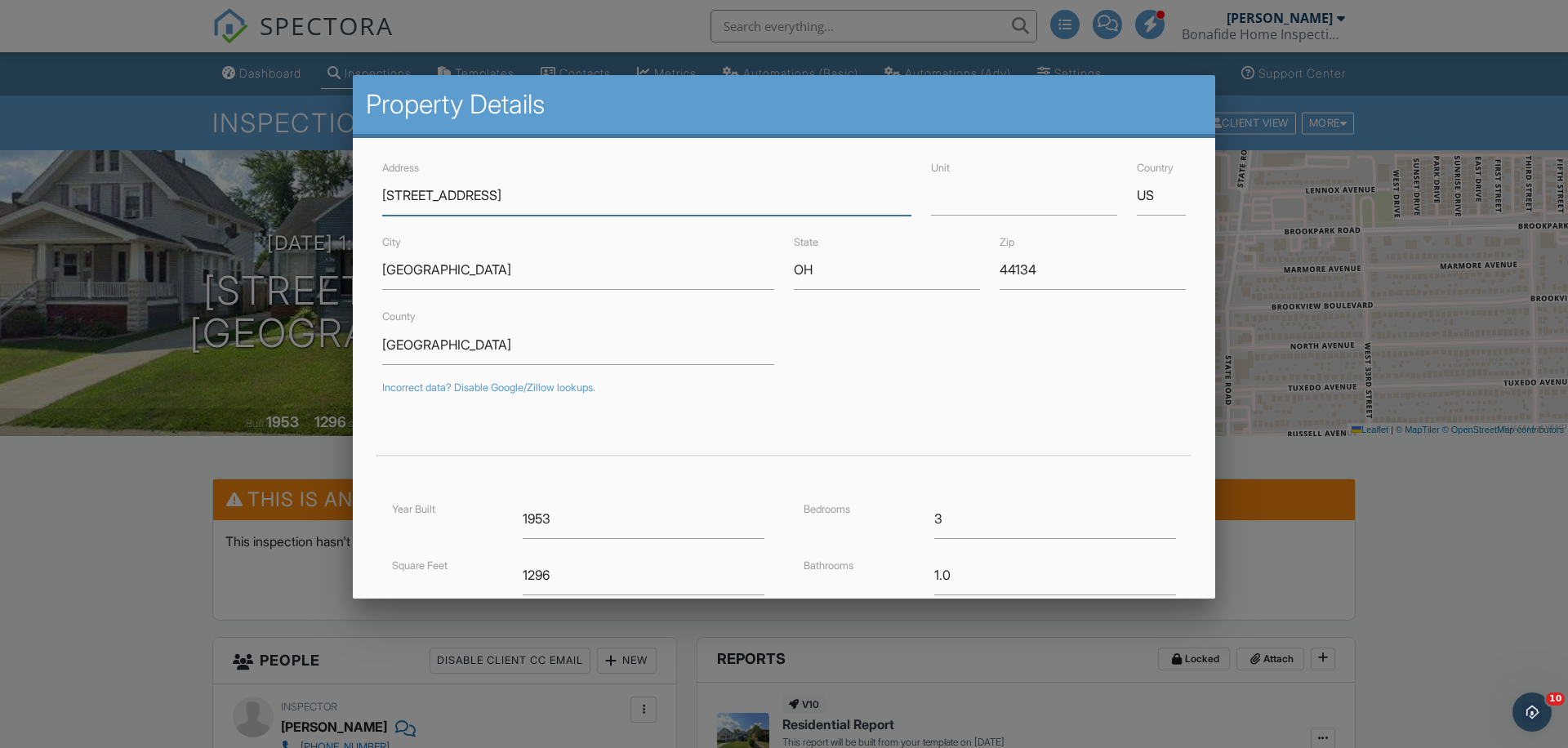
scroll to position [108, 0]
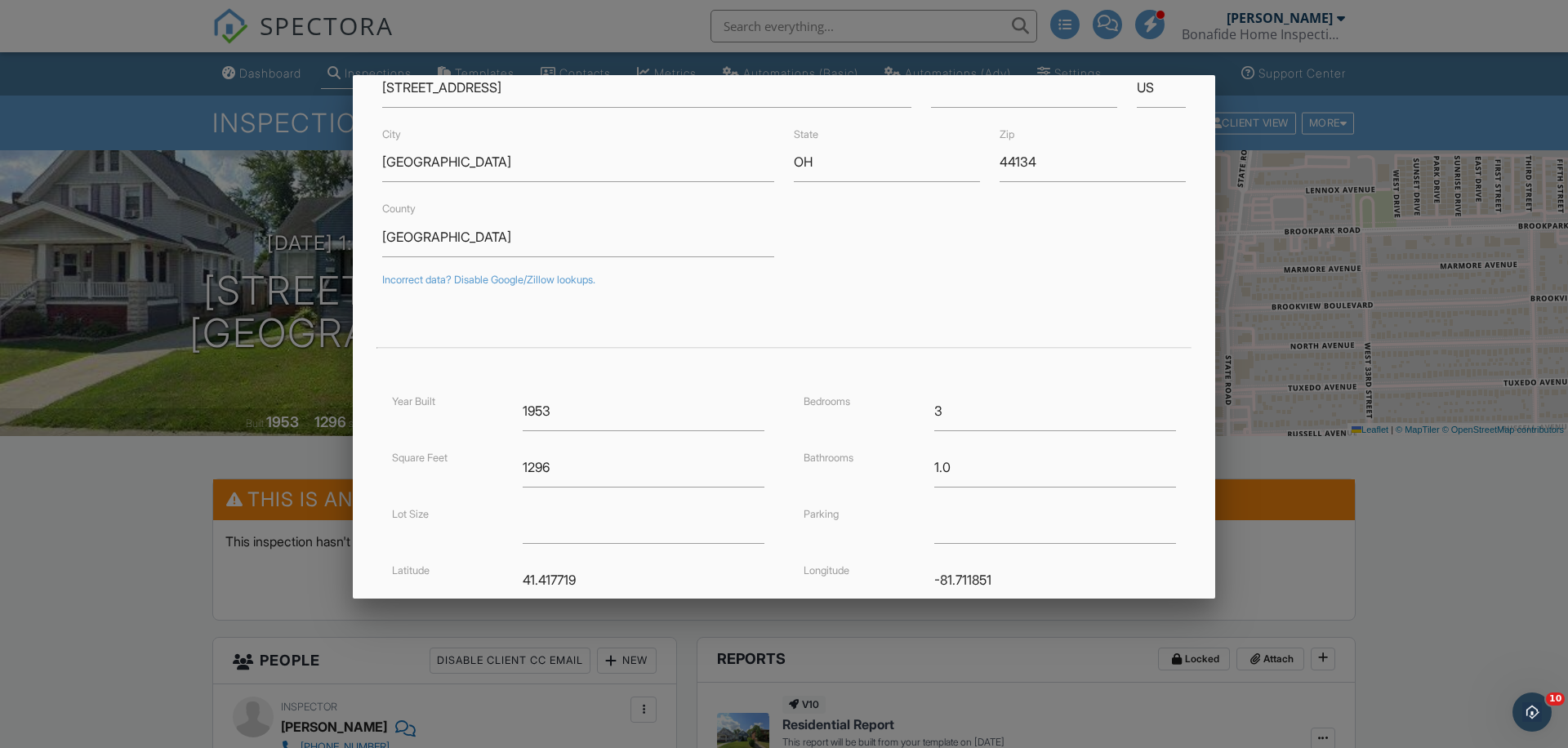
click at [98, 492] on div at bounding box center [784, 386] width 1568 height 935
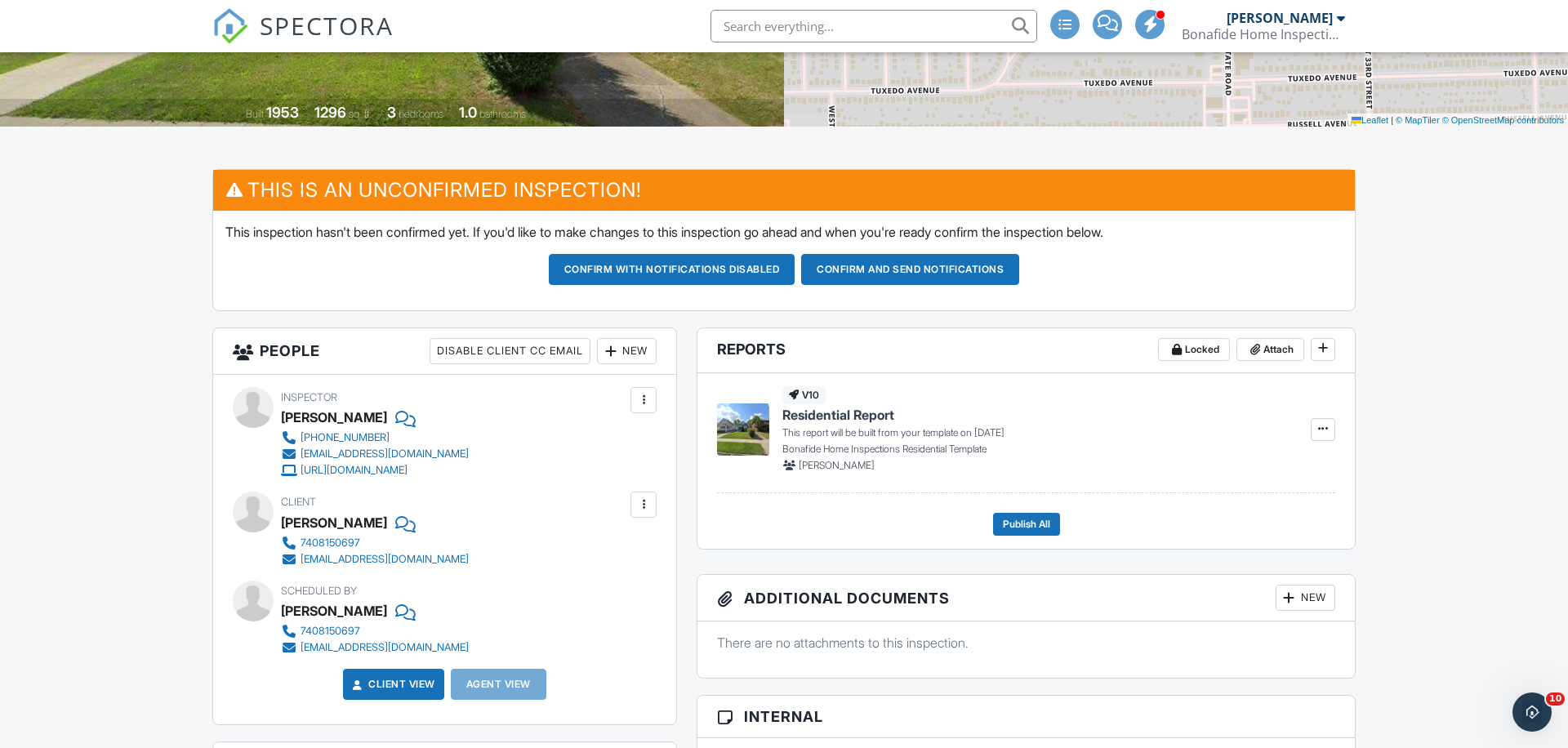
scroll to position [390, 0]
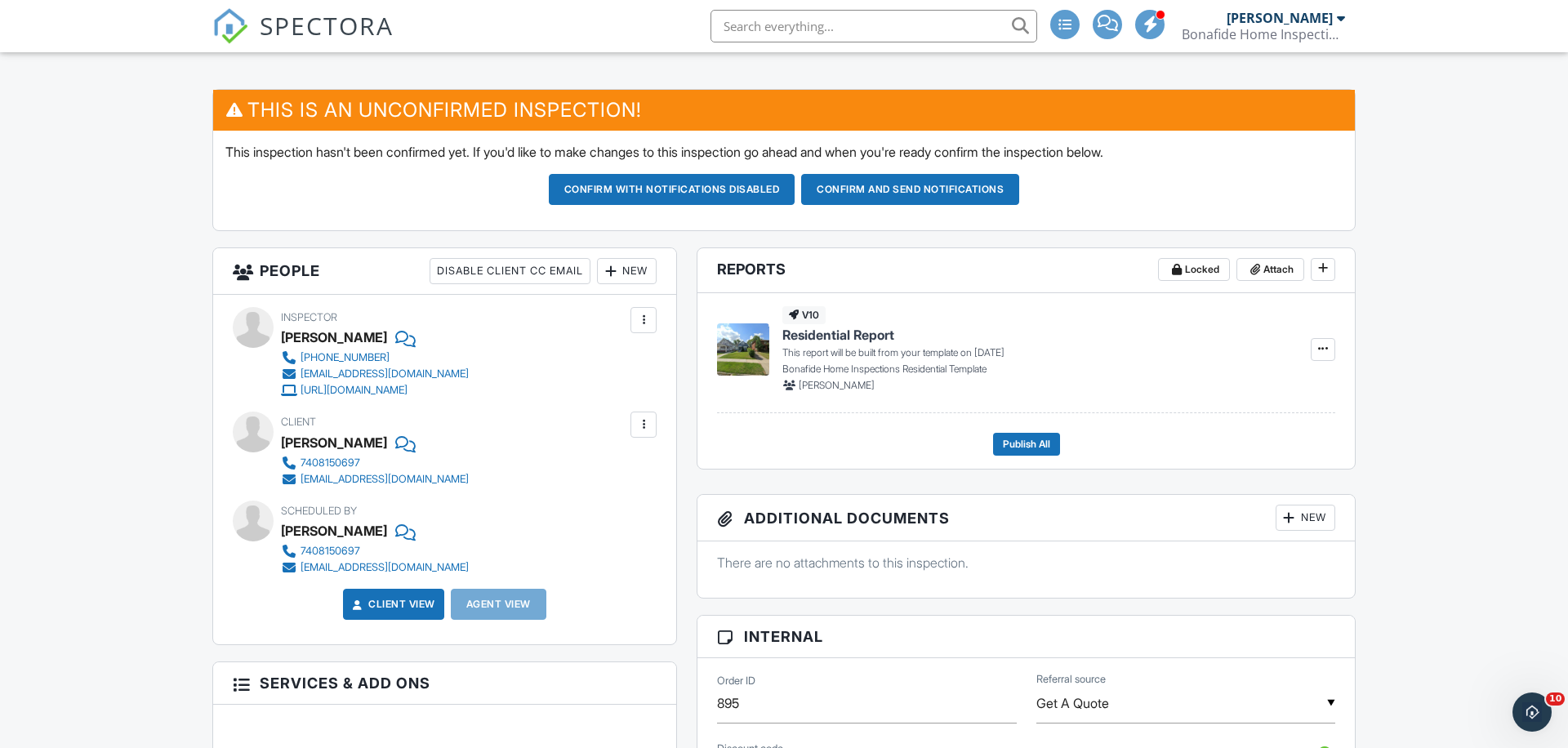
click at [602, 272] on div at bounding box center [610, 271] width 17 height 17
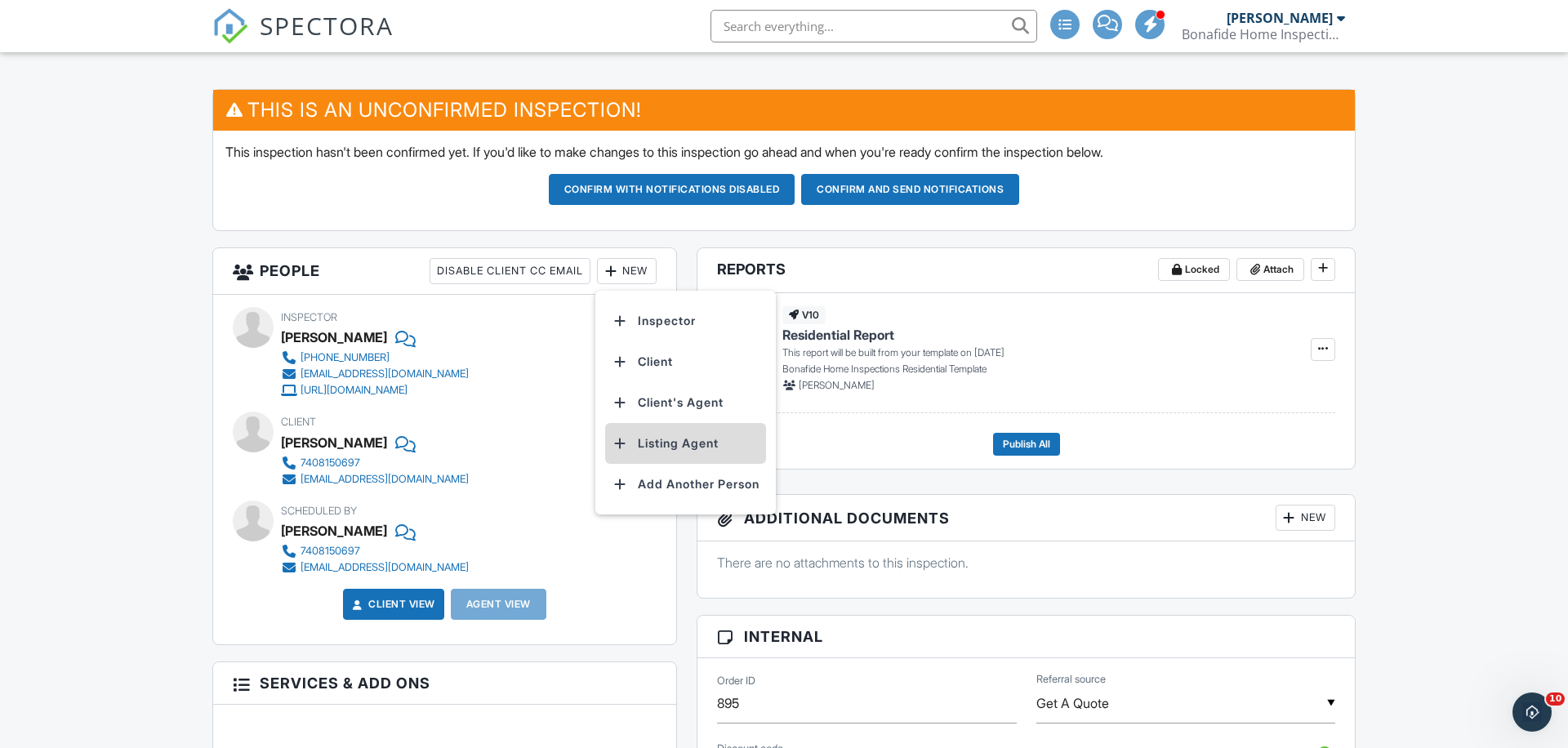
click at [663, 444] on li "Listing Agent" at bounding box center [686, 444] width 161 height 41
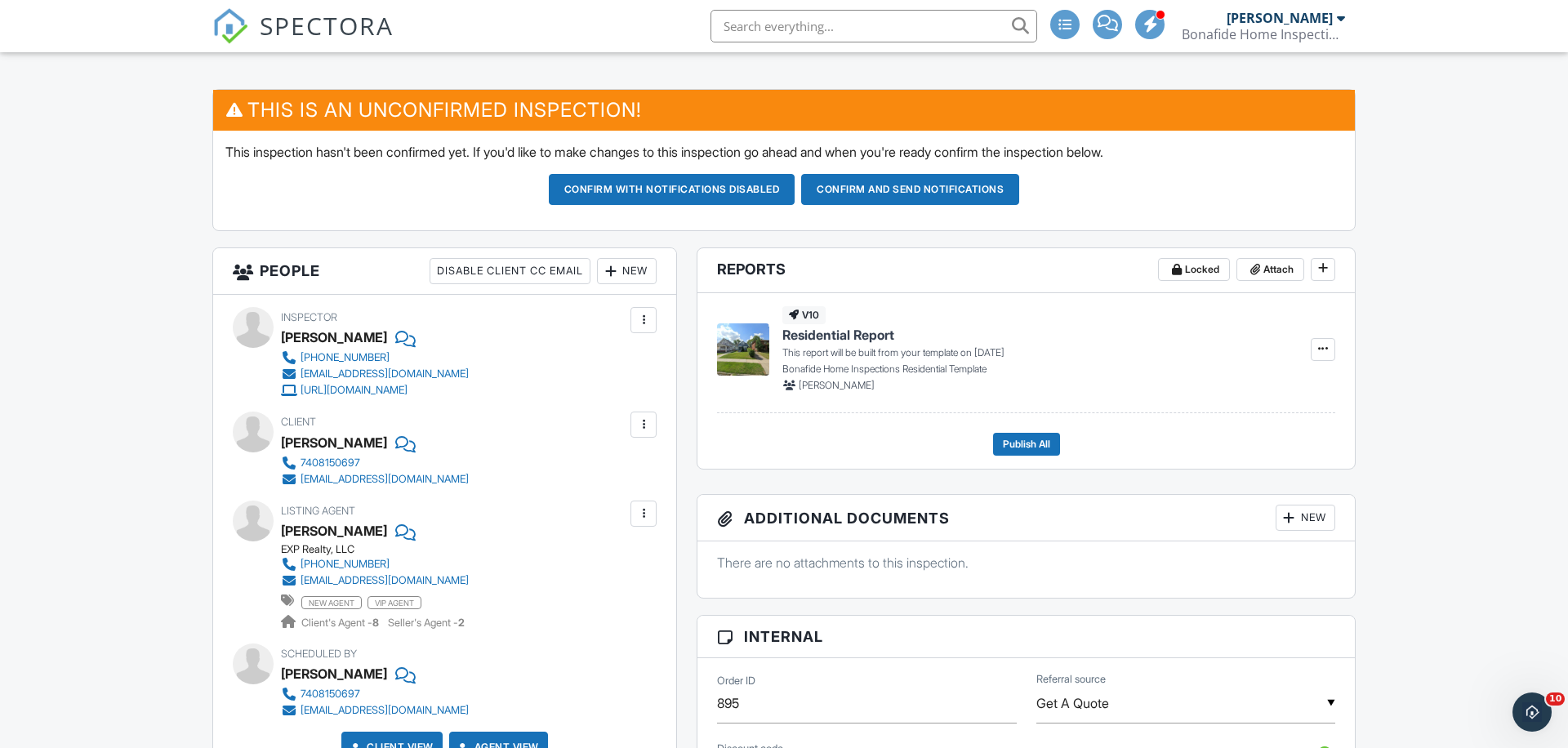
click at [646, 413] on div at bounding box center [643, 424] width 26 height 26
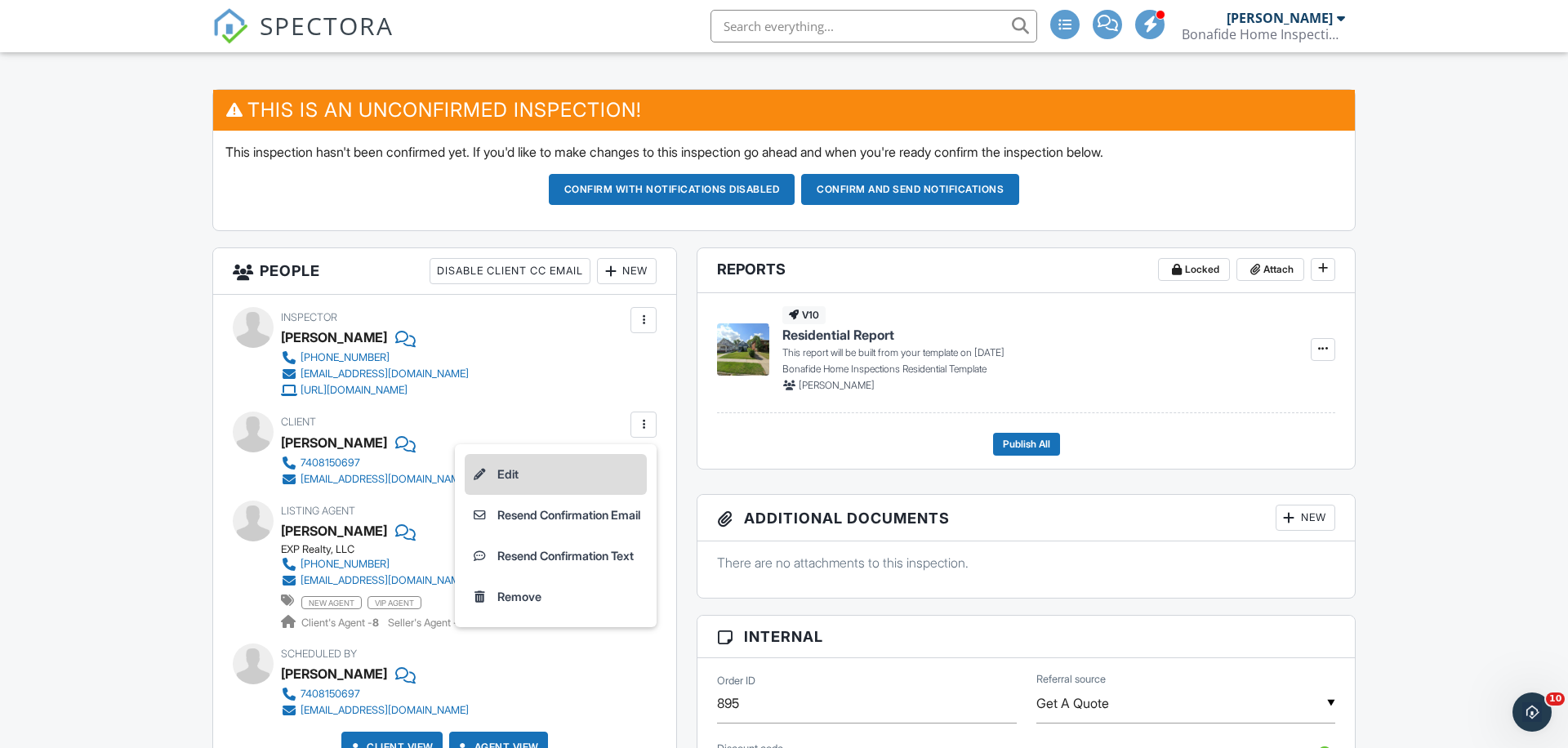
click at [523, 476] on li "Edit" at bounding box center [556, 475] width 182 height 41
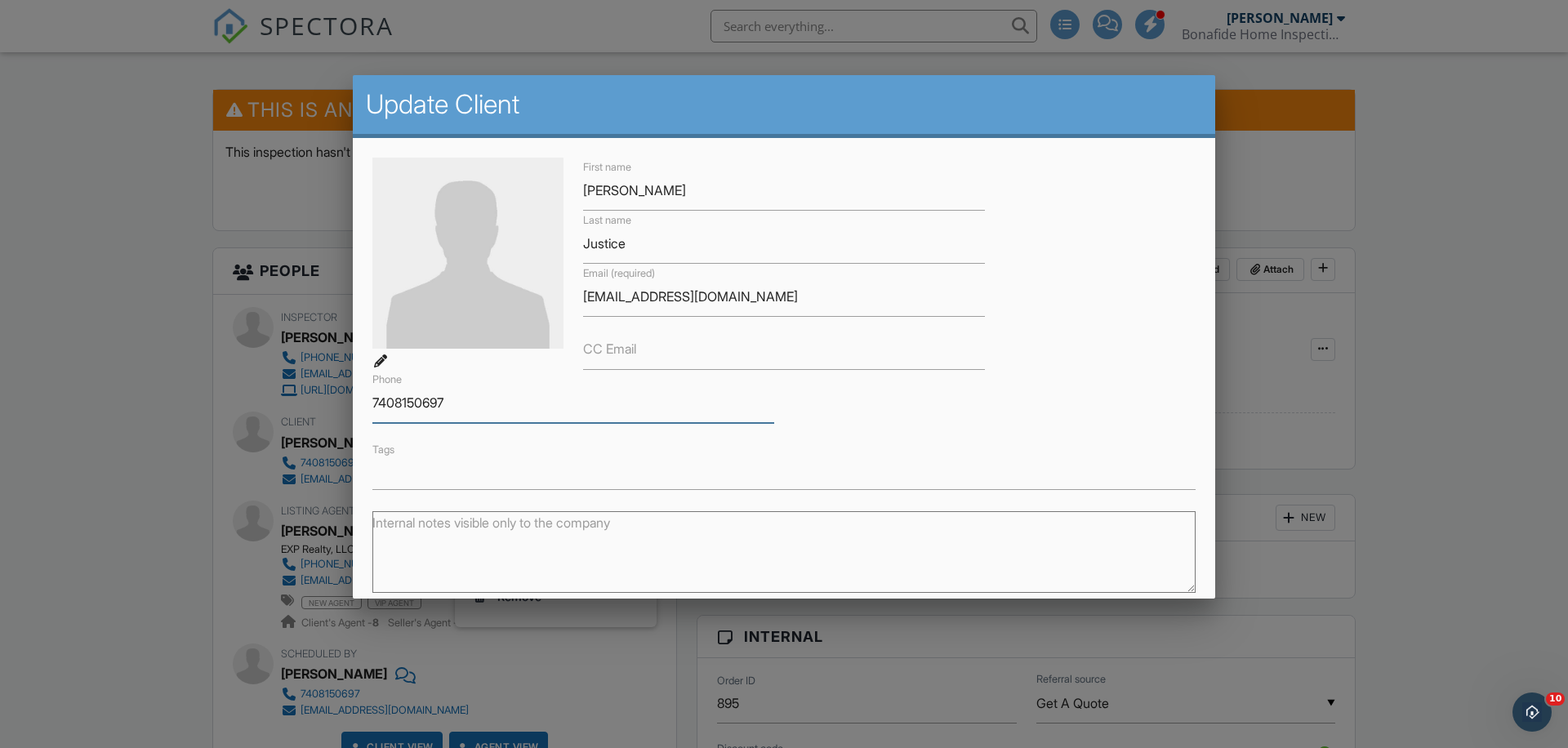
click at [397, 409] on input "7408150697" at bounding box center [573, 402] width 402 height 40
type input "[PHONE_NUMBER]"
click at [889, 403] on div "First name [PERSON_NAME] Last name Justice Email (required) [EMAIL_ADDRESS][DOM…" at bounding box center [784, 323] width 843 height 332
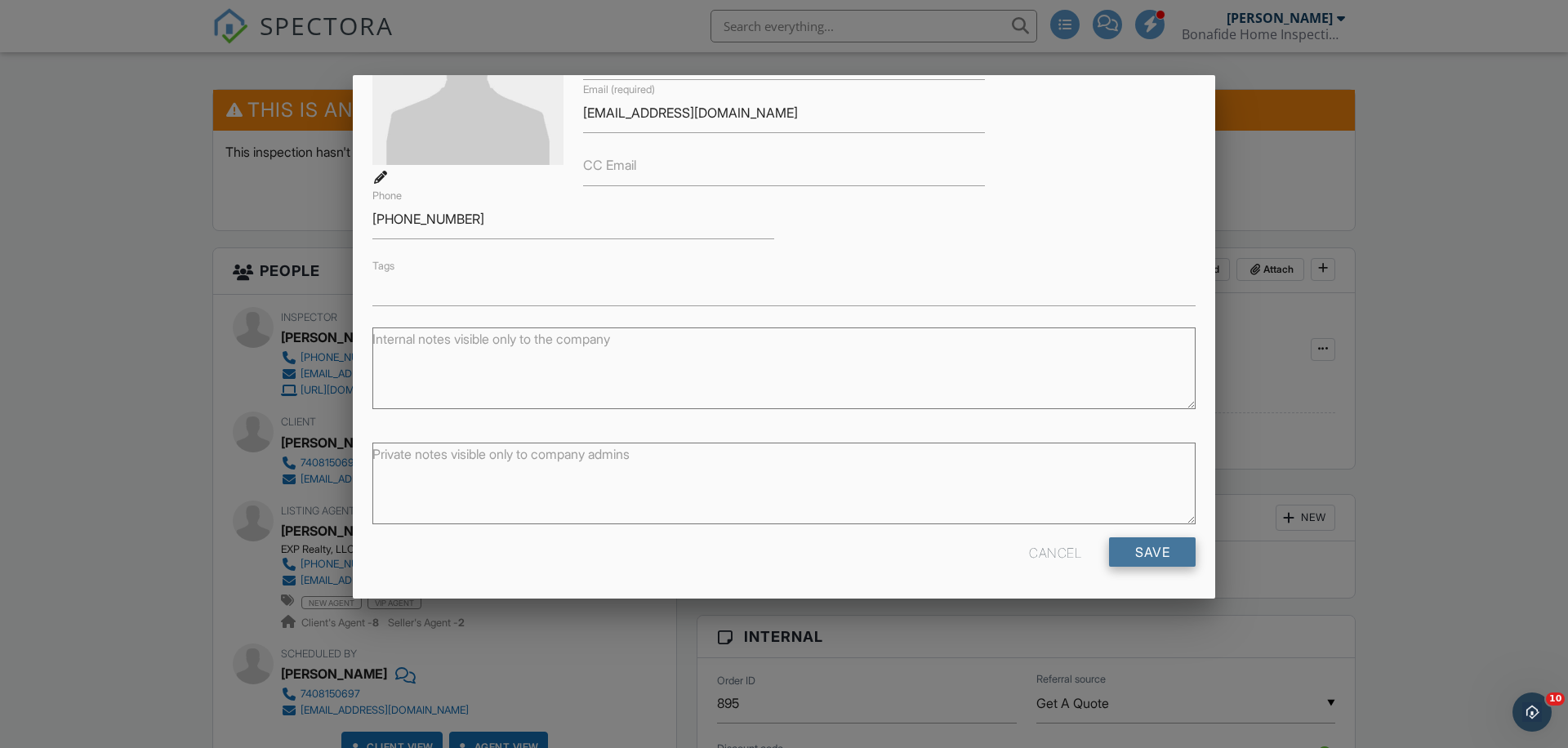
click at [1159, 545] on input "Save" at bounding box center [1153, 552] width 86 height 29
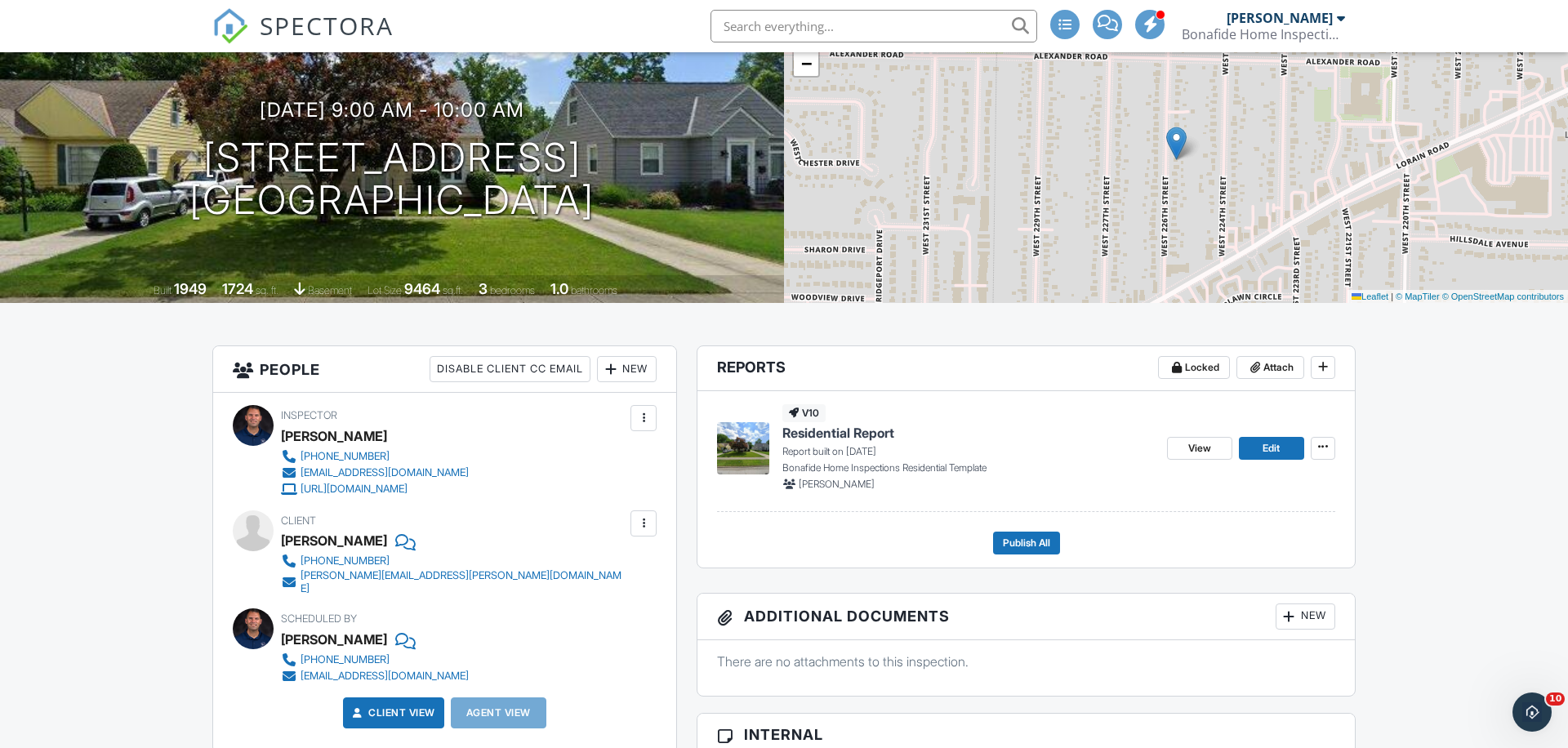
scroll to position [150, 0]
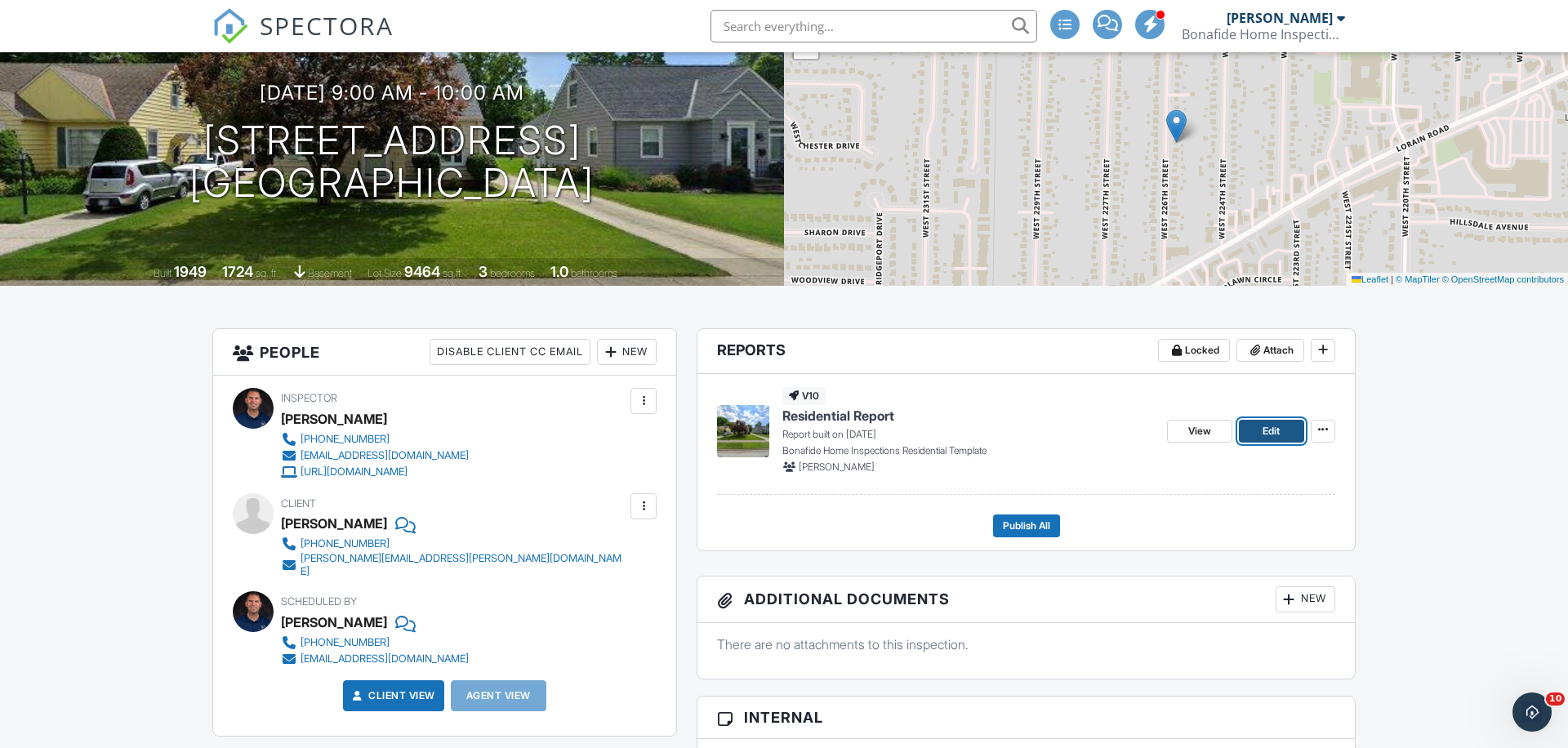
click at [1262, 438] on span "Edit" at bounding box center [1271, 431] width 18 height 17
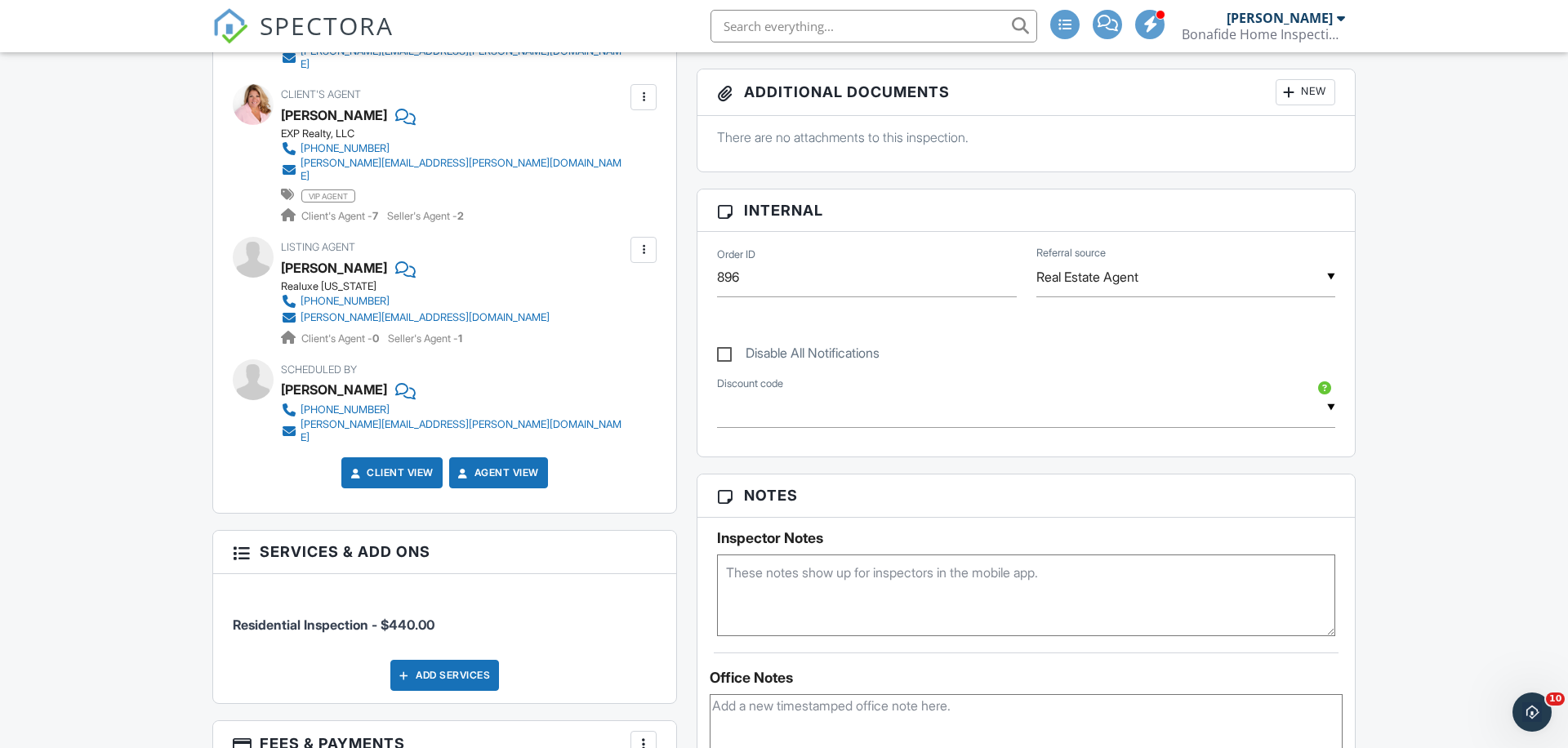
scroll to position [659, 0]
click at [826, 610] on textarea at bounding box center [1025, 593] width 618 height 81
type textarea "Lockbox Code: 1029"
click at [689, 489] on div "Reports Locked Undelete Attach New Residential Report Bonafide Home Inspections…" at bounding box center [1025, 621] width 679 height 1603
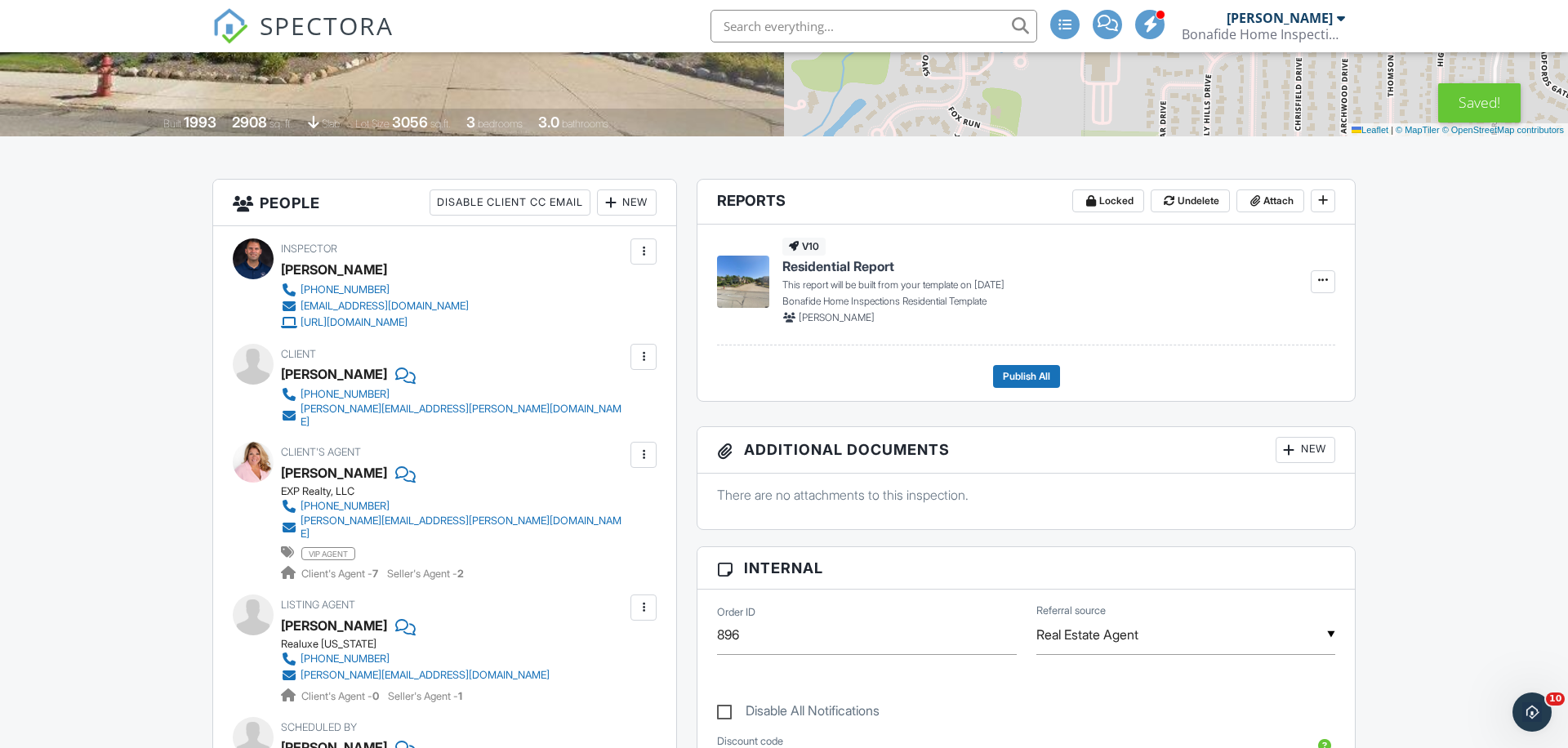
scroll to position [0, 0]
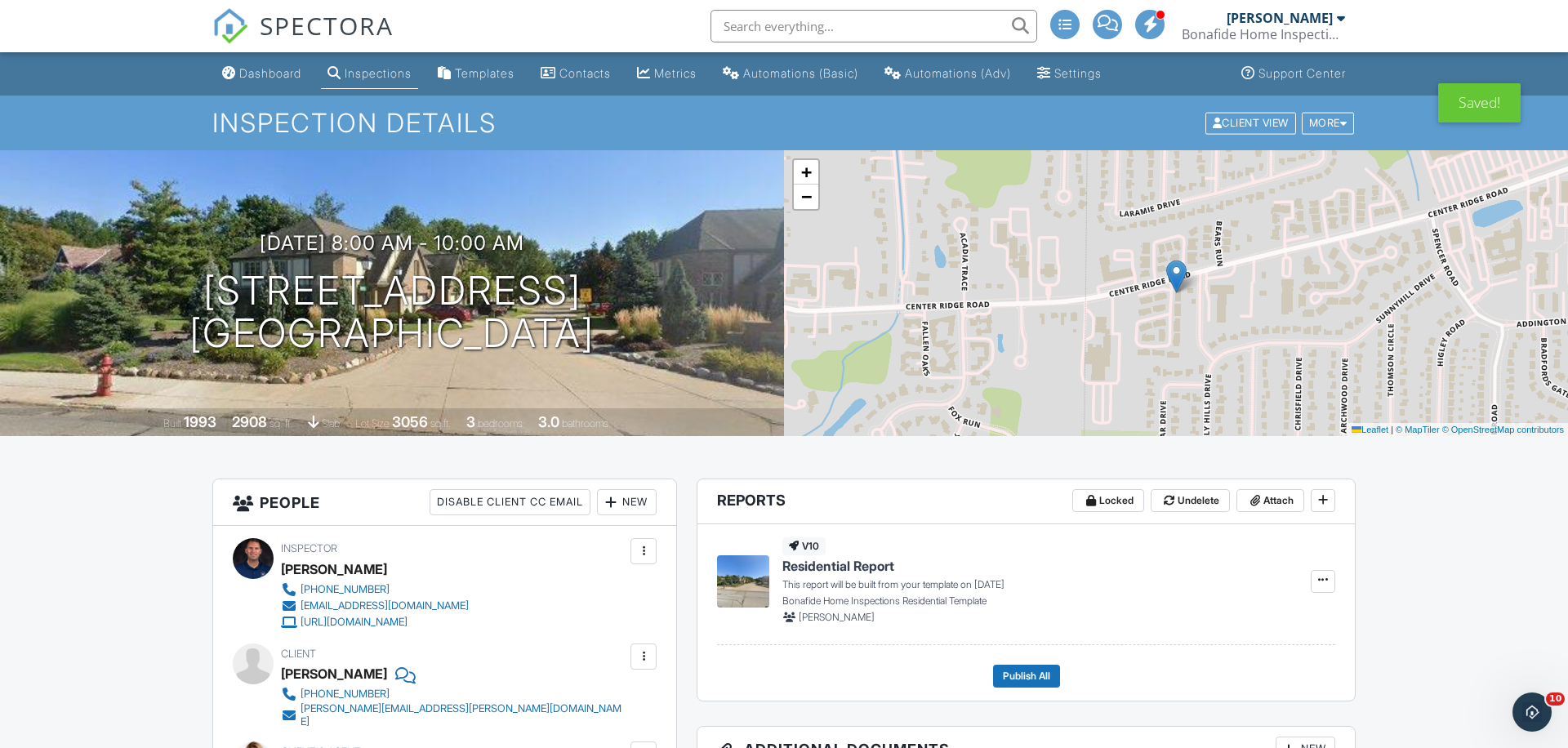
click at [397, 81] on link "Inspections" at bounding box center [369, 73] width 97 height 30
